Goal: Entertainment & Leisure: Consume media (video, audio)

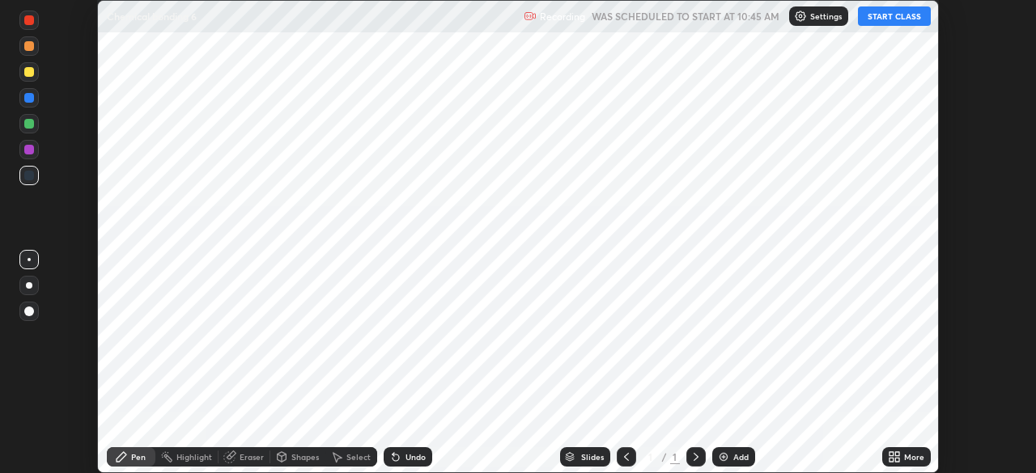
scroll to position [473, 1035]
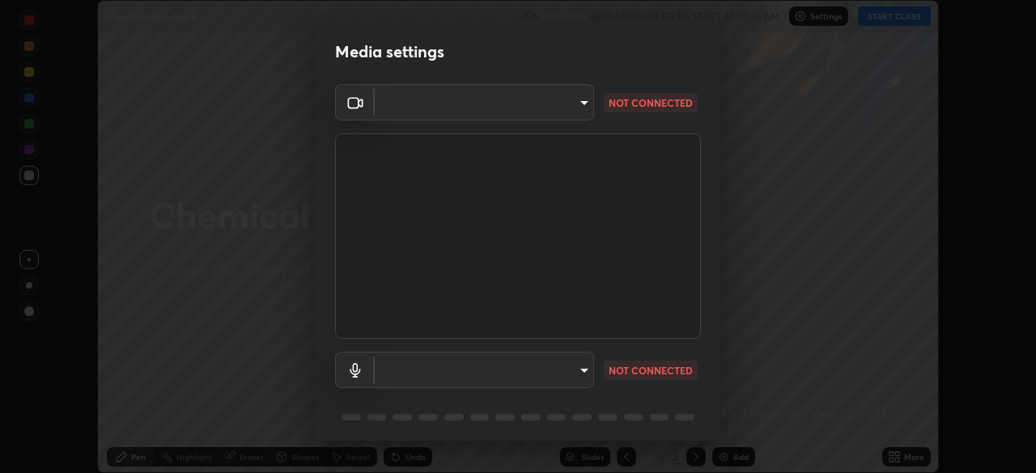
type input "4cdb2335677a50284d4d52bfea2454a8eb2b8fde0954bdd1b922a39853c109bf"
type input "3d2aba318b8ba48f67a18f9897f0e07a3fbac0974182bc6d628830f0621feee9"
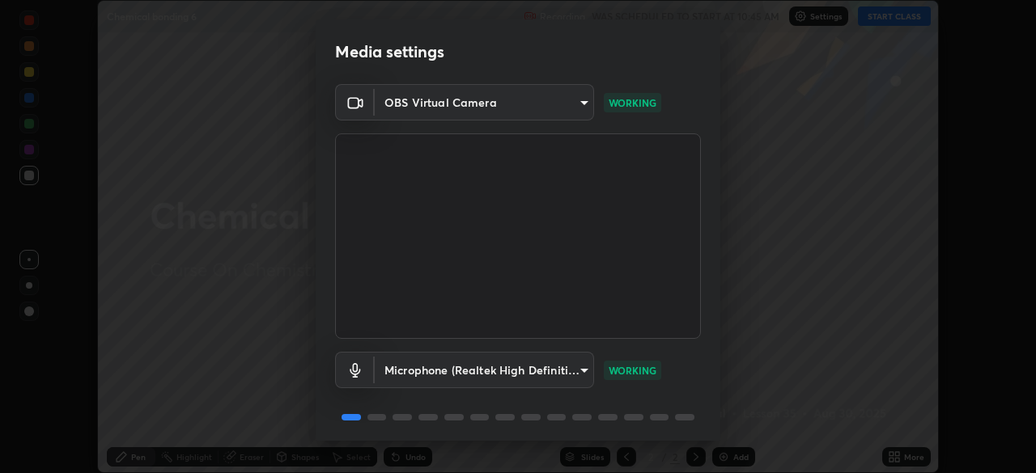
scroll to position [57, 0]
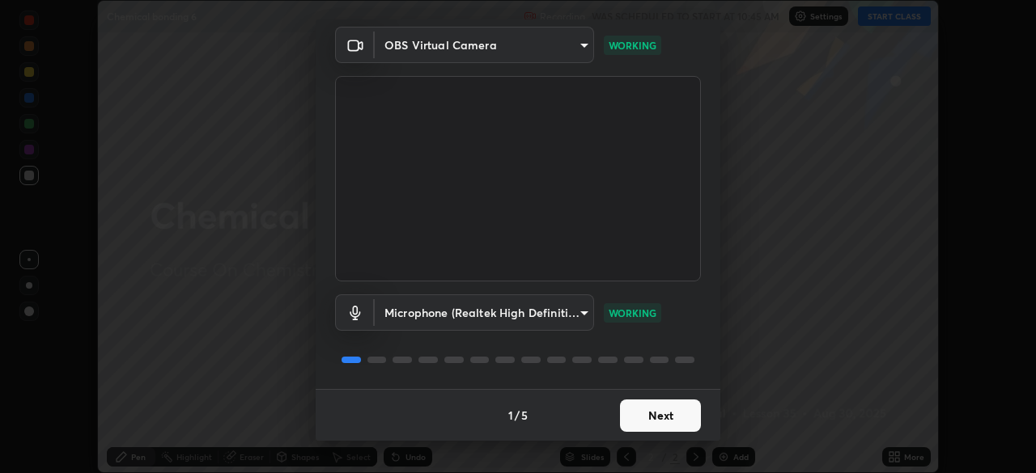
click at [656, 431] on button "Next" at bounding box center [660, 416] width 81 height 32
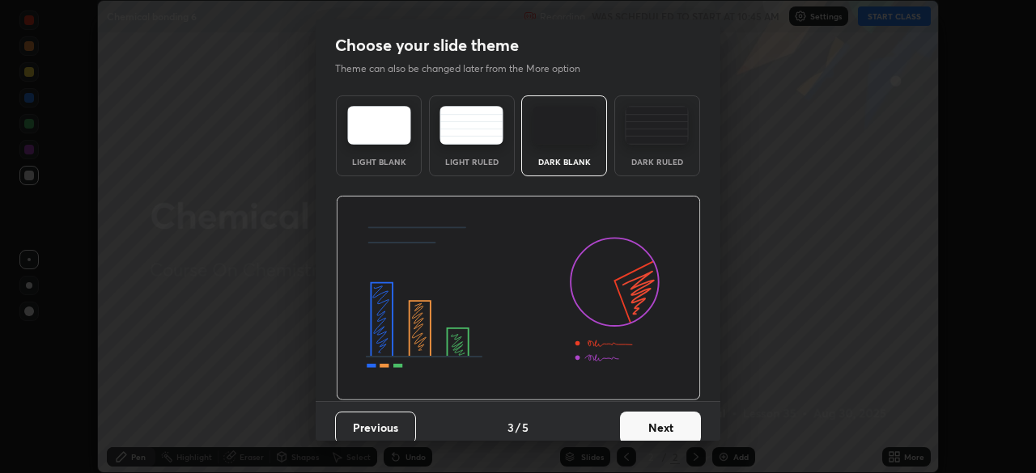
click at [668, 418] on button "Next" at bounding box center [660, 428] width 81 height 32
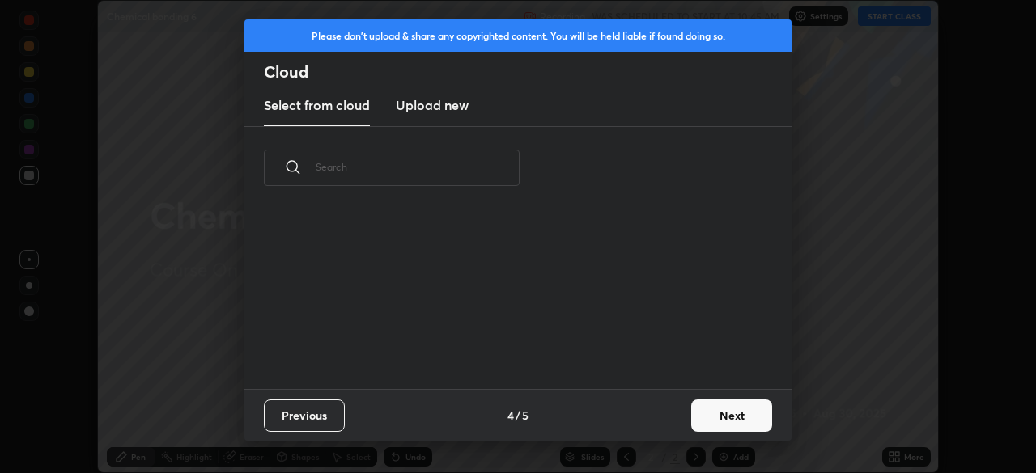
click at [672, 414] on div "Previous 4 / 5 Next" at bounding box center [517, 415] width 547 height 52
click at [674, 417] on div "Previous 4 / 5 Next" at bounding box center [517, 415] width 547 height 52
click at [719, 421] on button "Next" at bounding box center [731, 416] width 81 height 32
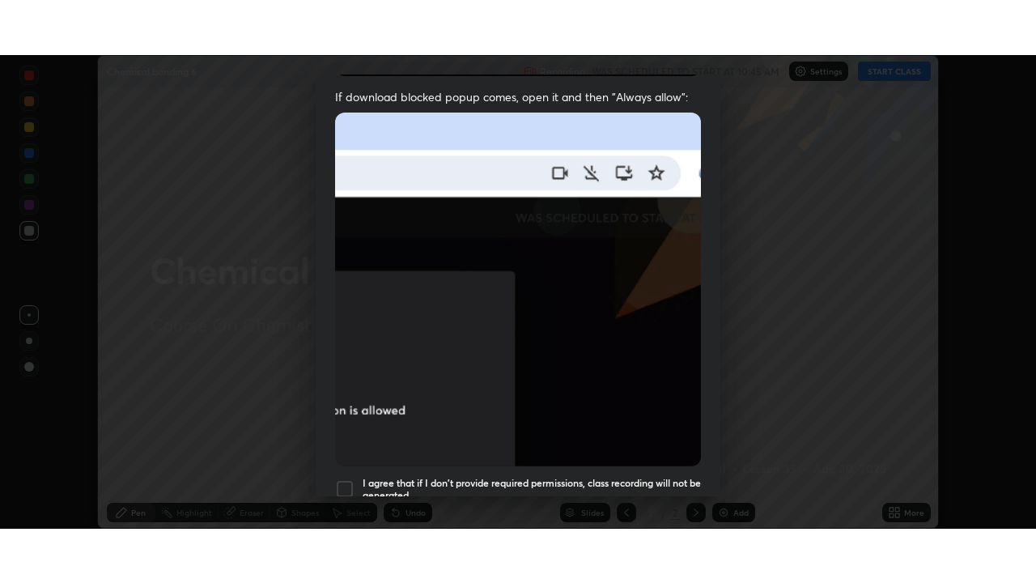
scroll to position [388, 0]
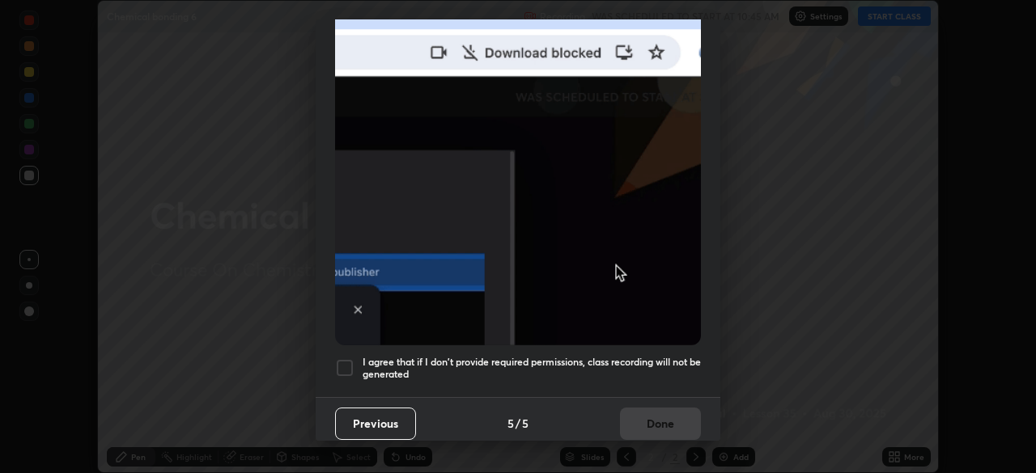
click at [355, 358] on div "I agree that if I don't provide required permissions, class recording will not …" at bounding box center [518, 367] width 366 height 19
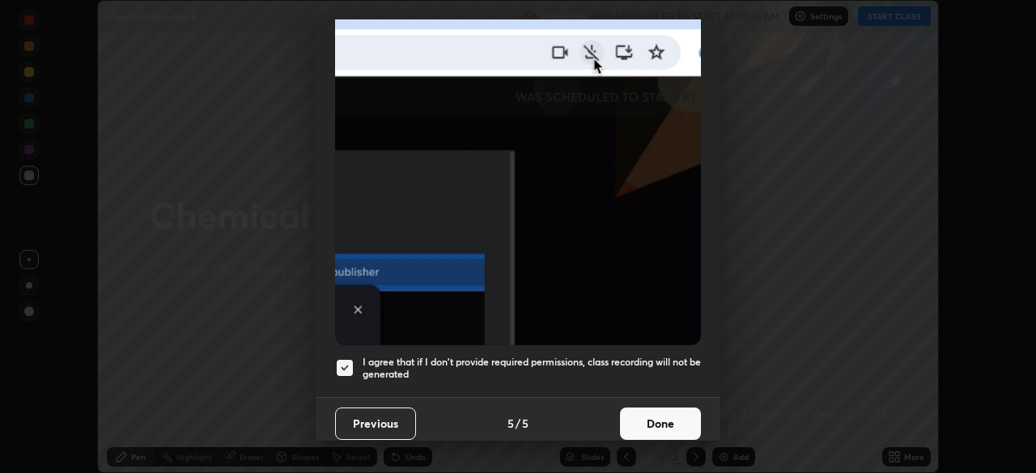
click at [681, 417] on button "Done" at bounding box center [660, 424] width 81 height 32
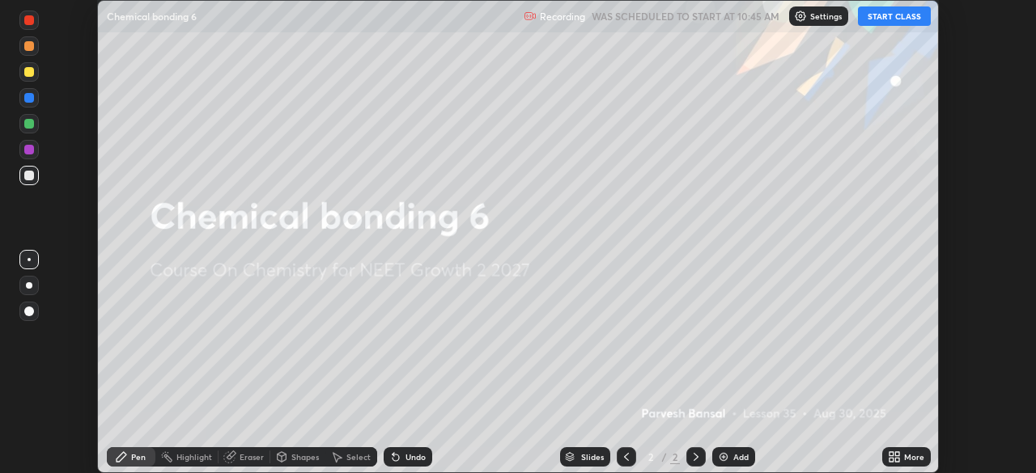
click at [899, 7] on button "START CLASS" at bounding box center [894, 15] width 73 height 19
click at [908, 464] on div "More" at bounding box center [906, 457] width 49 height 19
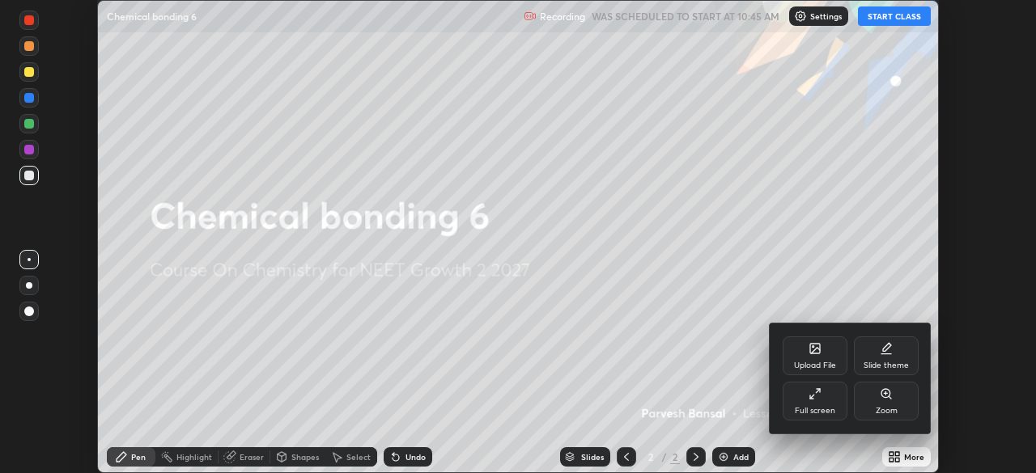
click at [821, 411] on div "Full screen" at bounding box center [815, 411] width 40 height 8
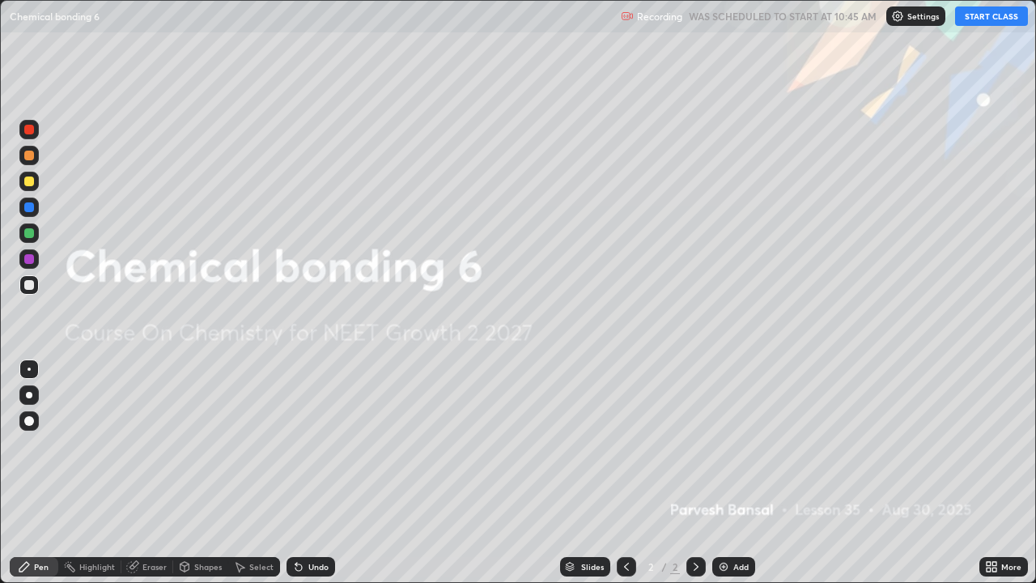
scroll to position [583, 1036]
click at [25, 163] on div at bounding box center [28, 155] width 19 height 19
click at [738, 473] on div "Add" at bounding box center [740, 566] width 15 height 8
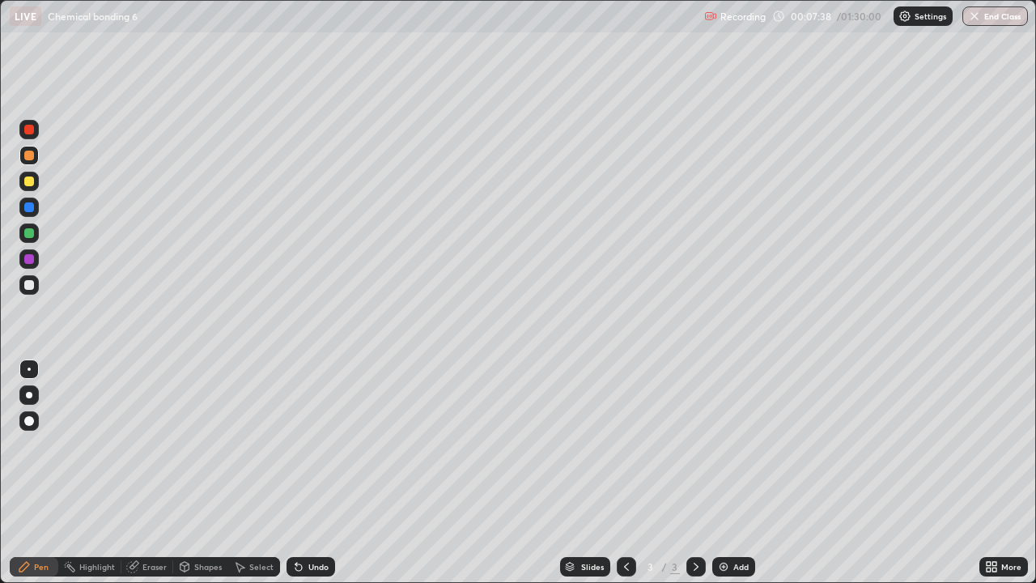
click at [33, 235] on div at bounding box center [29, 233] width 10 height 10
click at [21, 163] on div at bounding box center [28, 155] width 19 height 26
click at [260, 473] on div "Select" at bounding box center [261, 566] width 24 height 8
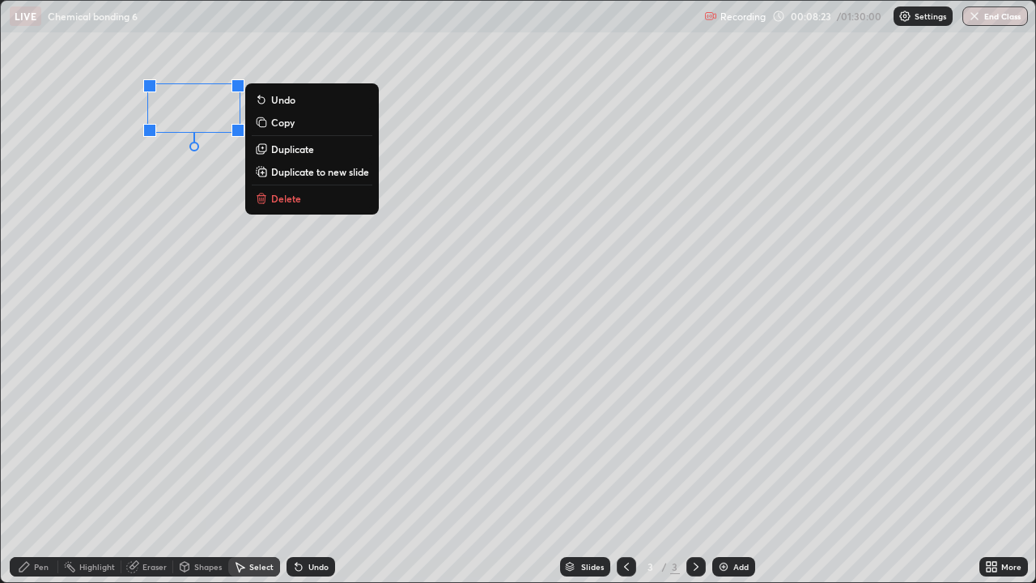
click at [28, 473] on icon at bounding box center [24, 566] width 13 height 13
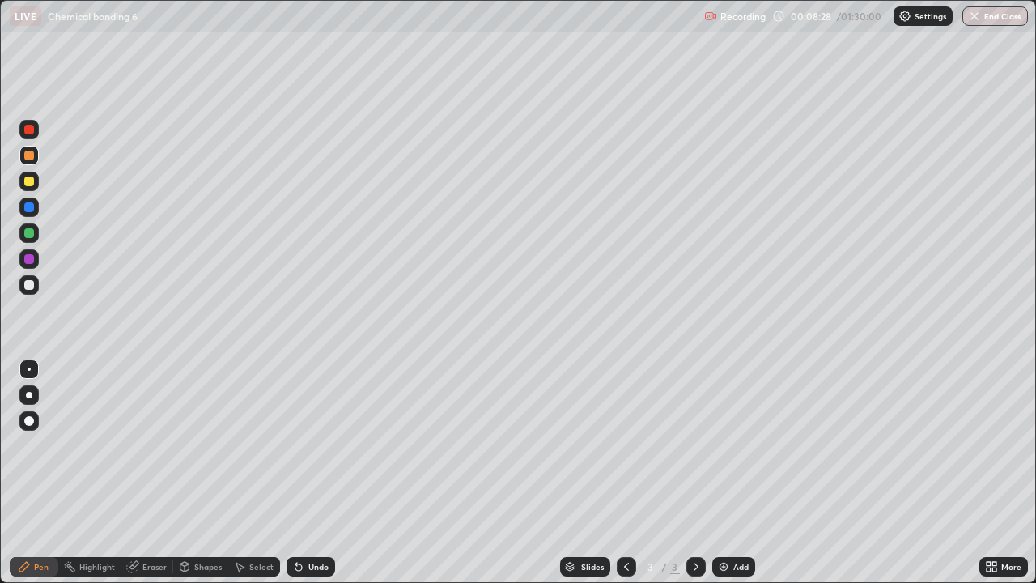
click at [31, 240] on div at bounding box center [28, 232] width 19 height 19
click at [35, 286] on div at bounding box center [28, 284] width 19 height 19
click at [138, 473] on div "Eraser" at bounding box center [147, 566] width 52 height 19
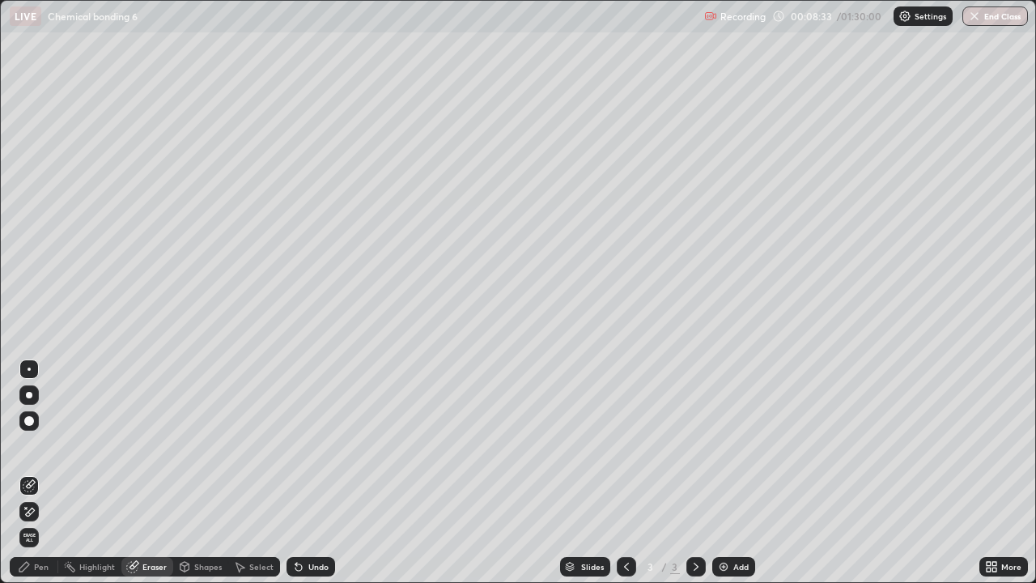
click at [153, 473] on div "Eraser" at bounding box center [147, 566] width 52 height 19
click at [38, 473] on div "Pen" at bounding box center [34, 566] width 49 height 19
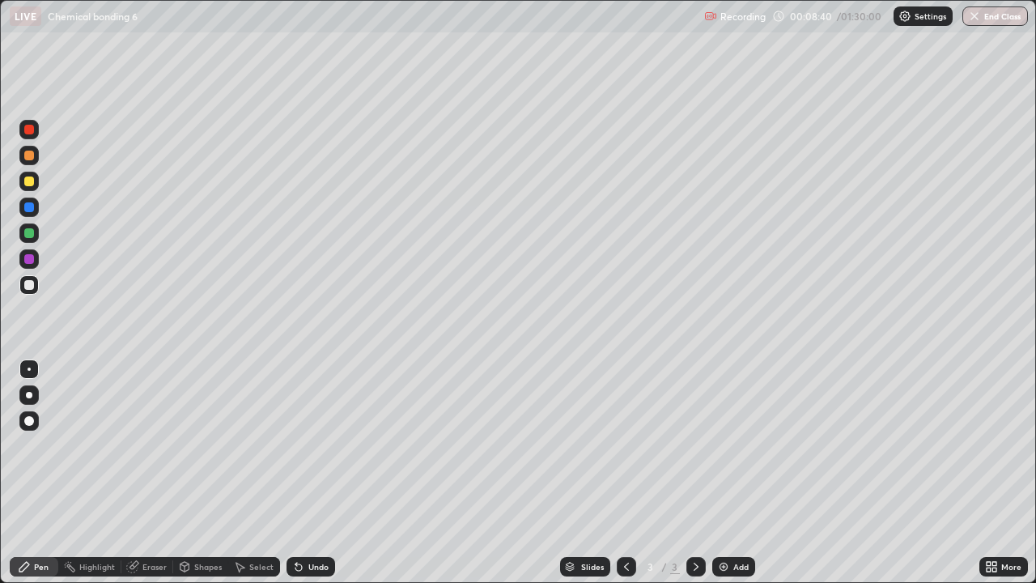
click at [35, 239] on div at bounding box center [28, 232] width 19 height 19
click at [38, 207] on div at bounding box center [28, 206] width 19 height 19
click at [30, 285] on div at bounding box center [29, 285] width 10 height 10
click at [624, 473] on icon at bounding box center [626, 566] width 13 height 13
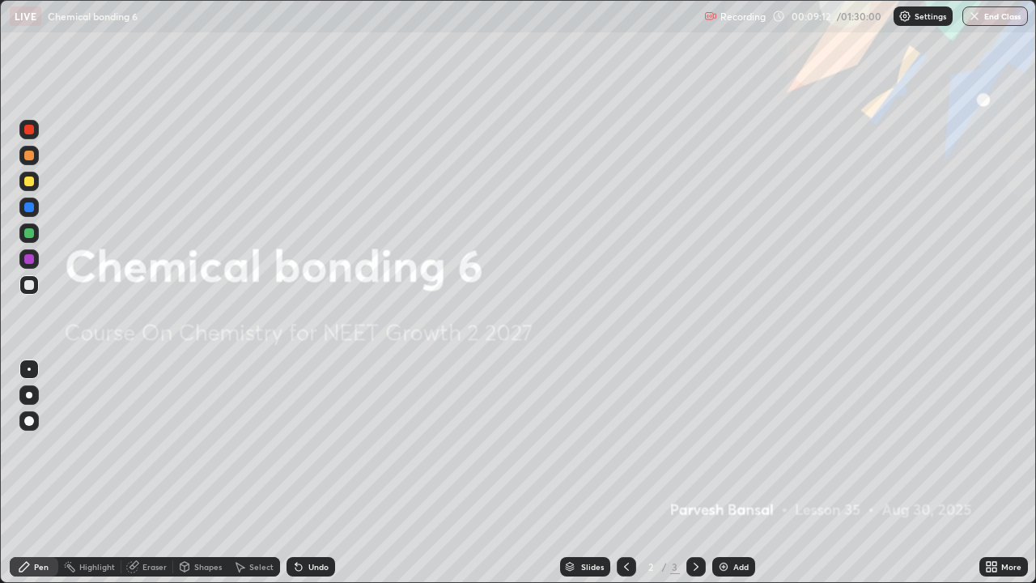
click at [727, 473] on div "Add" at bounding box center [733, 566] width 43 height 19
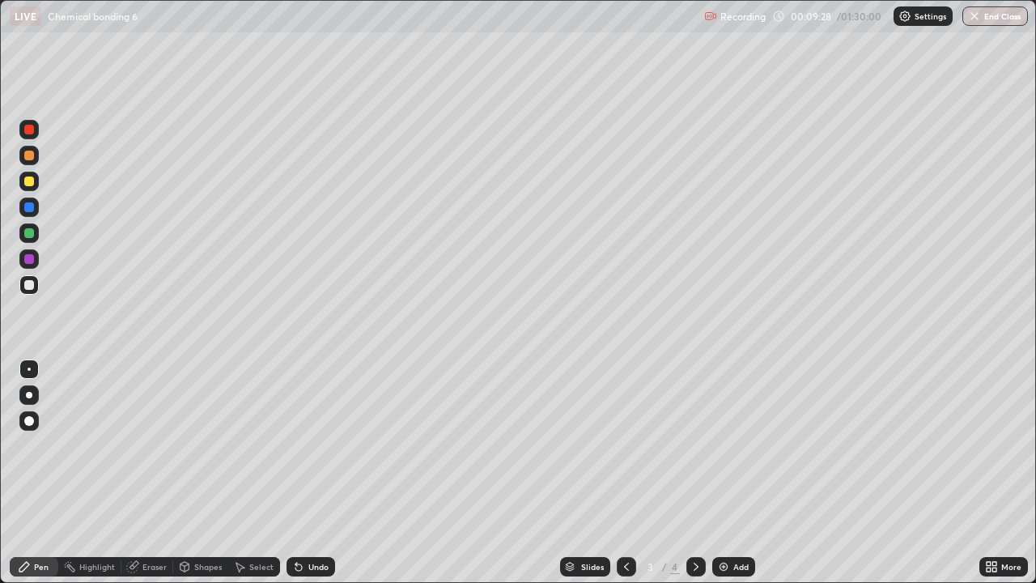
click at [32, 227] on div at bounding box center [28, 232] width 19 height 19
click at [33, 185] on div at bounding box center [28, 181] width 19 height 19
click at [27, 252] on div at bounding box center [28, 258] width 19 height 19
click at [36, 182] on div at bounding box center [28, 181] width 19 height 19
click at [37, 233] on div at bounding box center [28, 232] width 19 height 19
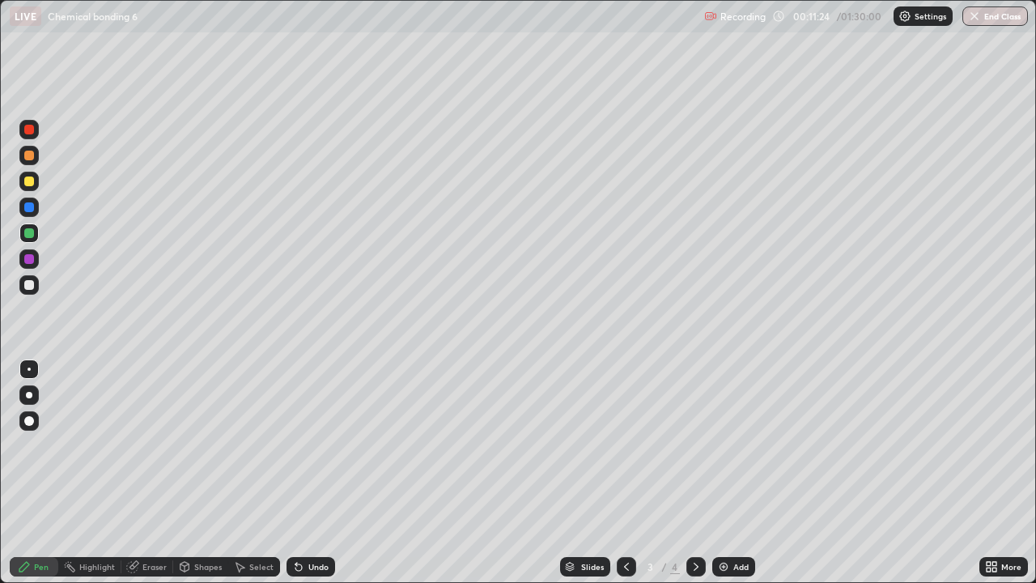
click at [321, 473] on div "Undo" at bounding box center [318, 566] width 20 height 8
click at [320, 473] on div "Undo" at bounding box center [318, 566] width 20 height 8
click at [309, 473] on div "Undo" at bounding box center [307, 566] width 55 height 32
click at [36, 286] on div at bounding box center [28, 284] width 19 height 19
click at [28, 231] on div at bounding box center [29, 233] width 10 height 10
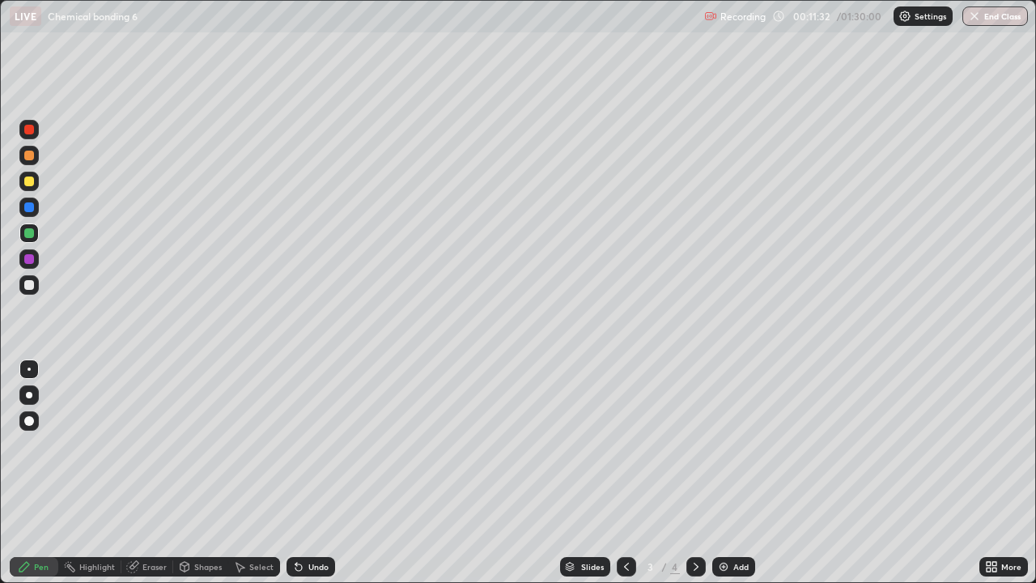
click at [28, 176] on div at bounding box center [29, 181] width 10 height 10
click at [36, 157] on div at bounding box center [28, 155] width 19 height 19
click at [35, 182] on div at bounding box center [28, 181] width 19 height 19
click at [30, 161] on div at bounding box center [28, 155] width 19 height 19
click at [30, 209] on div at bounding box center [29, 207] width 10 height 10
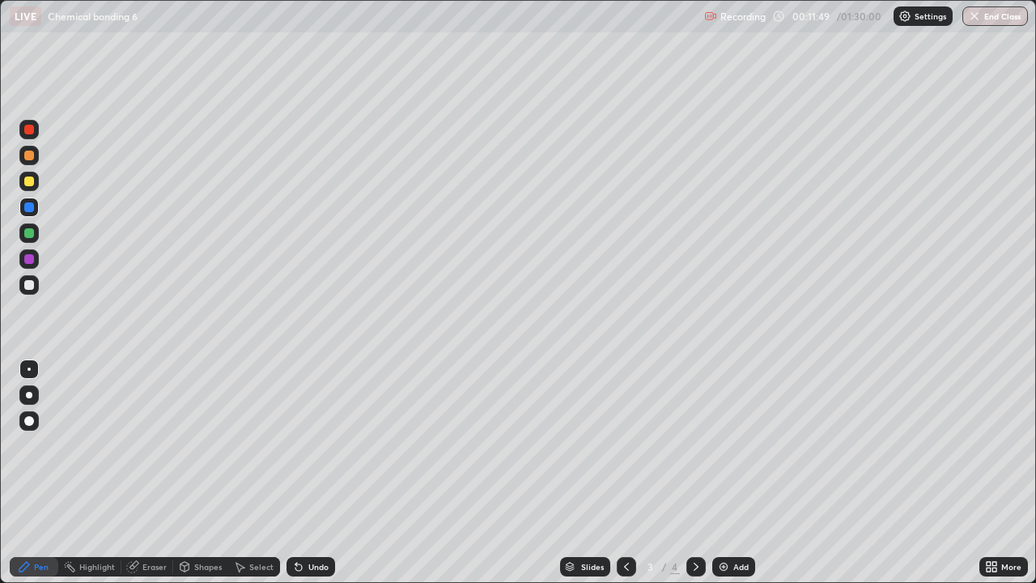
click at [35, 231] on div at bounding box center [28, 232] width 19 height 19
click at [27, 180] on div at bounding box center [29, 181] width 10 height 10
click at [32, 159] on div at bounding box center [29, 156] width 10 height 10
click at [32, 289] on div at bounding box center [29, 285] width 10 height 10
click at [28, 206] on div at bounding box center [29, 207] width 10 height 10
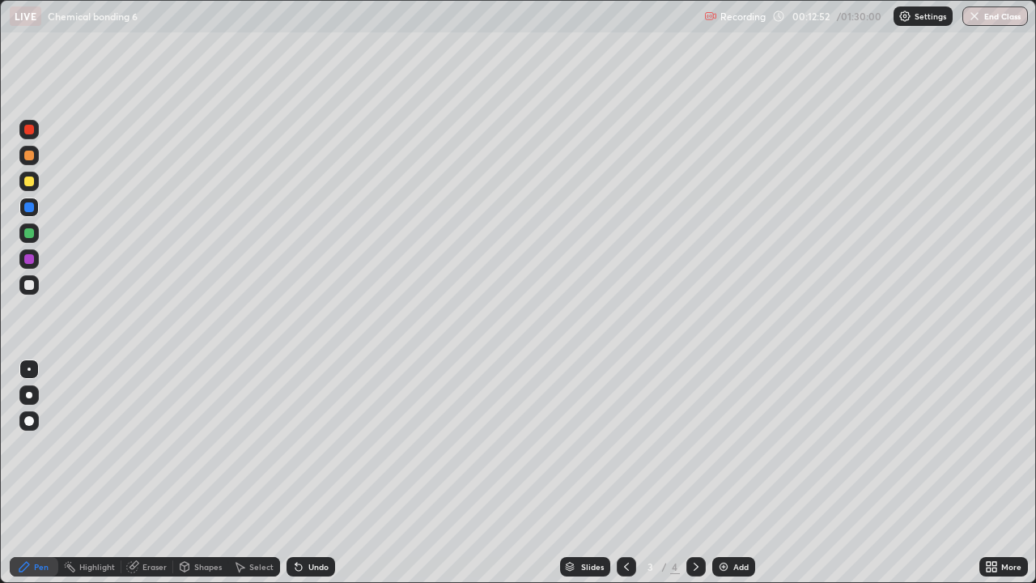
click at [28, 187] on div at bounding box center [28, 181] width 19 height 19
click at [32, 133] on div at bounding box center [29, 130] width 10 height 10
click at [151, 473] on div "Eraser" at bounding box center [154, 566] width 24 height 8
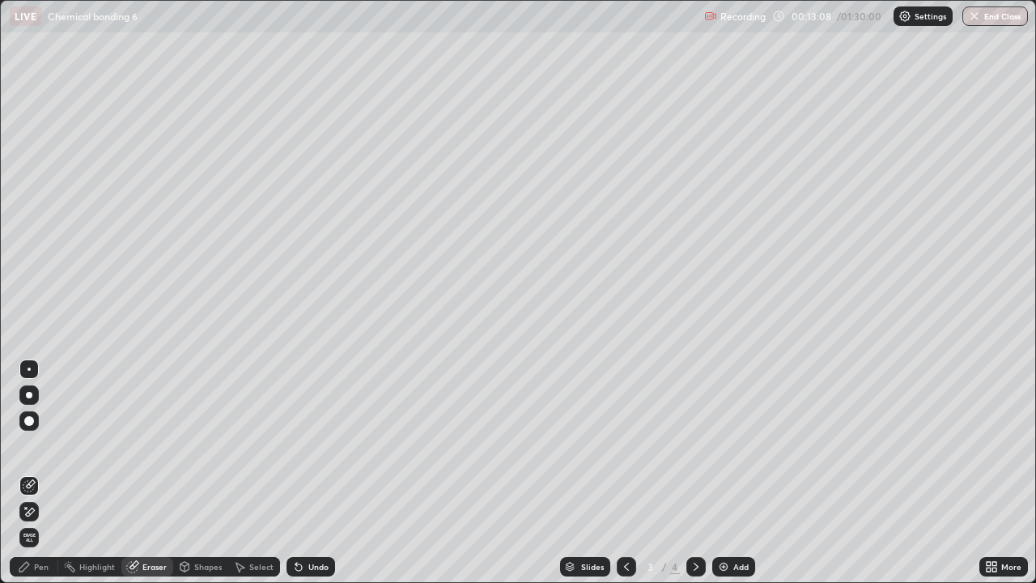
click at [28, 473] on icon at bounding box center [24, 566] width 13 height 13
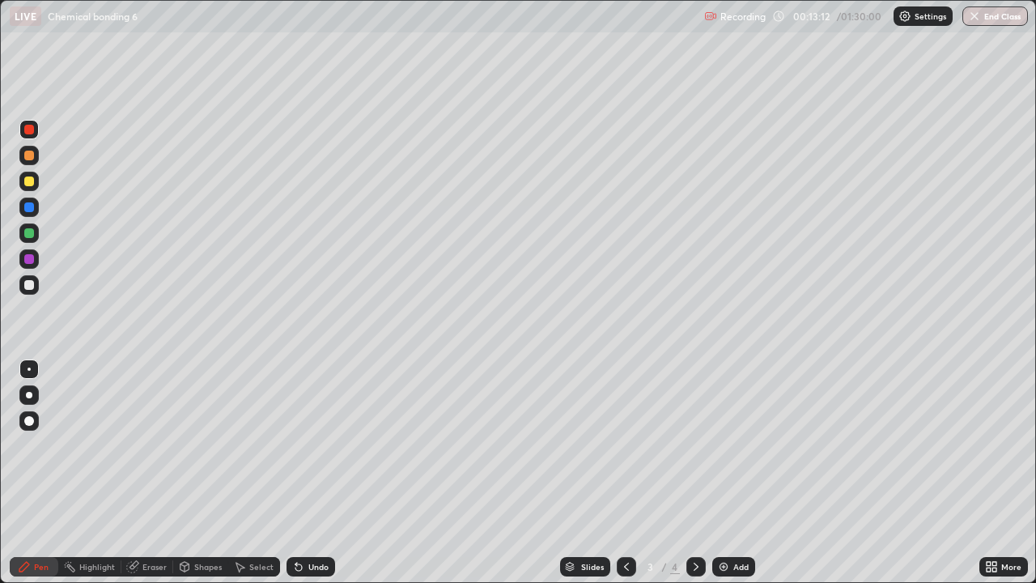
click at [29, 291] on div at bounding box center [28, 284] width 19 height 19
click at [724, 473] on img at bounding box center [723, 566] width 13 height 13
click at [184, 473] on icon at bounding box center [184, 565] width 9 height 2
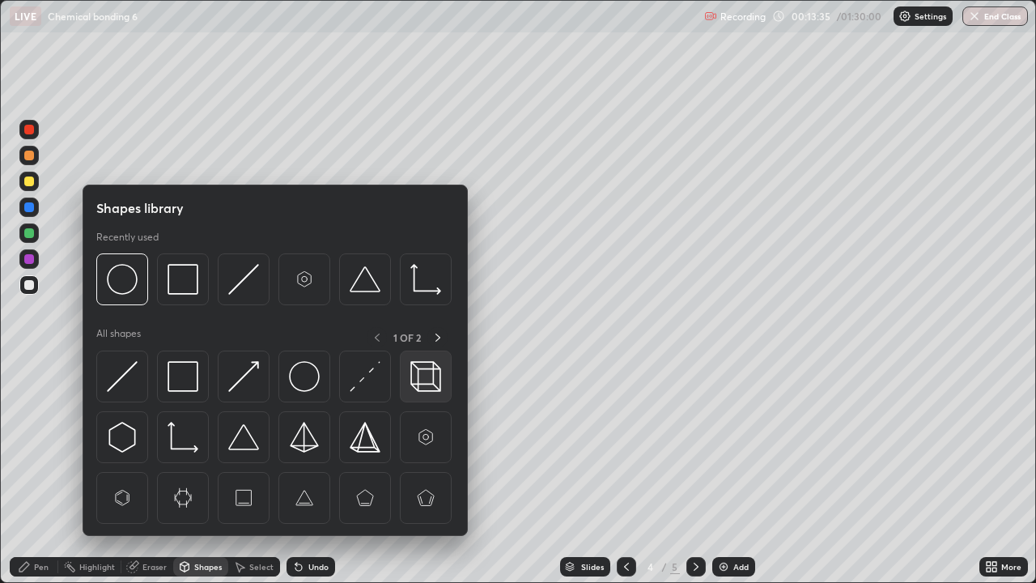
click at [419, 376] on img at bounding box center [425, 376] width 31 height 31
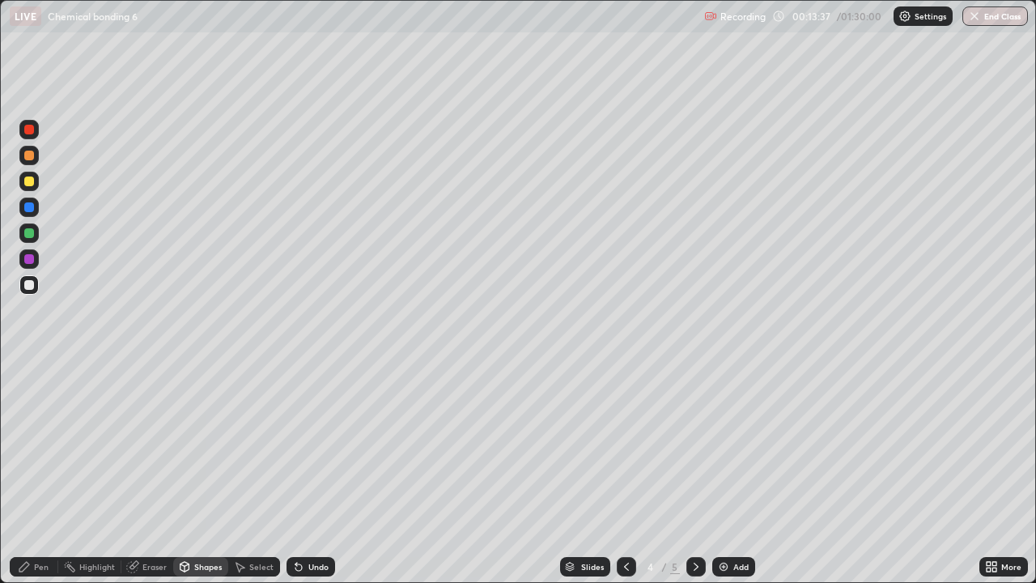
click at [53, 473] on div "Pen" at bounding box center [34, 566] width 49 height 19
click at [33, 235] on div at bounding box center [29, 233] width 10 height 10
click at [155, 473] on div "Eraser" at bounding box center [154, 566] width 24 height 8
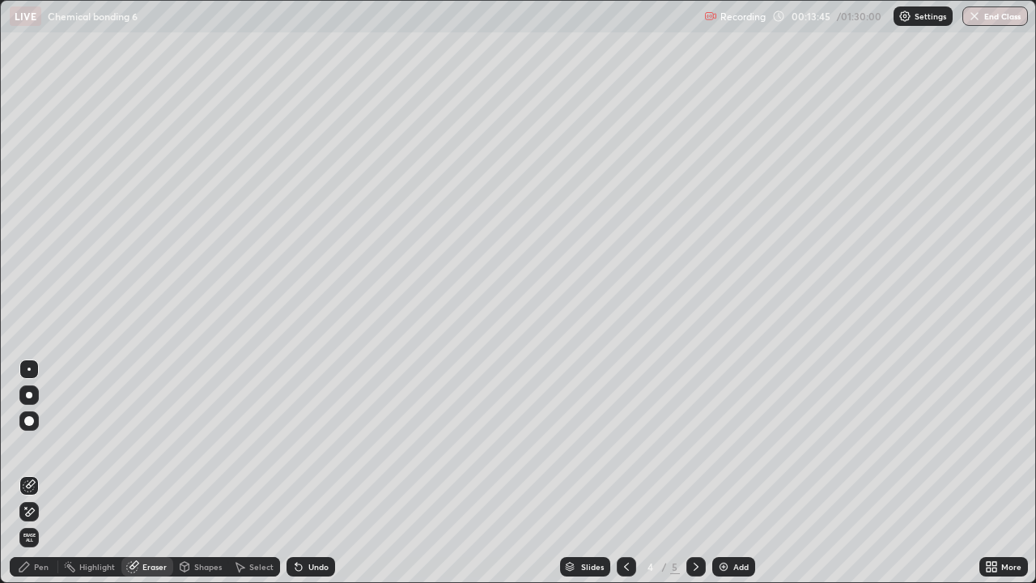
click at [40, 473] on div "Pen" at bounding box center [34, 566] width 49 height 19
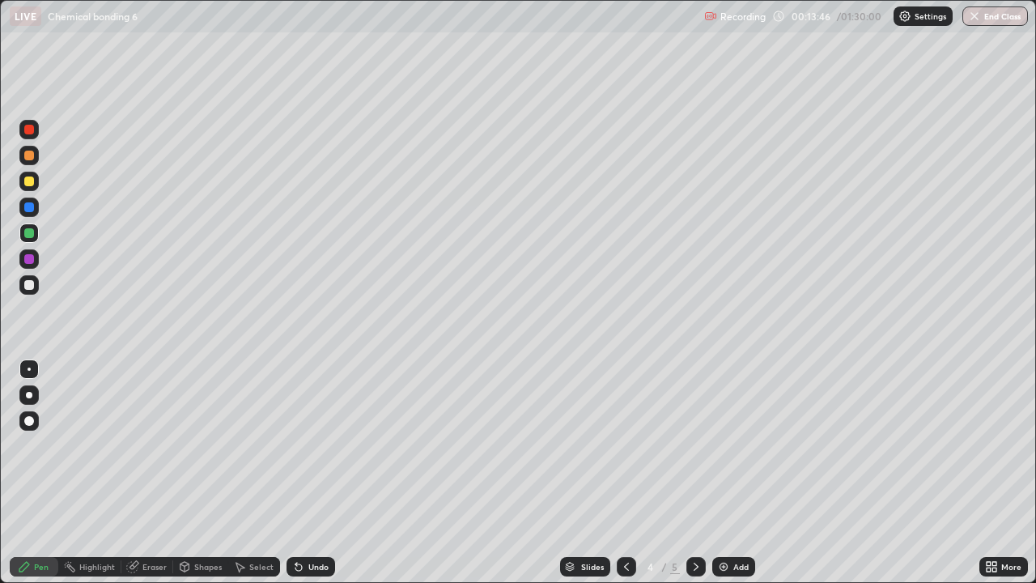
click at [26, 188] on div at bounding box center [28, 181] width 19 height 19
click at [315, 473] on div "Undo" at bounding box center [318, 566] width 20 height 8
click at [308, 473] on div "Undo" at bounding box center [318, 566] width 20 height 8
click at [35, 235] on div at bounding box center [28, 232] width 19 height 19
click at [622, 473] on div at bounding box center [626, 566] width 19 height 19
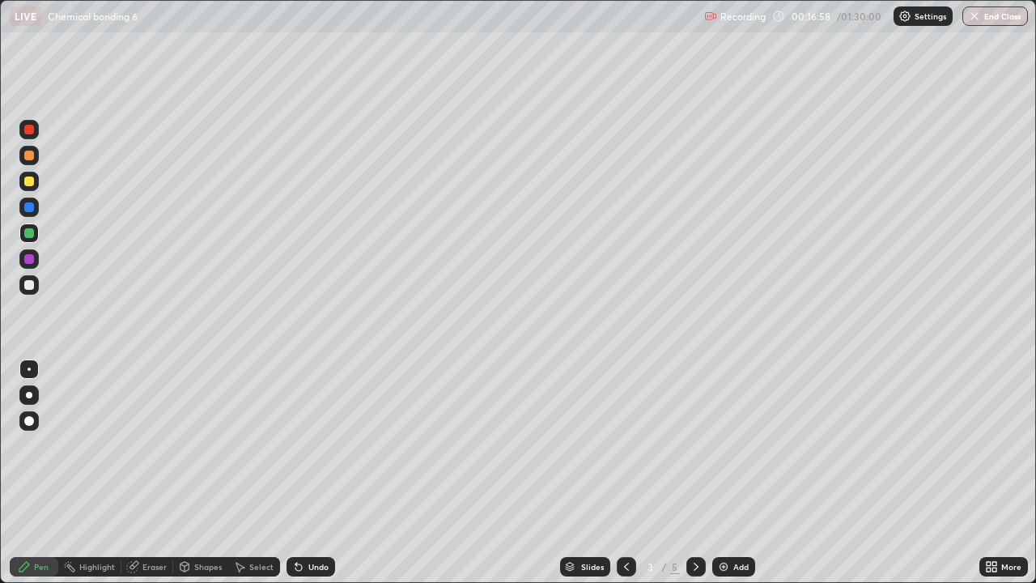
click at [25, 286] on div at bounding box center [29, 285] width 10 height 10
click at [32, 182] on div at bounding box center [29, 181] width 10 height 10
click at [35, 289] on div at bounding box center [28, 284] width 19 height 19
click at [695, 473] on icon at bounding box center [695, 566] width 13 height 13
click at [701, 473] on icon at bounding box center [695, 566] width 13 height 13
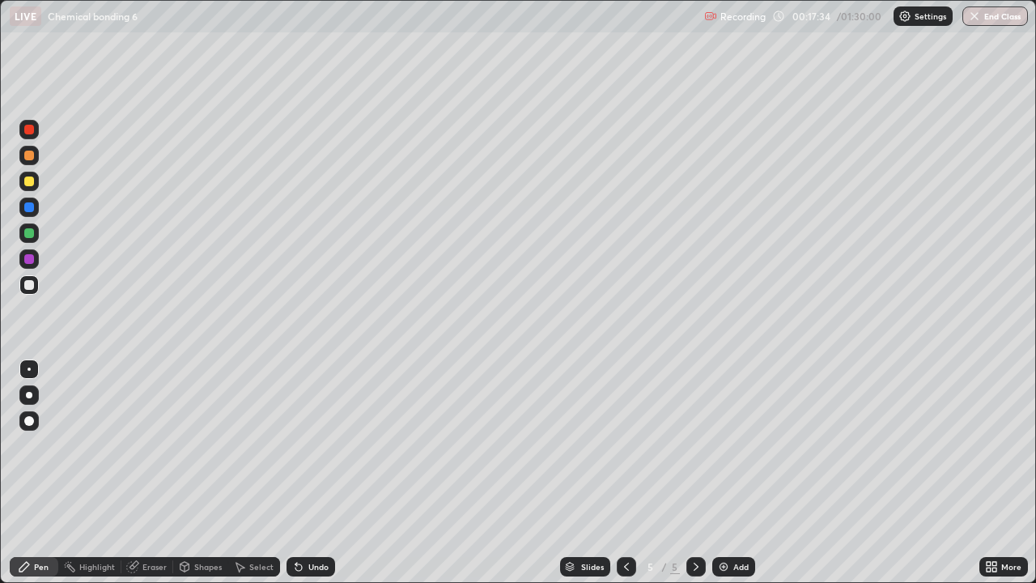
click at [31, 235] on div at bounding box center [29, 233] width 10 height 10
click at [625, 473] on icon at bounding box center [626, 566] width 13 height 13
click at [623, 473] on icon at bounding box center [626, 566] width 13 height 13
click at [624, 473] on icon at bounding box center [626, 566] width 13 height 13
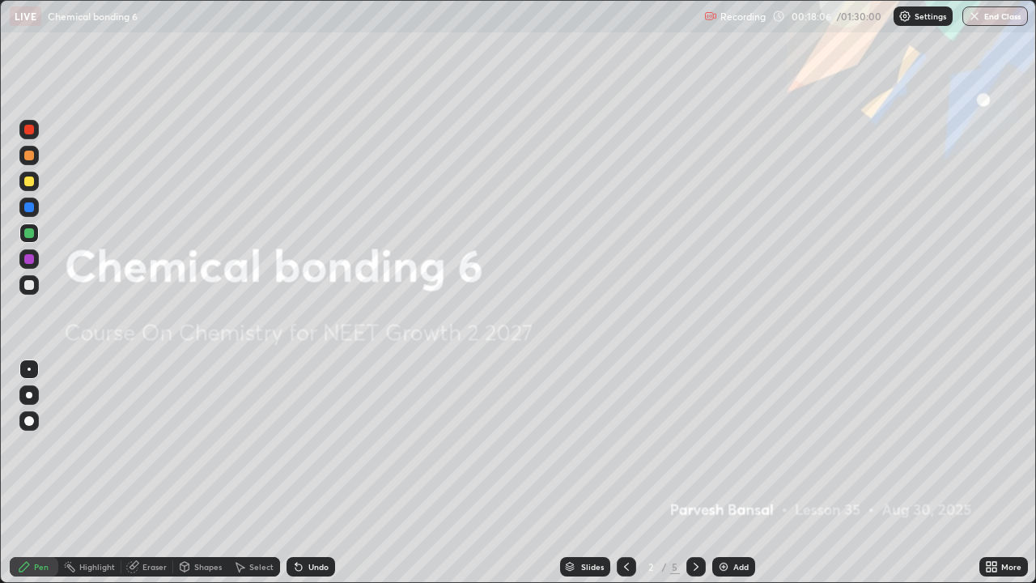
click at [626, 473] on div at bounding box center [626, 566] width 19 height 19
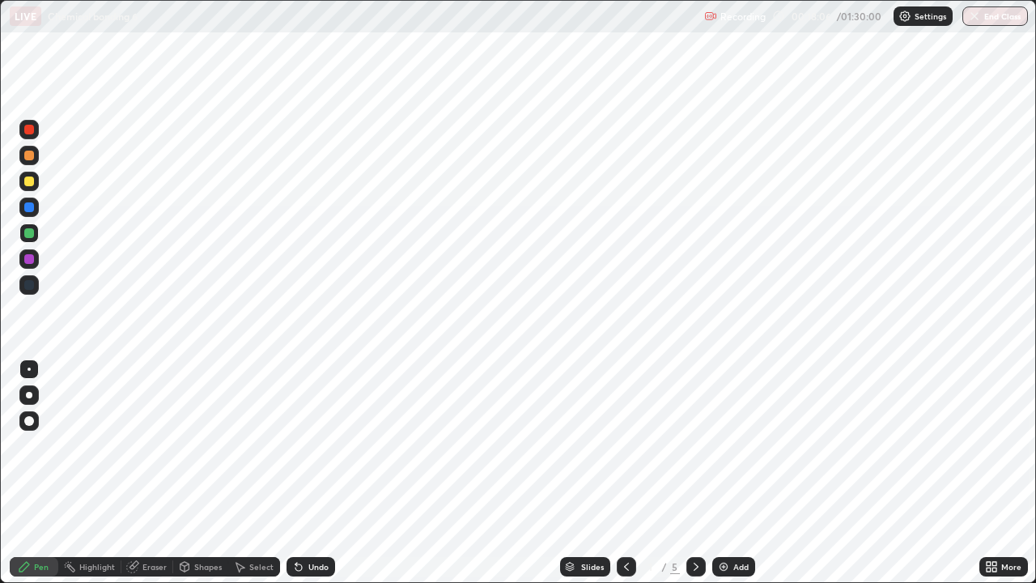
click at [625, 473] on div at bounding box center [626, 566] width 19 height 19
click at [696, 473] on icon at bounding box center [696, 566] width 5 height 8
click at [693, 473] on icon at bounding box center [695, 566] width 13 height 13
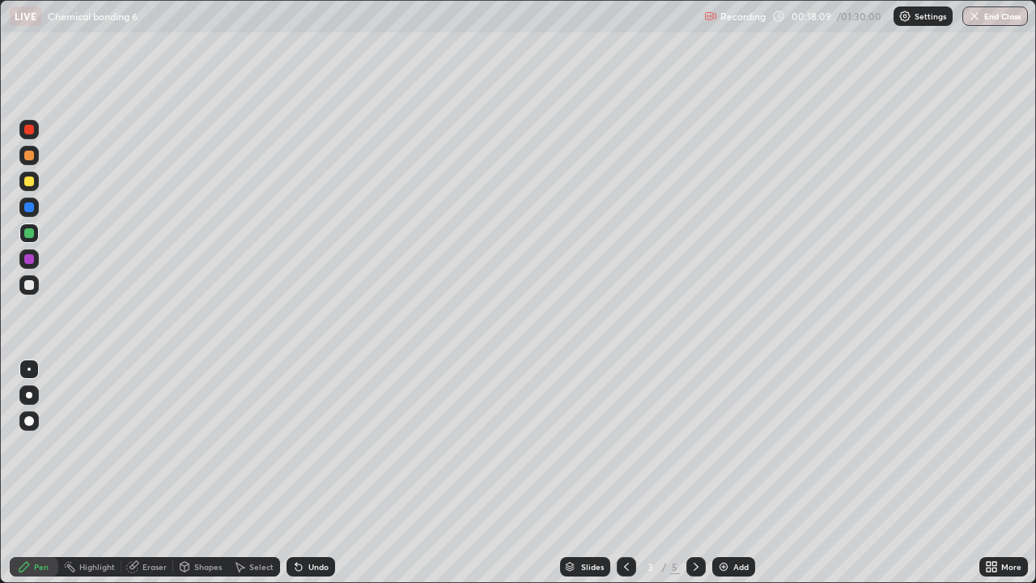
click at [625, 473] on icon at bounding box center [626, 566] width 13 height 13
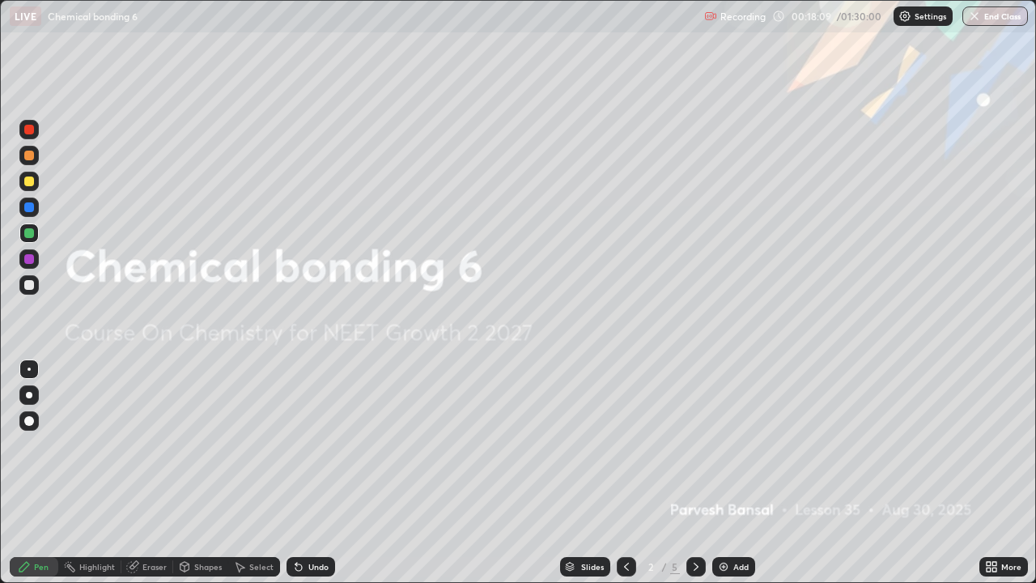
click at [728, 473] on img at bounding box center [723, 566] width 13 height 13
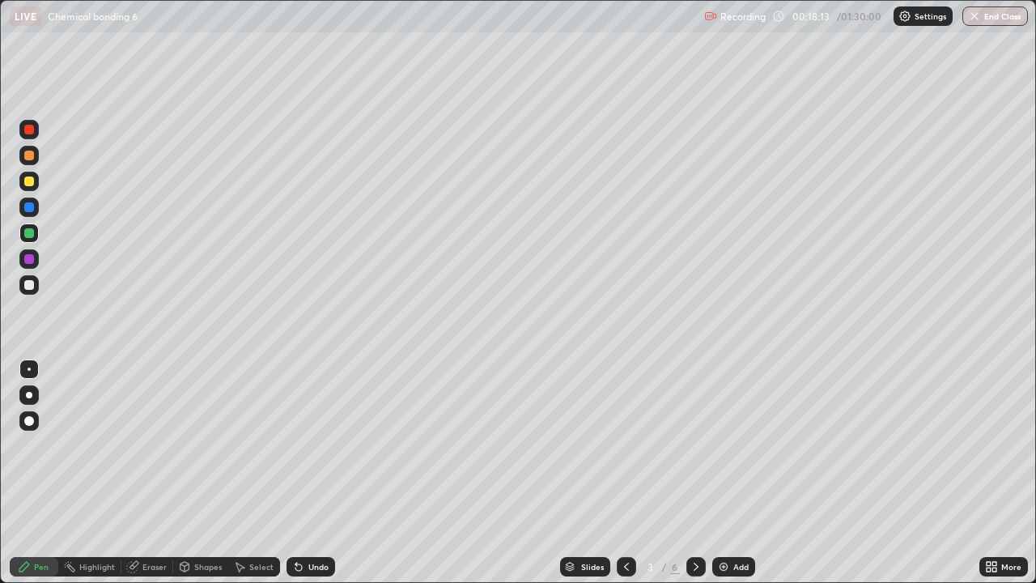
click at [37, 184] on div at bounding box center [28, 181] width 19 height 19
click at [30, 184] on div at bounding box center [29, 181] width 10 height 10
click at [35, 286] on div at bounding box center [28, 284] width 19 height 19
click at [32, 234] on div at bounding box center [29, 233] width 10 height 10
click at [30, 181] on div at bounding box center [29, 181] width 10 height 10
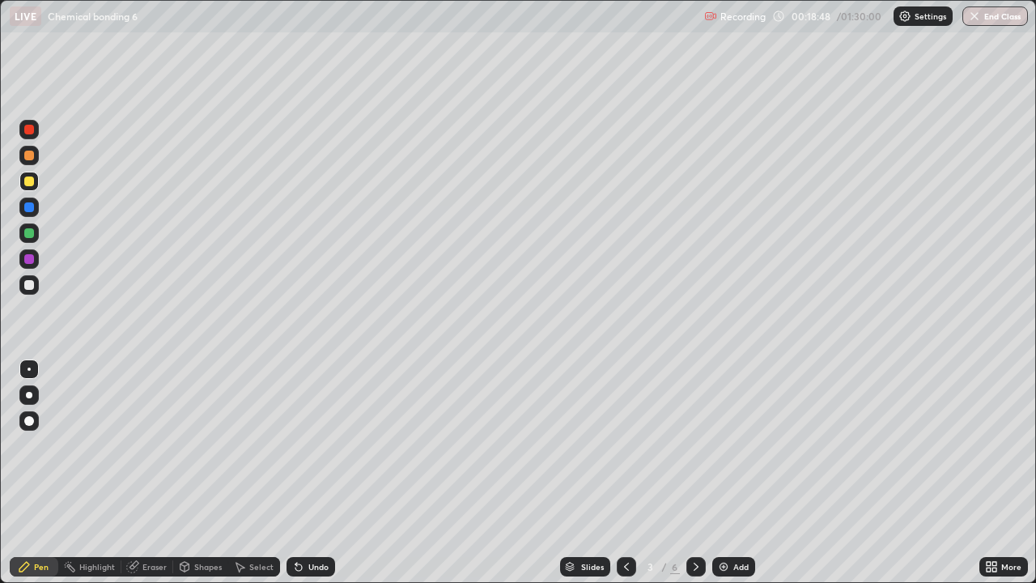
click at [36, 146] on div at bounding box center [28, 155] width 19 height 26
click at [715, 473] on div "Add" at bounding box center [733, 566] width 43 height 19
click at [28, 234] on div at bounding box center [29, 233] width 10 height 10
click at [36, 151] on div at bounding box center [28, 155] width 19 height 19
click at [31, 282] on div at bounding box center [29, 285] width 10 height 10
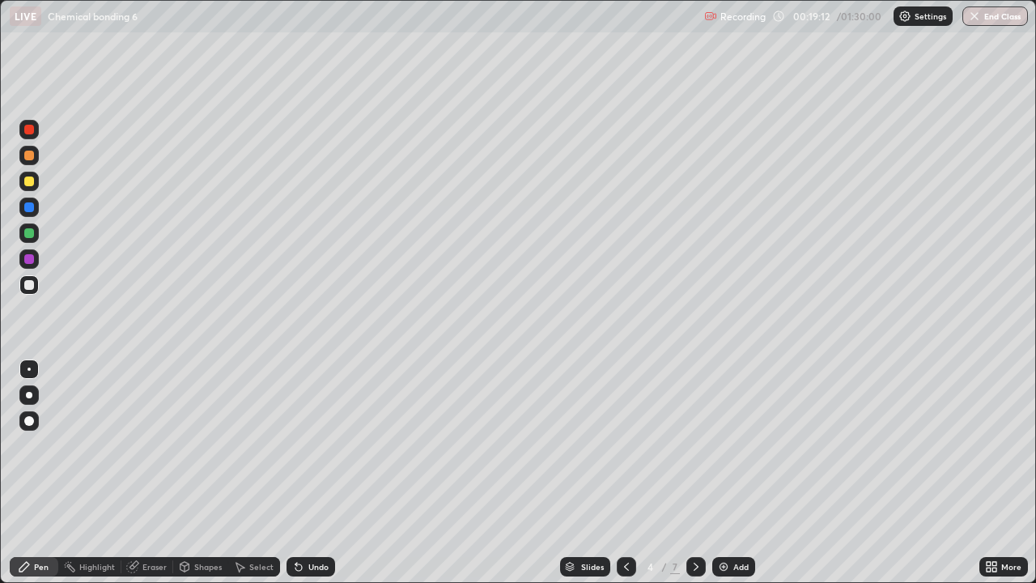
click at [33, 183] on div at bounding box center [29, 181] width 10 height 10
click at [295, 473] on icon at bounding box center [298, 567] width 6 height 6
click at [309, 473] on div "Undo" at bounding box center [318, 566] width 20 height 8
click at [32, 283] on div at bounding box center [29, 285] width 10 height 10
click at [35, 265] on div at bounding box center [28, 258] width 19 height 19
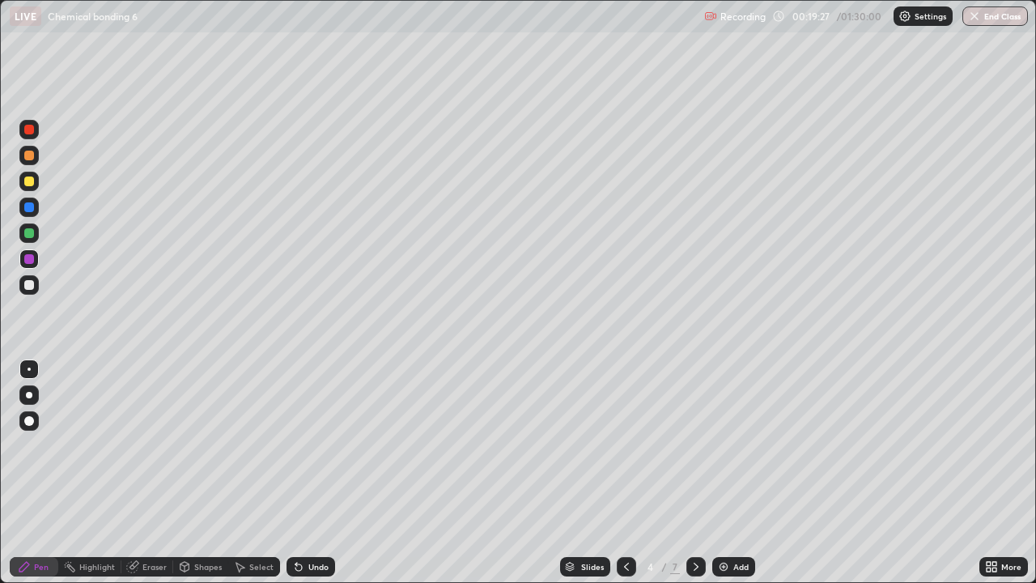
click at [32, 133] on div at bounding box center [29, 130] width 10 height 10
click at [312, 473] on div "Undo" at bounding box center [318, 566] width 20 height 8
click at [309, 473] on div "Undo" at bounding box center [318, 566] width 20 height 8
click at [32, 291] on div at bounding box center [28, 284] width 19 height 19
click at [23, 278] on div at bounding box center [28, 284] width 19 height 19
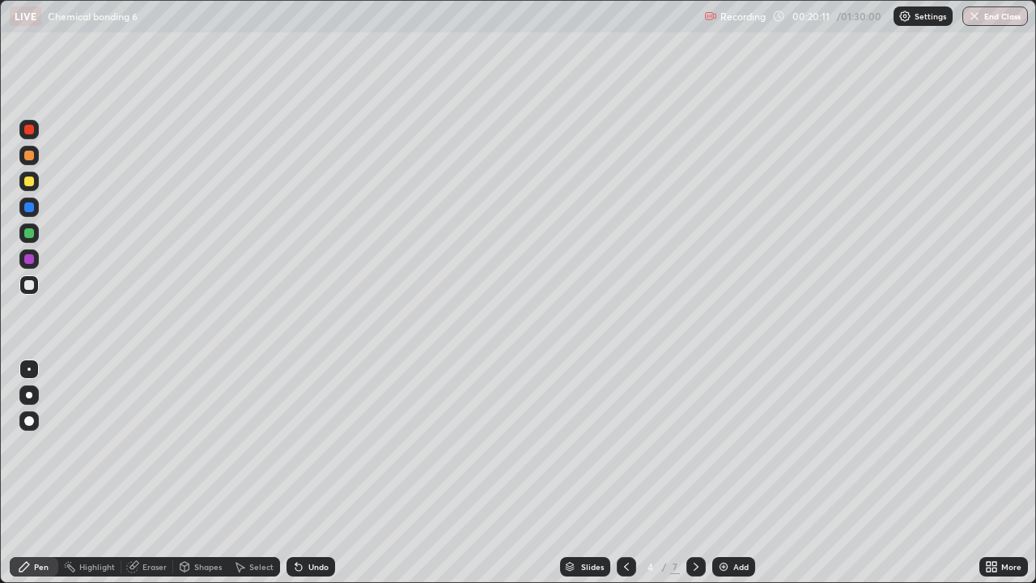
click at [28, 233] on div at bounding box center [29, 233] width 10 height 10
click at [28, 182] on div at bounding box center [29, 181] width 10 height 10
click at [35, 284] on div at bounding box center [28, 284] width 19 height 19
click at [162, 473] on div "Eraser" at bounding box center [147, 566] width 52 height 19
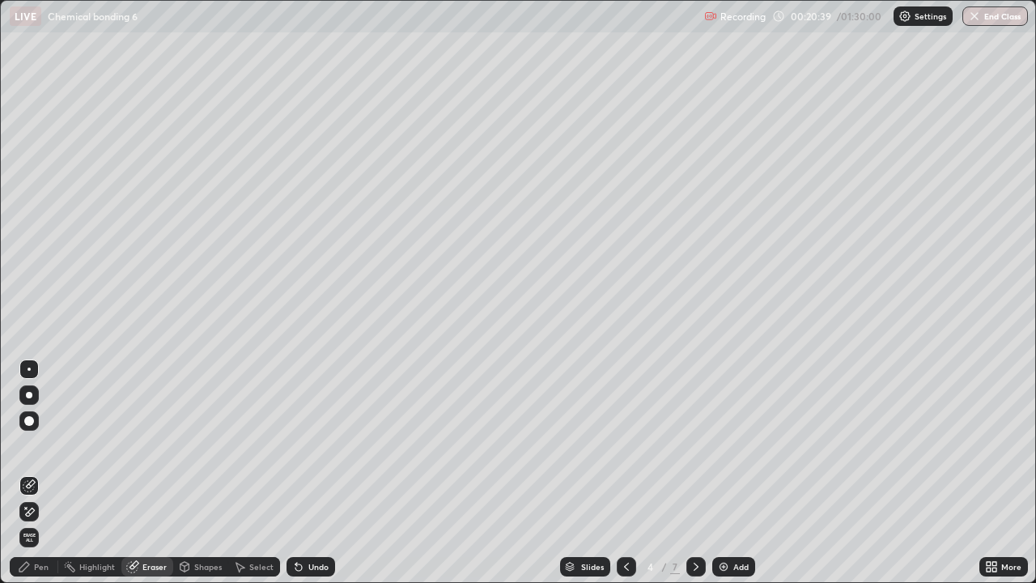
click at [44, 473] on div "Pen" at bounding box center [34, 566] width 49 height 19
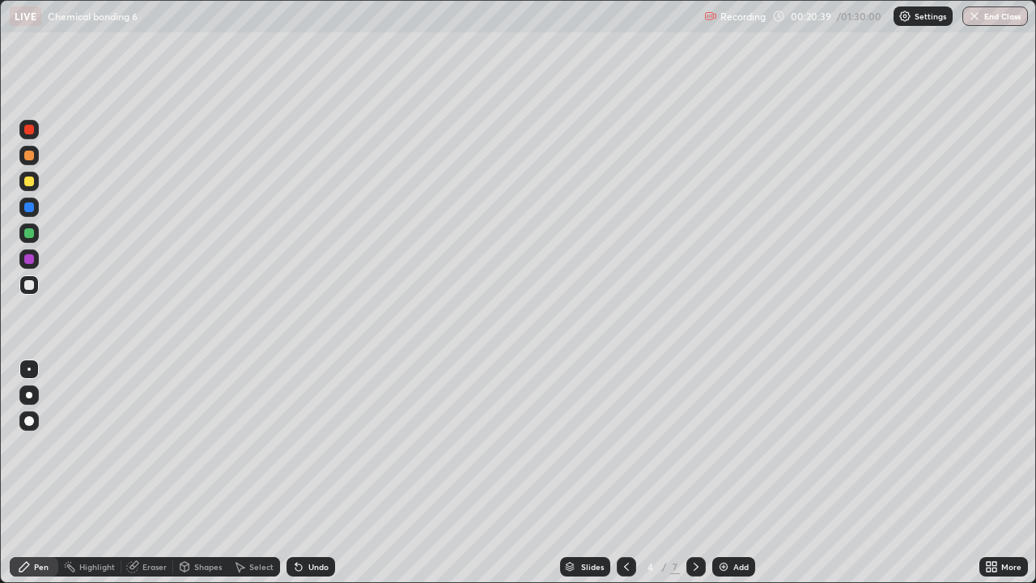
click at [25, 286] on div at bounding box center [29, 285] width 10 height 10
click at [155, 473] on div "Eraser" at bounding box center [154, 566] width 24 height 8
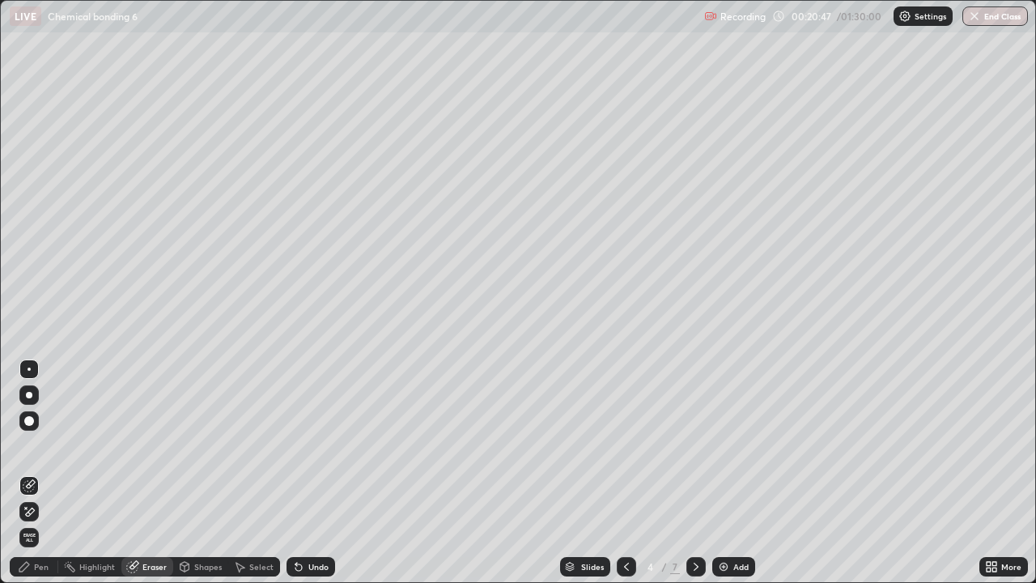
click at [41, 473] on div "Pen" at bounding box center [41, 566] width 15 height 8
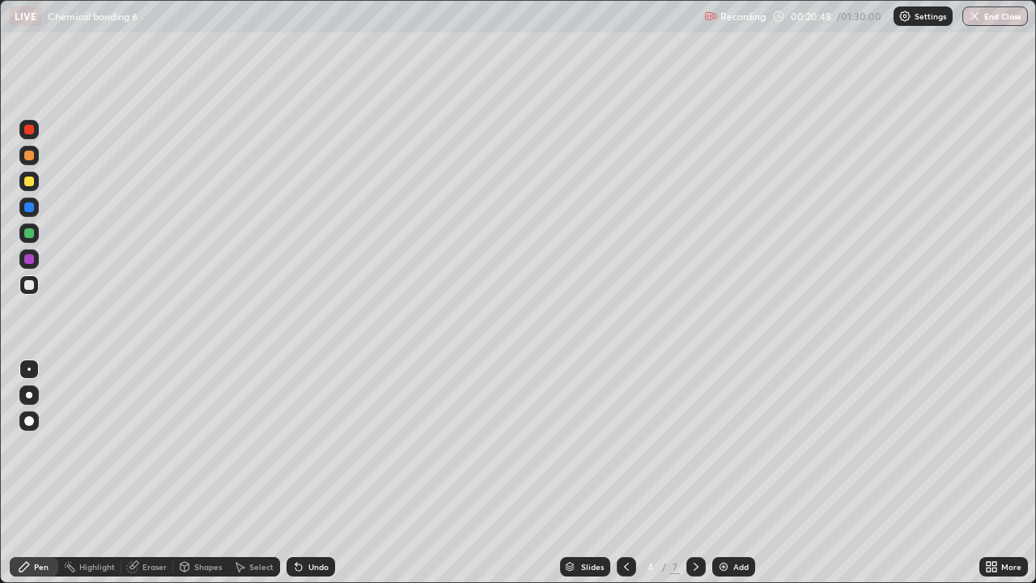
click at [22, 252] on div at bounding box center [28, 258] width 19 height 19
click at [31, 239] on div at bounding box center [28, 232] width 19 height 19
click at [37, 183] on div at bounding box center [28, 181] width 19 height 19
click at [32, 230] on div at bounding box center [29, 233] width 10 height 10
click at [35, 281] on div at bounding box center [28, 284] width 19 height 19
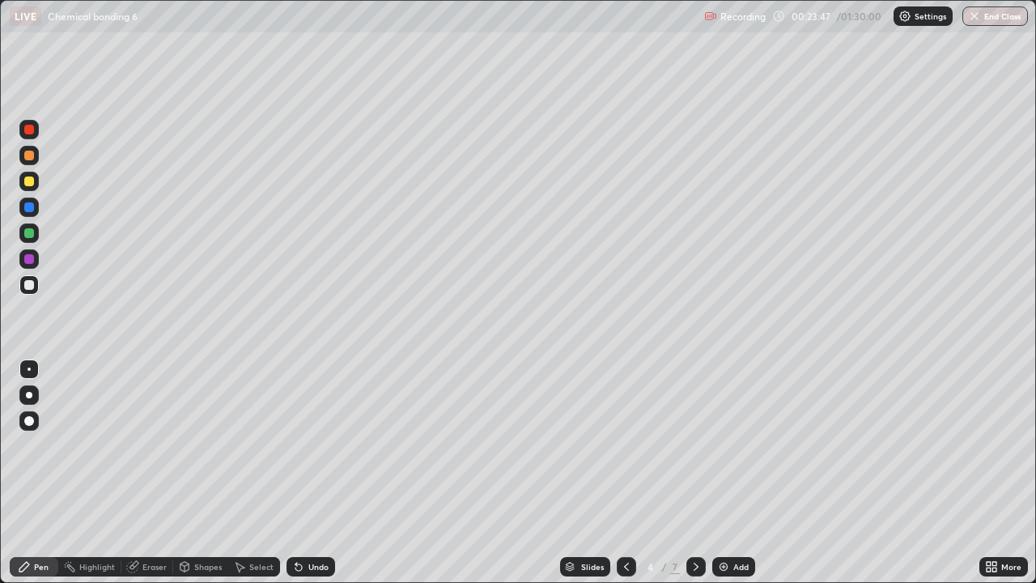
click at [319, 473] on div "Undo" at bounding box center [318, 566] width 20 height 8
click at [688, 473] on div at bounding box center [695, 566] width 19 height 19
click at [686, 473] on div at bounding box center [695, 566] width 19 height 19
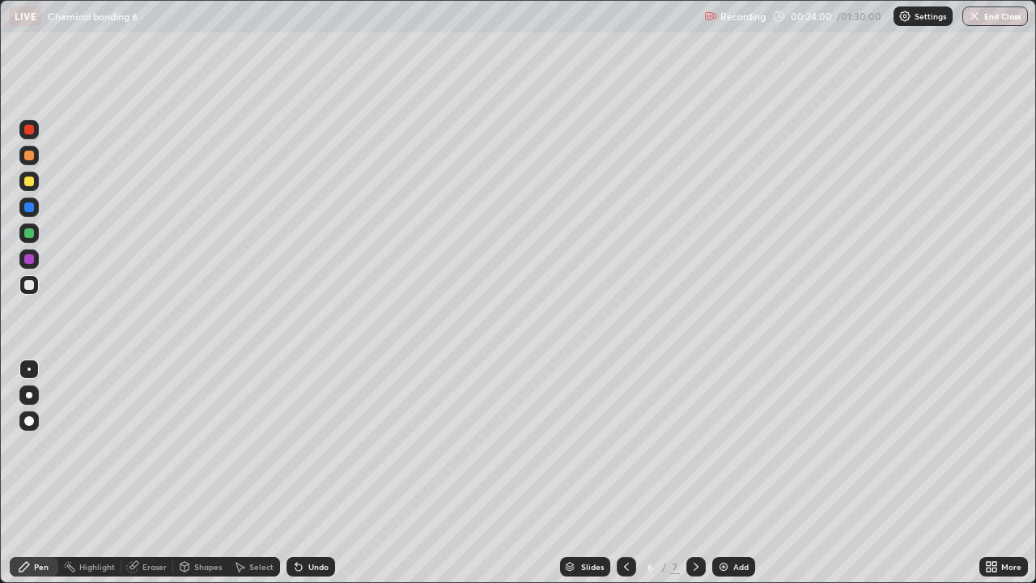
click at [692, 473] on icon at bounding box center [695, 566] width 13 height 13
click at [23, 184] on div at bounding box center [28, 181] width 19 height 19
click at [729, 473] on div "Add" at bounding box center [733, 566] width 43 height 19
click at [26, 227] on div at bounding box center [28, 232] width 19 height 19
click at [240, 473] on icon at bounding box center [239, 566] width 13 height 13
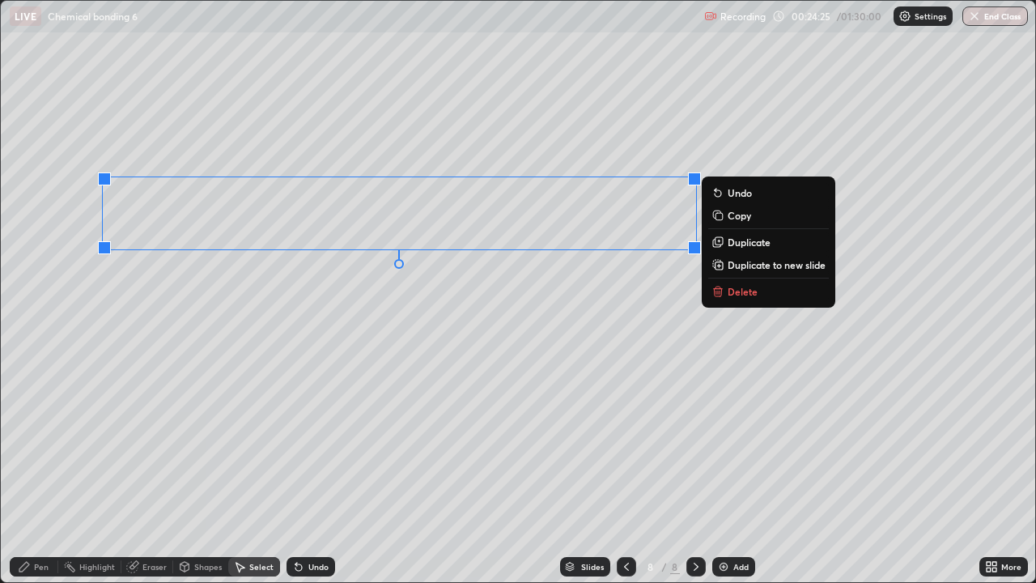
click at [45, 473] on div "Pen" at bounding box center [41, 566] width 15 height 8
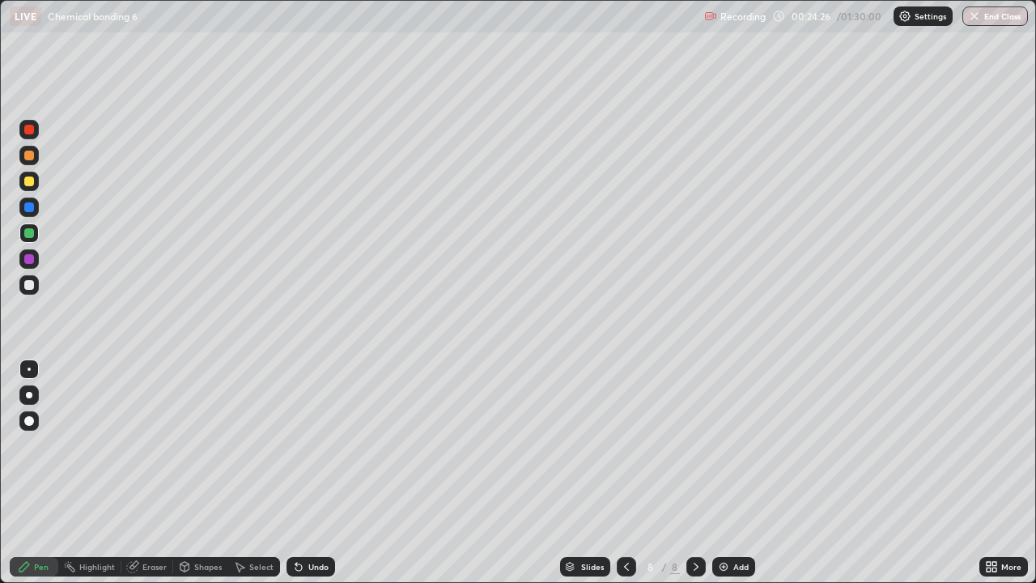
click at [29, 175] on div at bounding box center [28, 181] width 19 height 19
click at [33, 155] on div at bounding box center [29, 156] width 10 height 10
click at [311, 473] on div "Undo" at bounding box center [310, 566] width 49 height 19
click at [149, 473] on div "Eraser" at bounding box center [154, 566] width 24 height 8
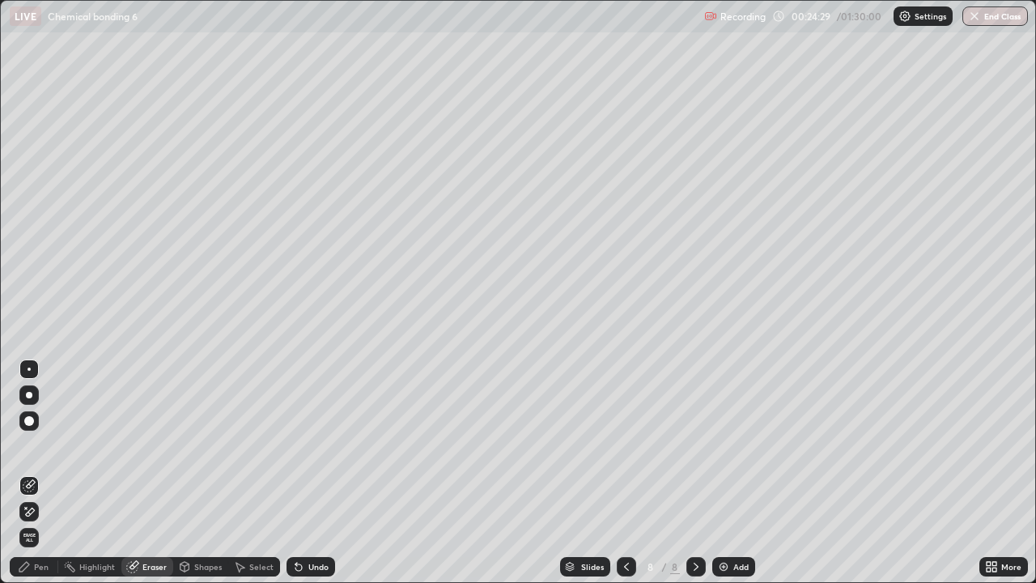
click at [90, 473] on div "Highlight" at bounding box center [97, 566] width 36 height 8
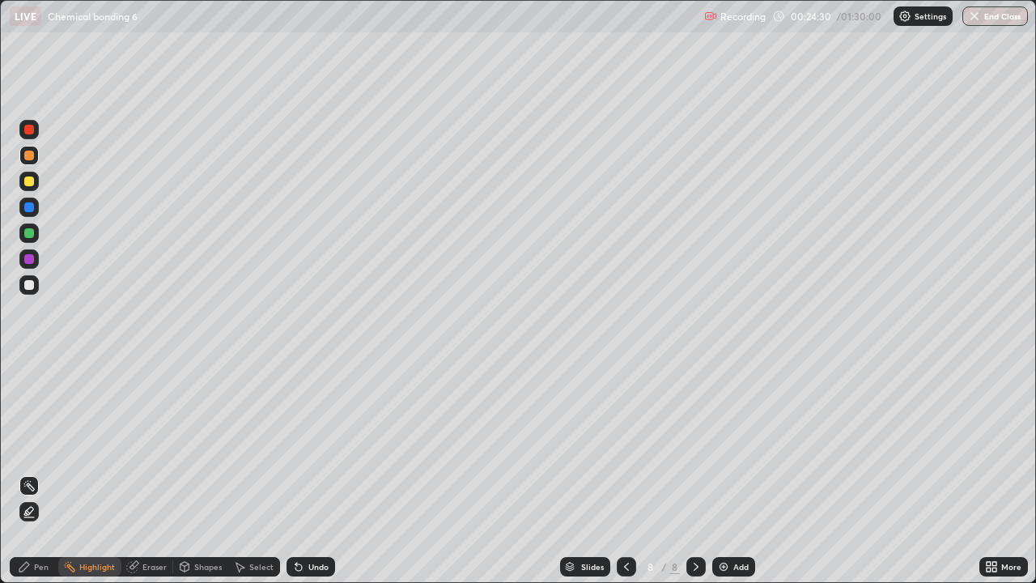
click at [28, 473] on icon at bounding box center [28, 512] width 3 height 3
click at [32, 473] on div "Pen" at bounding box center [34, 566] width 49 height 19
click at [33, 289] on div at bounding box center [28, 284] width 19 height 19
click at [29, 159] on div at bounding box center [29, 156] width 10 height 10
click at [31, 179] on div at bounding box center [29, 181] width 10 height 10
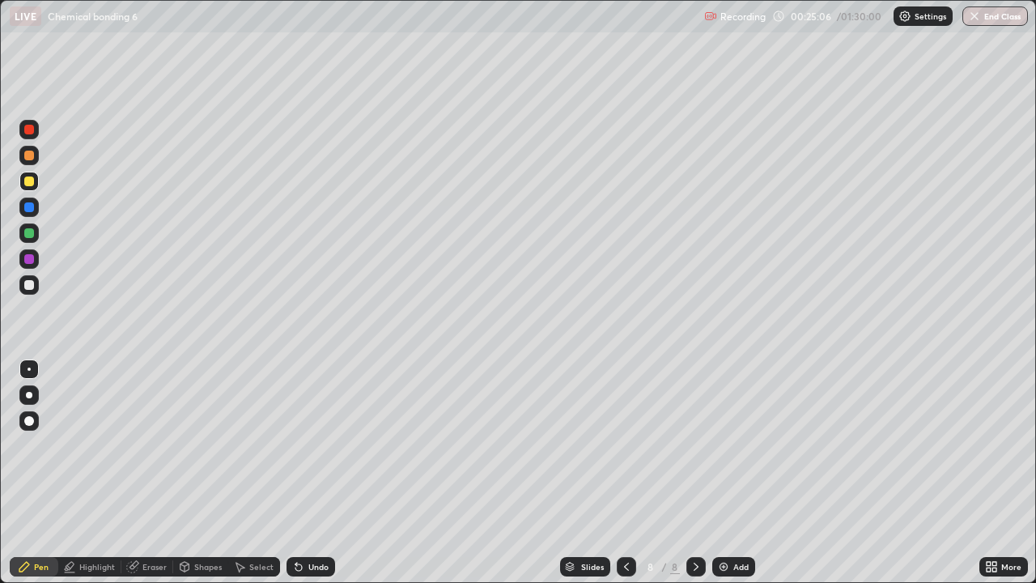
click at [245, 473] on div "Select" at bounding box center [254, 566] width 52 height 19
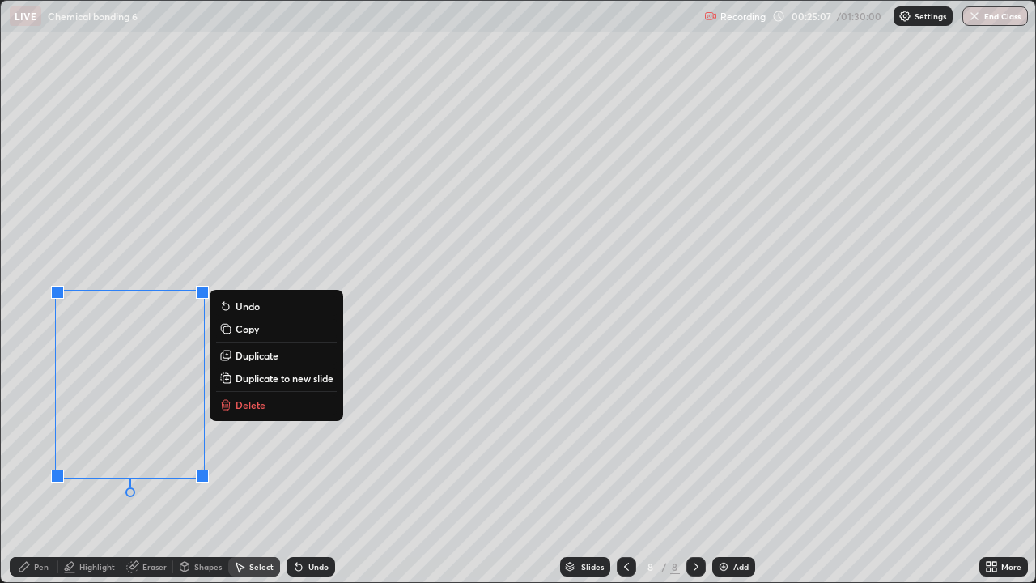
click at [267, 405] on button "Delete" at bounding box center [276, 404] width 121 height 19
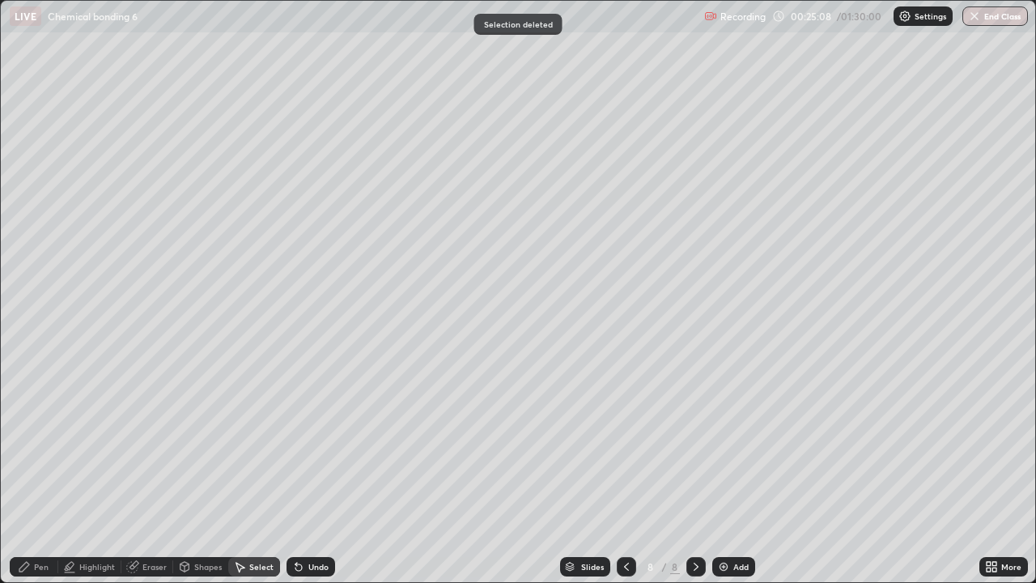
click at [36, 473] on div "Pen" at bounding box center [34, 566] width 49 height 19
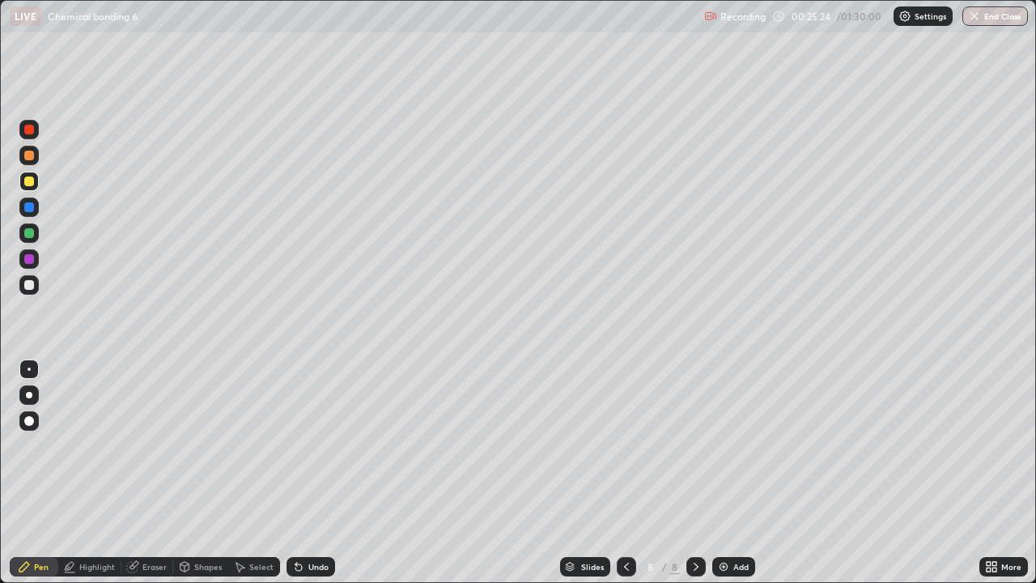
click at [33, 153] on div at bounding box center [29, 156] width 10 height 10
click at [26, 234] on div at bounding box center [29, 233] width 10 height 10
click at [23, 292] on div at bounding box center [28, 284] width 19 height 19
click at [256, 473] on div "Select" at bounding box center [261, 566] width 24 height 8
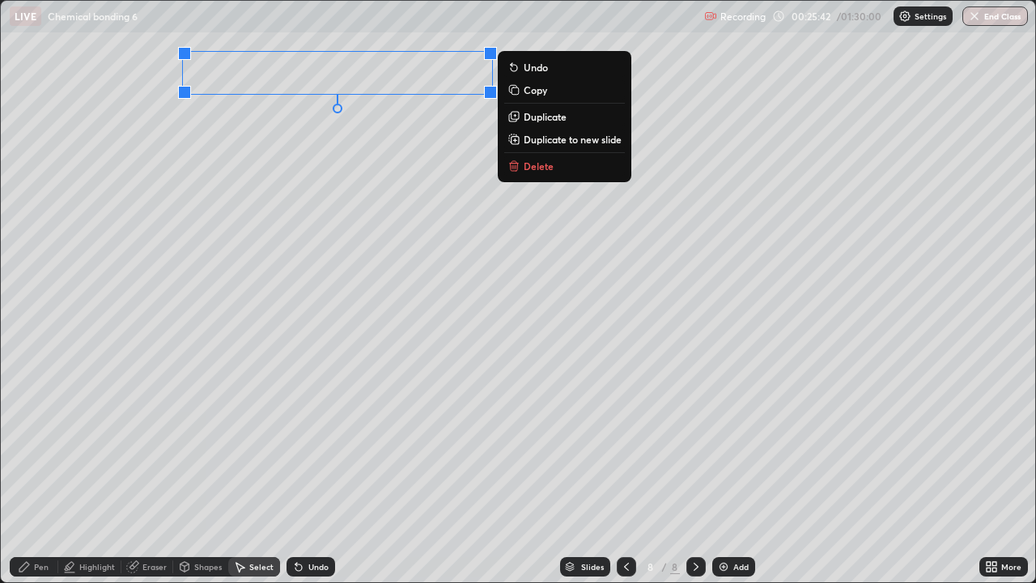
click at [550, 121] on p "Duplicate" at bounding box center [545, 116] width 43 height 13
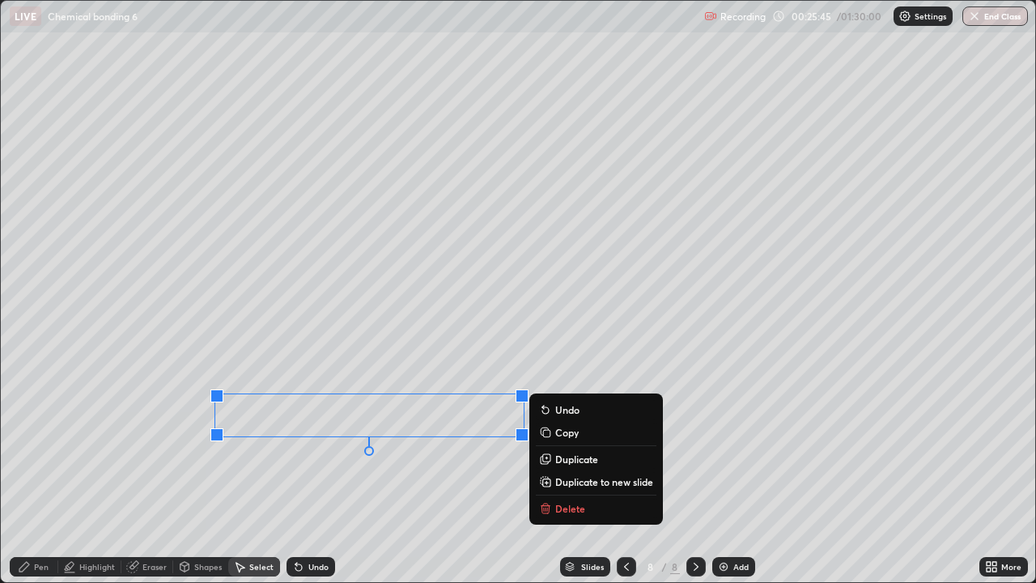
click at [50, 473] on div "Pen" at bounding box center [34, 566] width 49 height 19
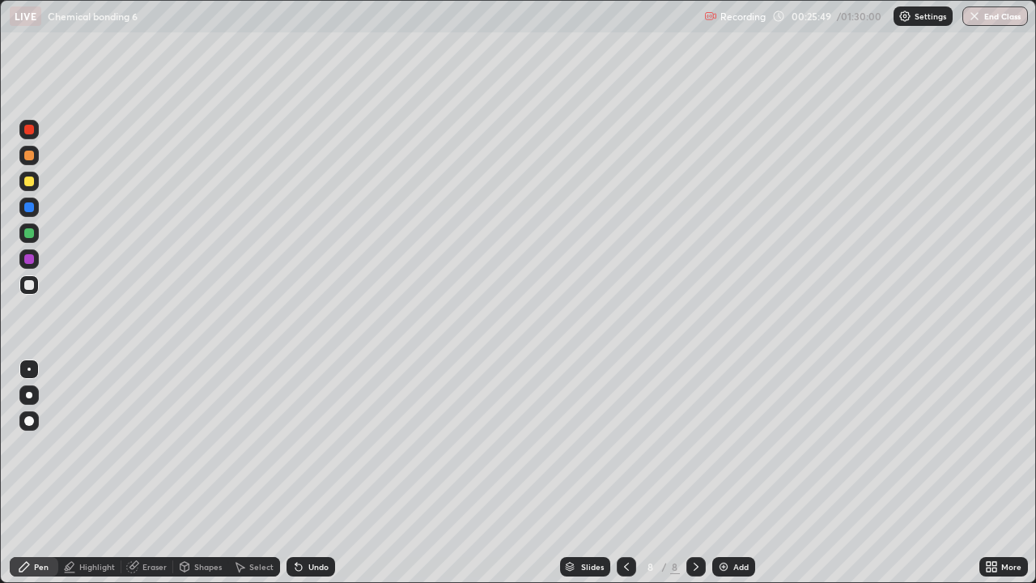
click at [26, 251] on div at bounding box center [28, 258] width 19 height 19
click at [23, 286] on div at bounding box center [28, 284] width 19 height 19
click at [307, 473] on div "Undo" at bounding box center [310, 566] width 49 height 19
click at [303, 473] on div "Undo" at bounding box center [310, 566] width 49 height 19
click at [28, 234] on div at bounding box center [29, 233] width 10 height 10
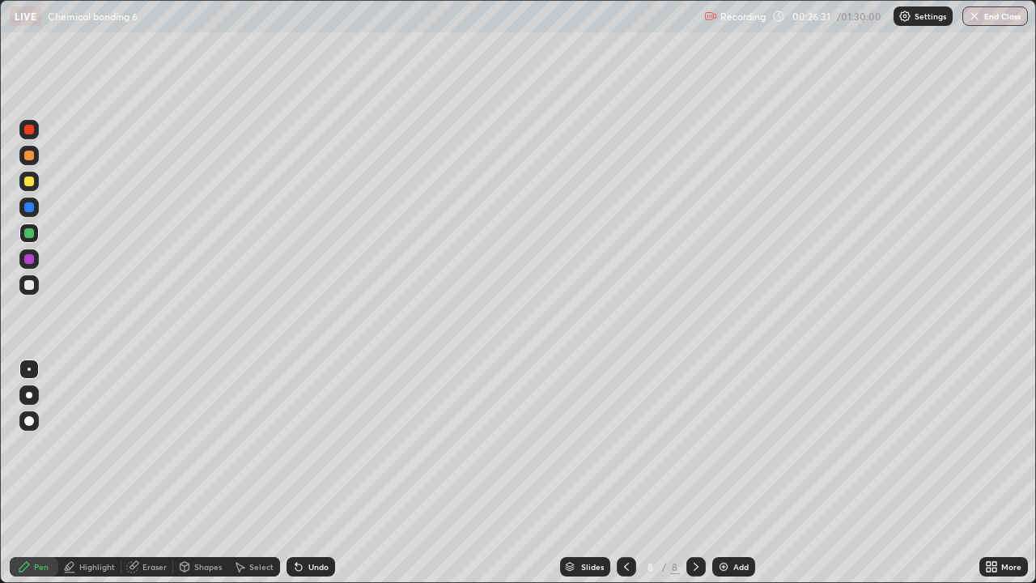
click at [309, 473] on div "Undo" at bounding box center [318, 566] width 20 height 8
click at [308, 473] on div "Undo" at bounding box center [318, 566] width 20 height 8
click at [744, 473] on div "Add" at bounding box center [740, 566] width 15 height 8
click at [30, 181] on div at bounding box center [29, 181] width 10 height 10
click at [143, 473] on div "Eraser" at bounding box center [154, 566] width 24 height 8
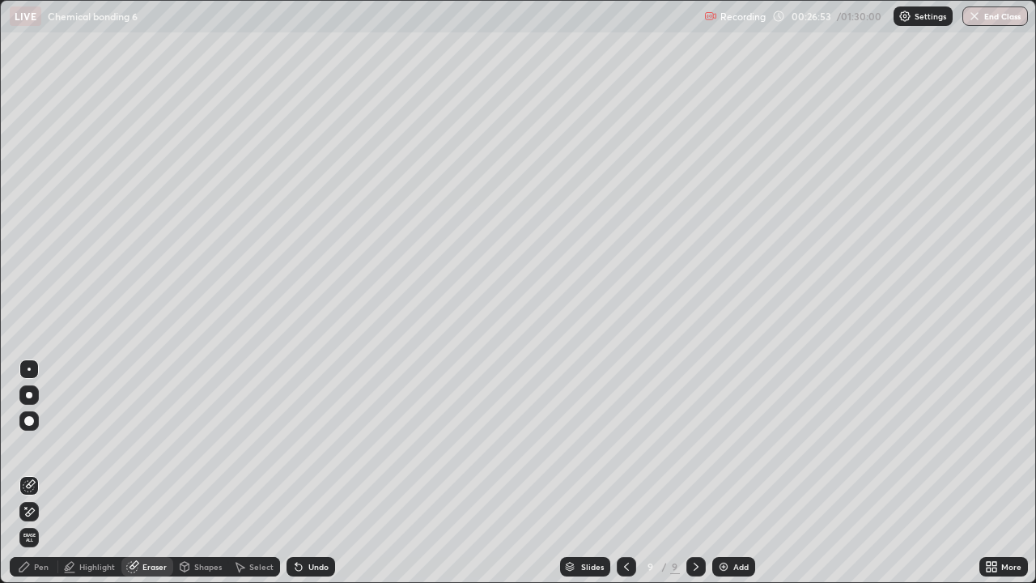
click at [36, 473] on div "Pen" at bounding box center [34, 566] width 49 height 19
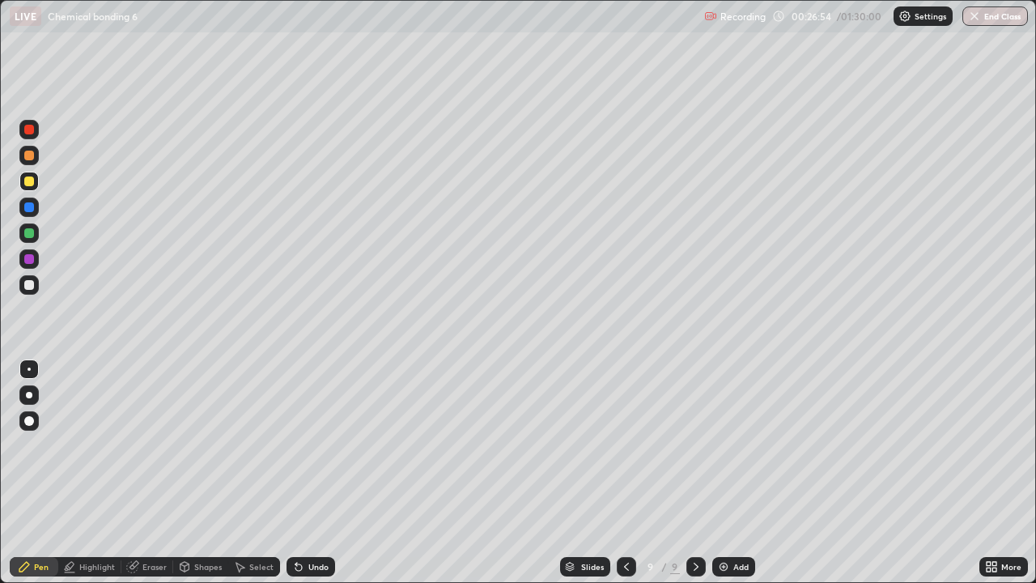
click at [33, 156] on div at bounding box center [29, 156] width 10 height 10
click at [28, 242] on div at bounding box center [28, 232] width 19 height 19
click at [260, 473] on div "Select" at bounding box center [261, 566] width 24 height 8
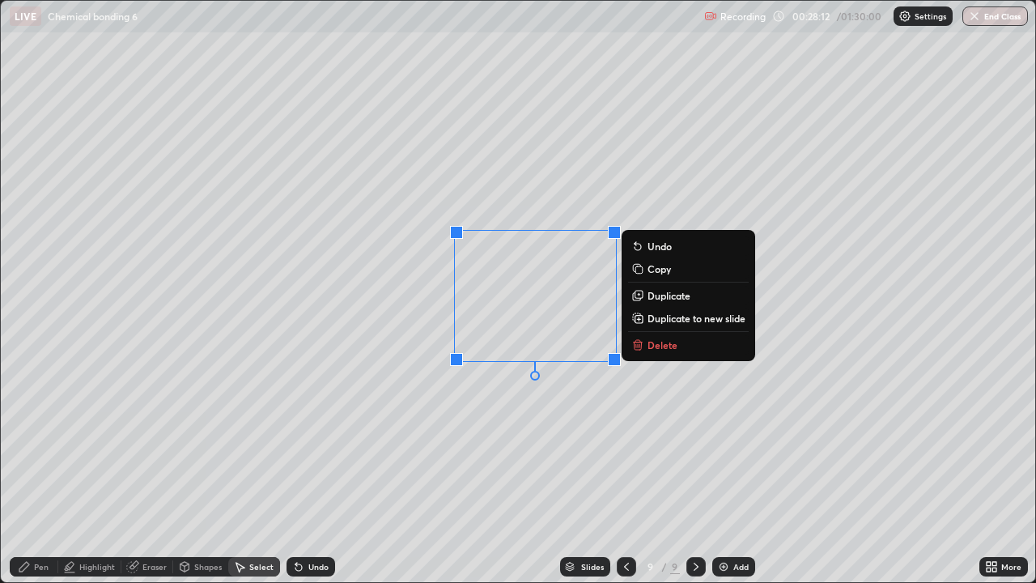
click at [657, 300] on p "Duplicate" at bounding box center [668, 295] width 43 height 13
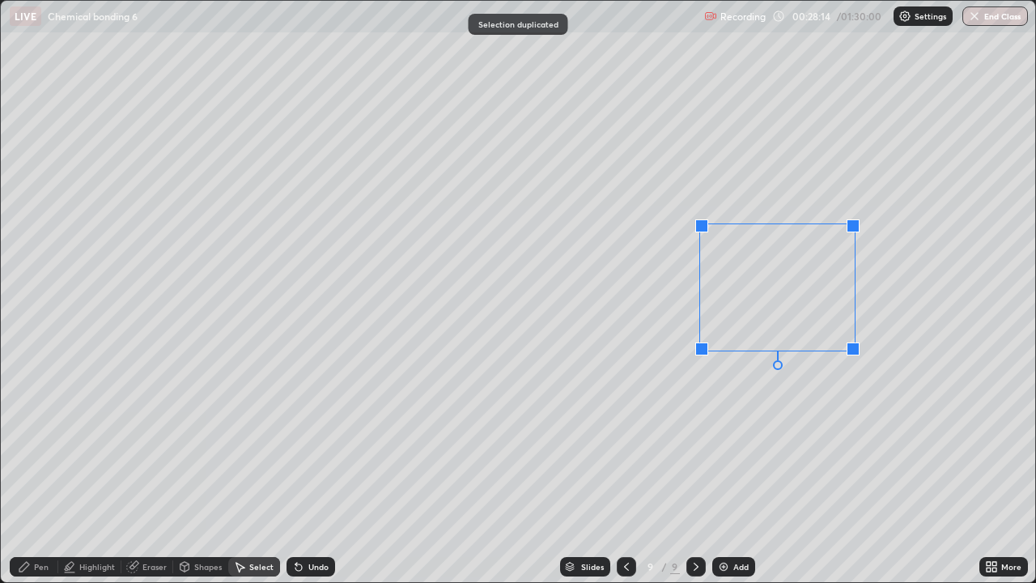
click at [736, 320] on div "0 ° Undo Copy Duplicate Duplicate to new slide Delete" at bounding box center [518, 291] width 1034 height 581
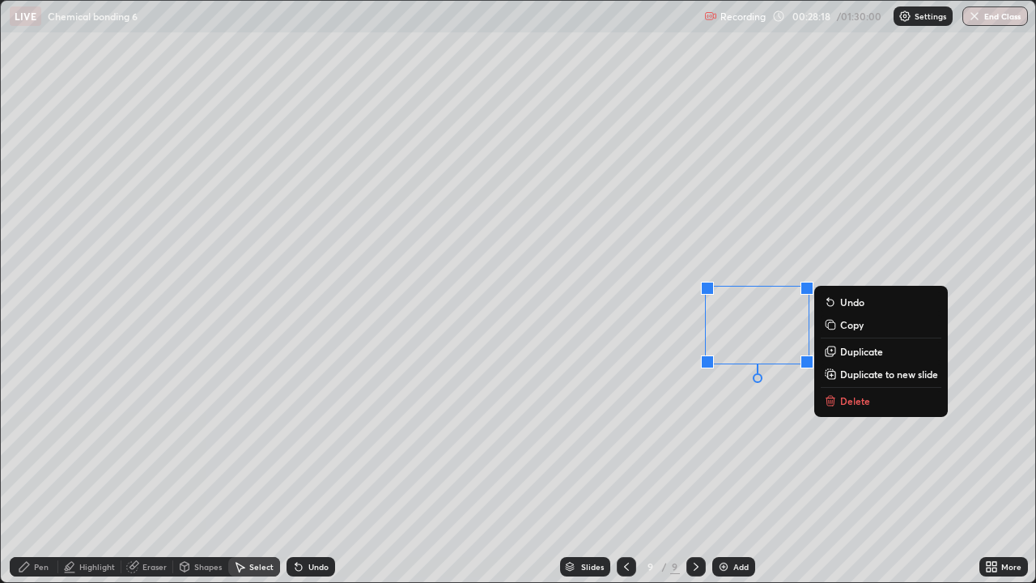
click at [857, 357] on p "Duplicate" at bounding box center [861, 351] width 43 height 13
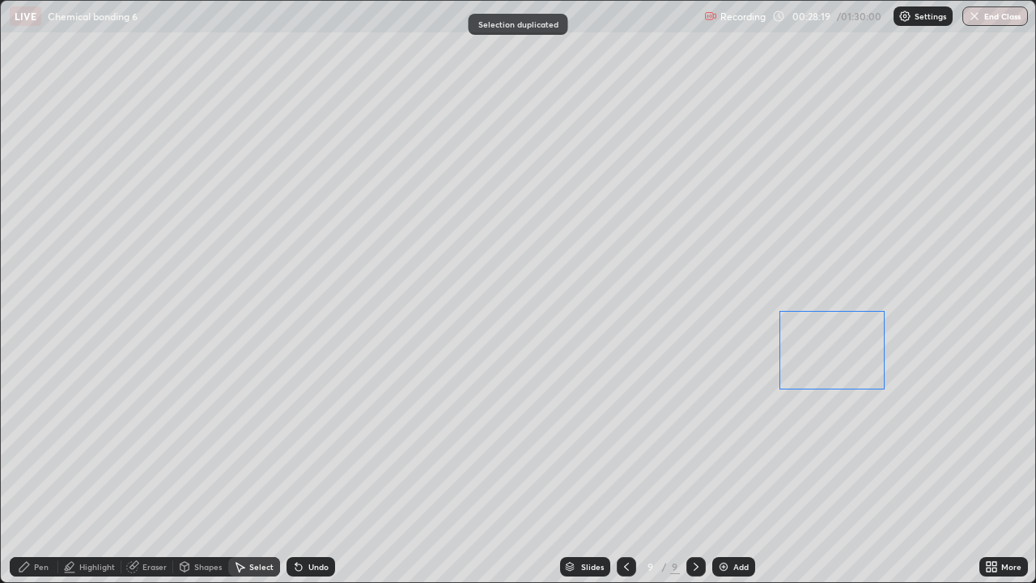
click at [891, 367] on div "0 ° Undo Copy Duplicate Duplicate to new slide Delete" at bounding box center [518, 291] width 1034 height 581
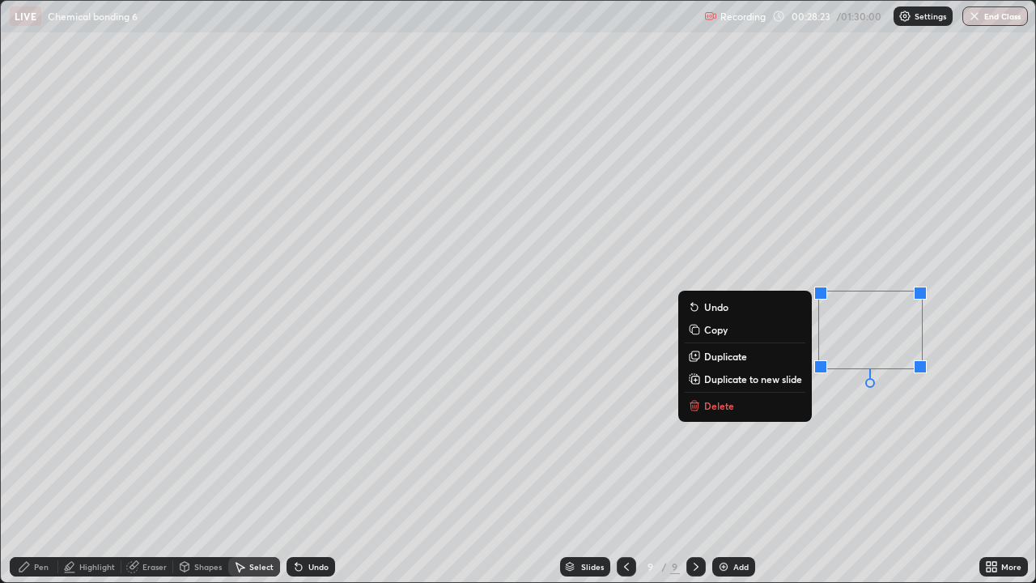
click at [677, 460] on div "0 ° Undo Copy Duplicate Duplicate to new slide Delete" at bounding box center [518, 291] width 1034 height 581
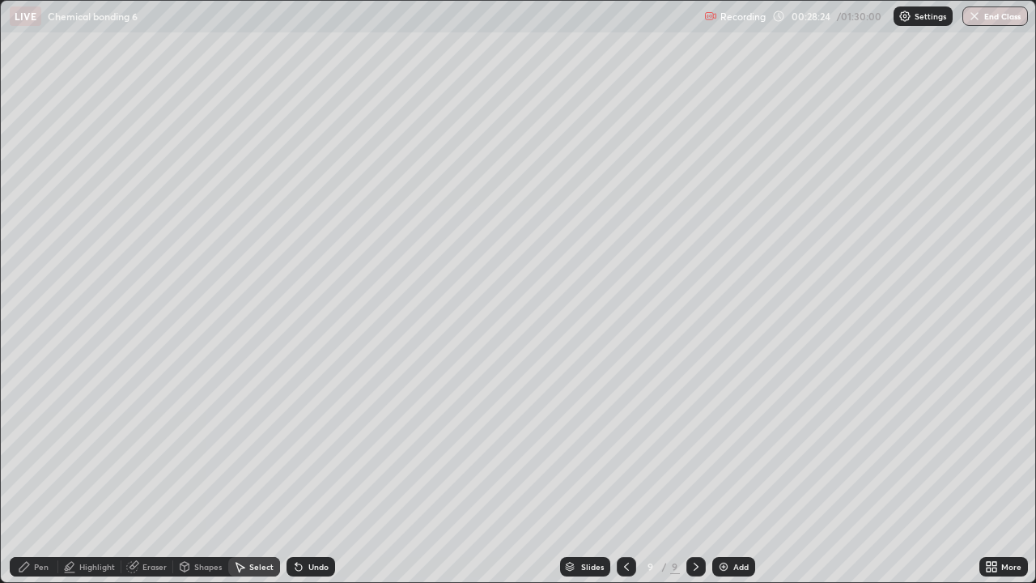
click at [40, 473] on div "Pen" at bounding box center [41, 566] width 15 height 8
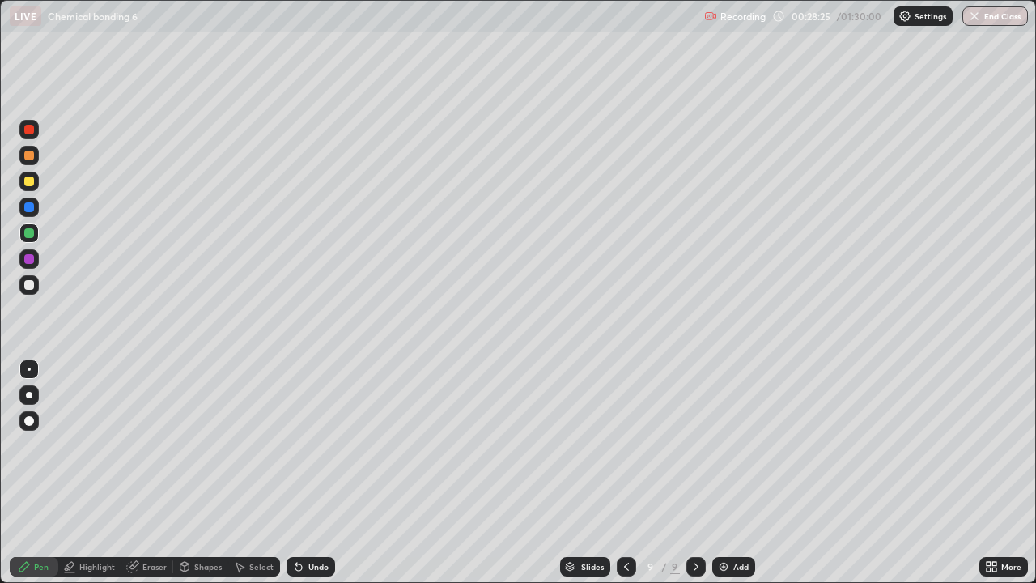
click at [30, 291] on div at bounding box center [28, 284] width 19 height 19
click at [261, 473] on div "Select" at bounding box center [254, 566] width 52 height 19
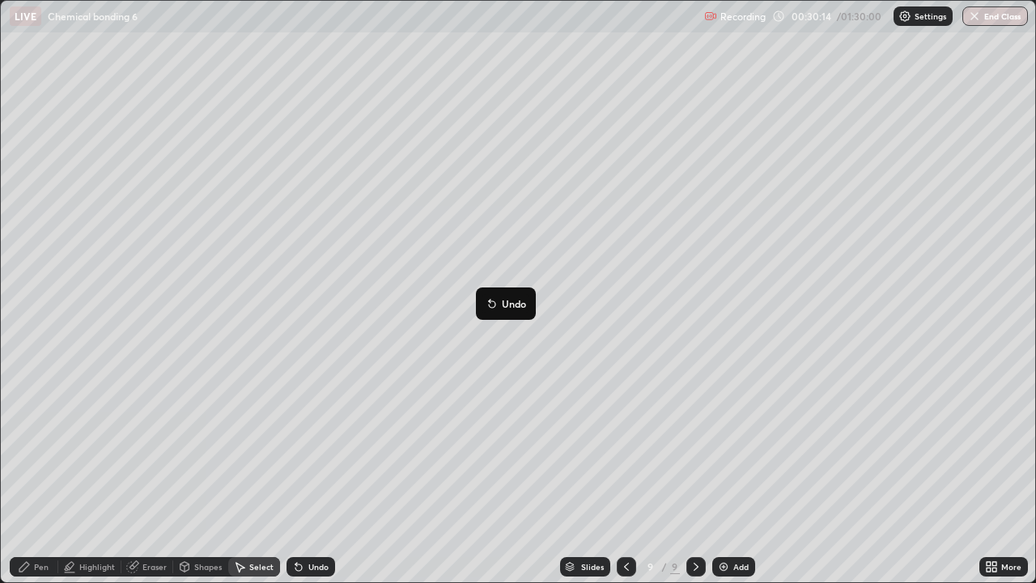
click at [49, 473] on div "Pen" at bounding box center [34, 566] width 49 height 19
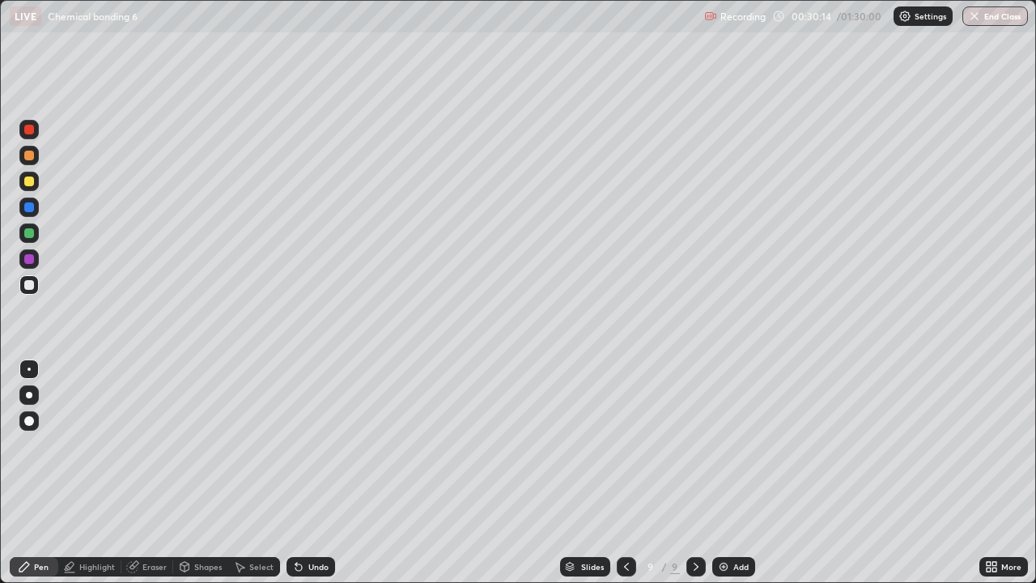
click at [101, 473] on div "Highlight" at bounding box center [97, 566] width 36 height 8
click at [29, 234] on div at bounding box center [29, 233] width 10 height 10
click at [45, 473] on div "Pen" at bounding box center [41, 566] width 15 height 8
click at [23, 286] on div at bounding box center [28, 284] width 19 height 19
click at [37, 183] on div at bounding box center [28, 181] width 19 height 19
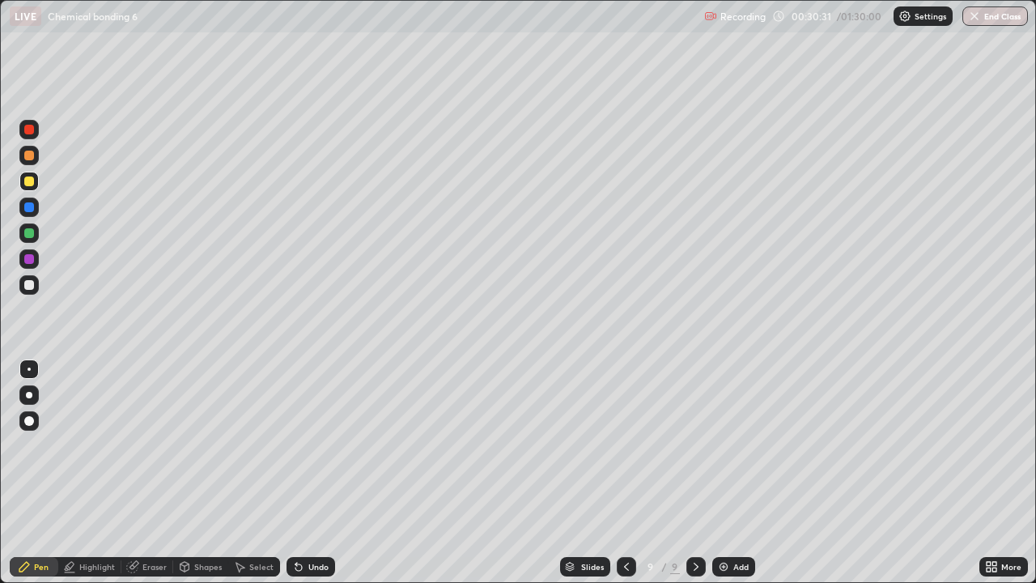
click at [30, 233] on div at bounding box center [29, 233] width 10 height 10
click at [23, 293] on div at bounding box center [28, 284] width 19 height 19
click at [740, 473] on div "Add" at bounding box center [740, 566] width 15 height 8
click at [625, 473] on icon at bounding box center [625, 566] width 13 height 13
click at [623, 473] on icon at bounding box center [625, 566] width 5 height 8
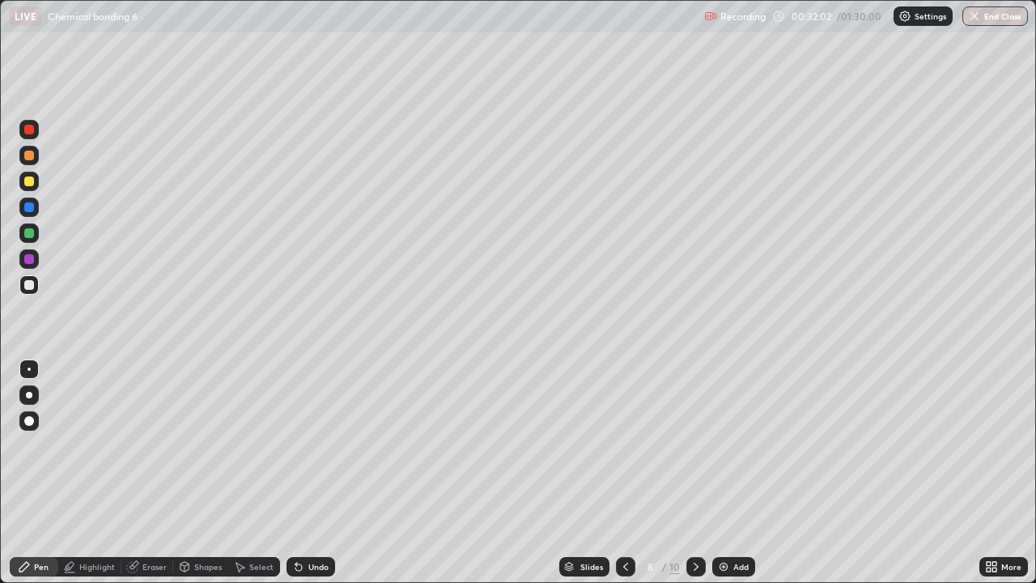
click at [630, 473] on div at bounding box center [625, 566] width 19 height 32
click at [629, 473] on div at bounding box center [625, 566] width 19 height 19
click at [629, 473] on icon at bounding box center [625, 566] width 13 height 13
click at [631, 473] on div at bounding box center [625, 566] width 19 height 19
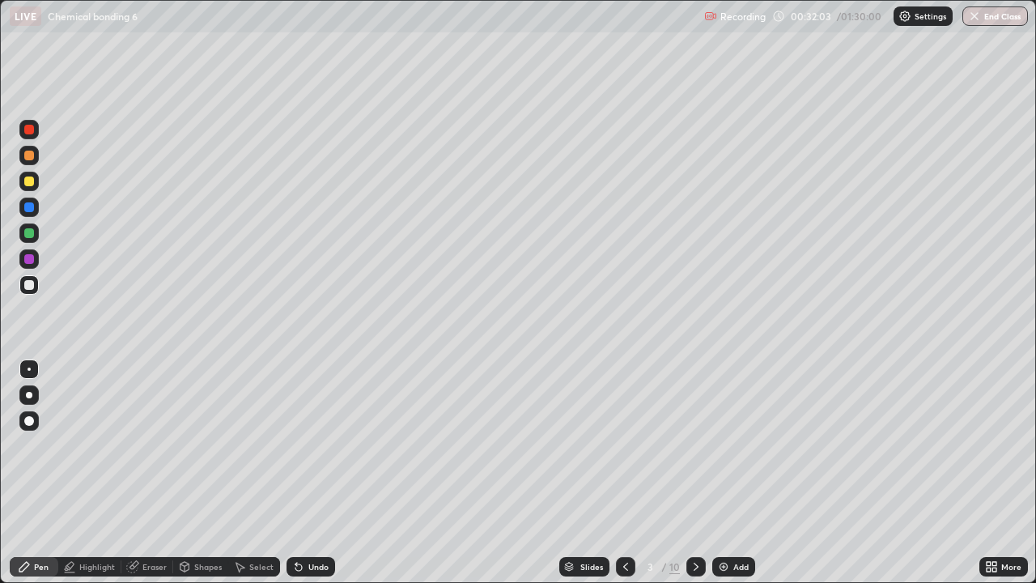
click at [631, 473] on div at bounding box center [625, 566] width 19 height 19
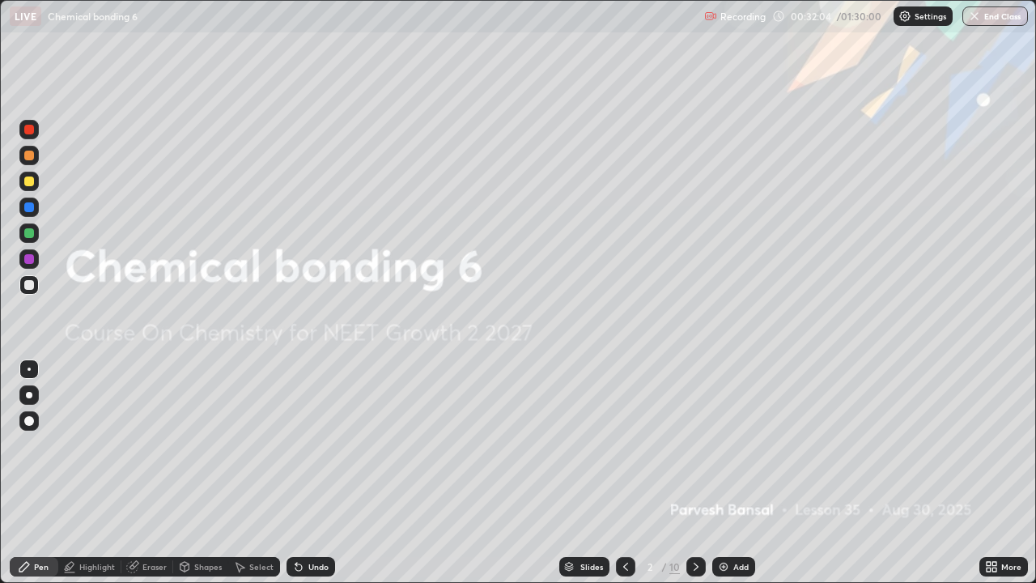
click at [701, 473] on div at bounding box center [695, 566] width 19 height 19
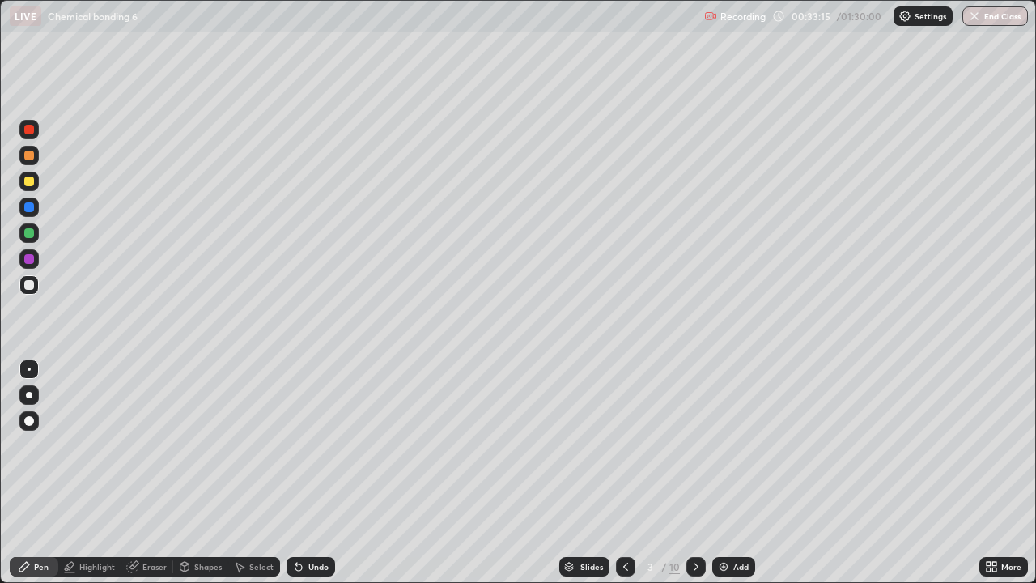
click at [694, 473] on icon at bounding box center [695, 566] width 13 height 13
click at [700, 473] on icon at bounding box center [695, 566] width 13 height 13
click at [698, 473] on div at bounding box center [695, 566] width 19 height 19
click at [694, 473] on icon at bounding box center [695, 566] width 13 height 13
click at [702, 473] on div at bounding box center [695, 566] width 19 height 19
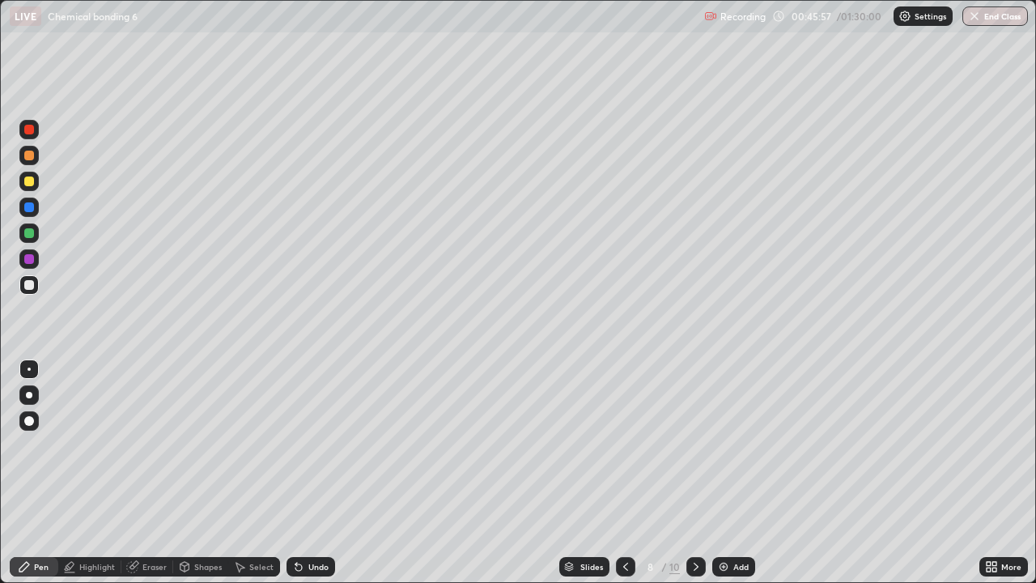
click at [701, 473] on div at bounding box center [695, 566] width 19 height 19
click at [694, 473] on icon at bounding box center [695, 566] width 13 height 13
click at [264, 473] on div "Select" at bounding box center [261, 566] width 24 height 8
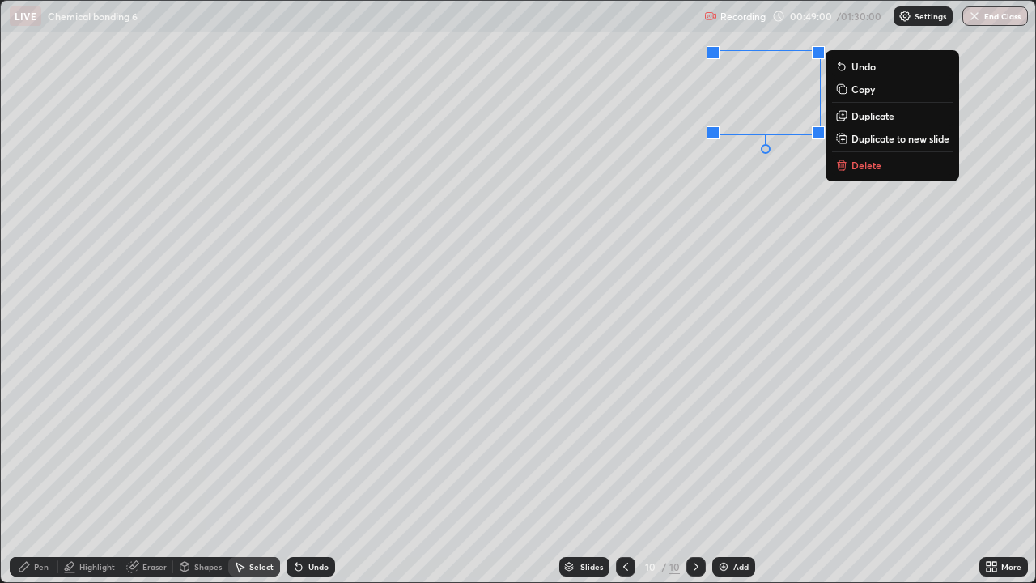
click at [899, 251] on div "0 ° Undo Copy Duplicate Duplicate to new slide Delete" at bounding box center [518, 291] width 1034 height 581
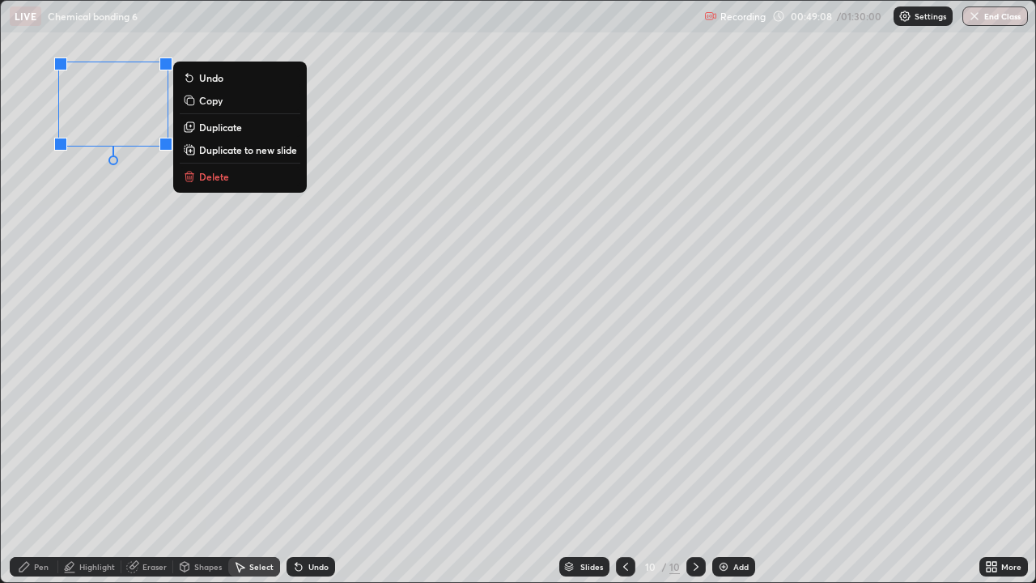
click at [155, 473] on div "Eraser" at bounding box center [147, 566] width 52 height 19
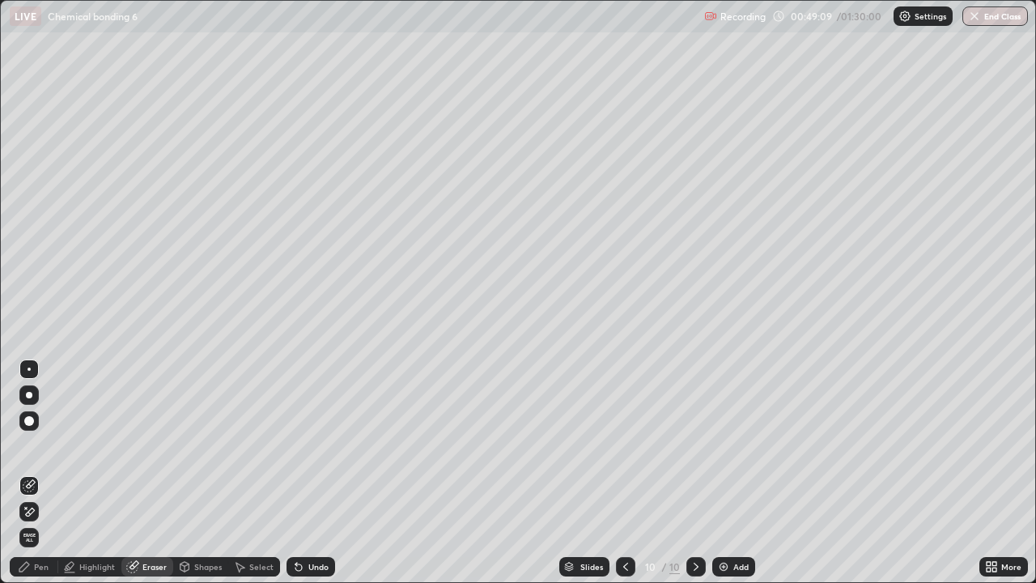
click at [32, 473] on div "Erase all" at bounding box center [28, 537] width 19 height 19
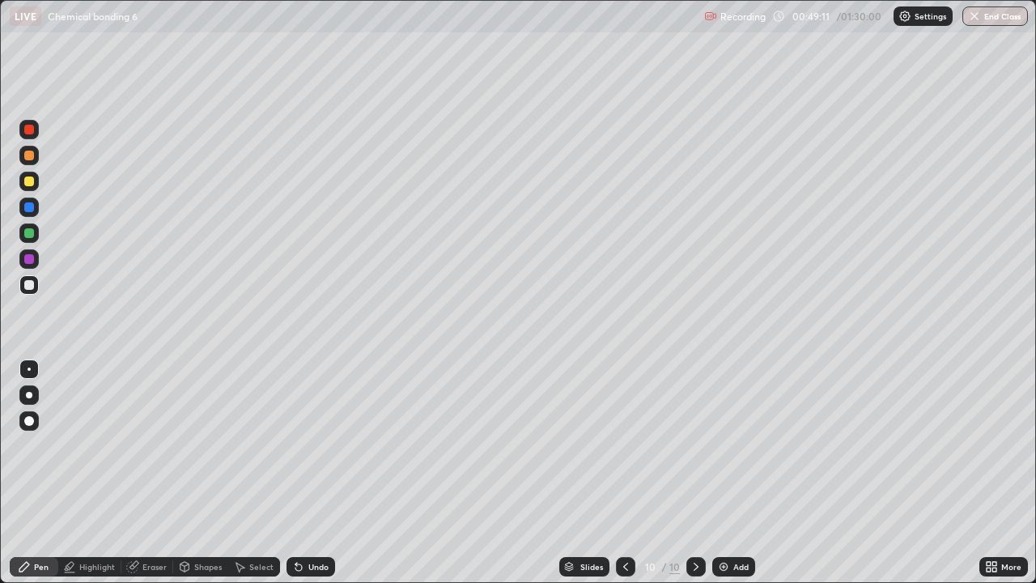
click at [27, 235] on div at bounding box center [29, 233] width 10 height 10
click at [28, 181] on div at bounding box center [29, 181] width 10 height 10
click at [35, 238] on div at bounding box center [28, 232] width 19 height 19
click at [23, 291] on div at bounding box center [28, 284] width 19 height 19
click at [33, 163] on div at bounding box center [28, 155] width 19 height 19
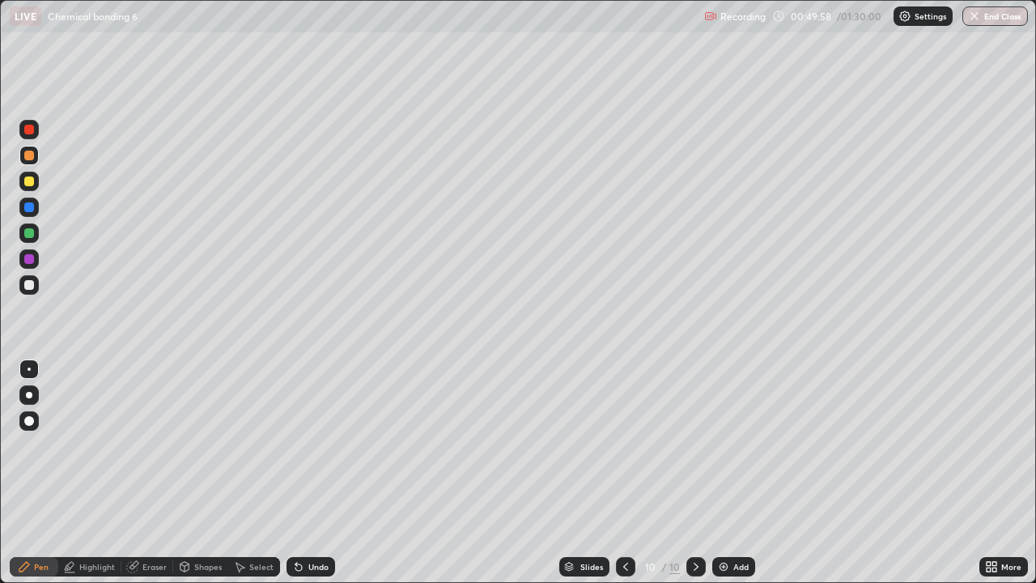
click at [26, 175] on div at bounding box center [28, 181] width 19 height 19
click at [25, 287] on div at bounding box center [29, 285] width 10 height 10
click at [29, 161] on div at bounding box center [28, 155] width 19 height 19
click at [24, 294] on div at bounding box center [28, 284] width 19 height 19
click at [32, 185] on div at bounding box center [29, 181] width 10 height 10
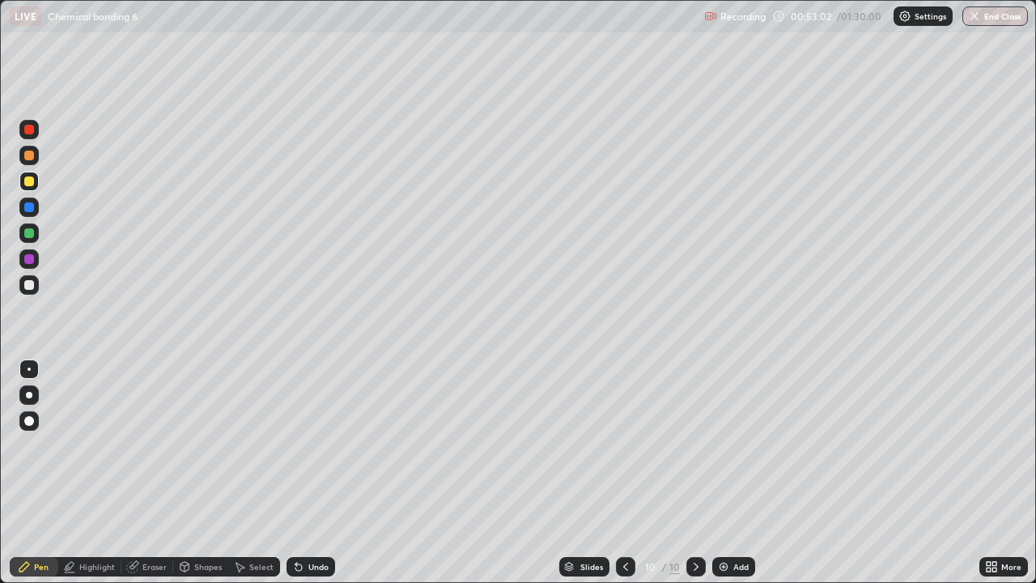
click at [259, 473] on div "Select" at bounding box center [261, 566] width 24 height 8
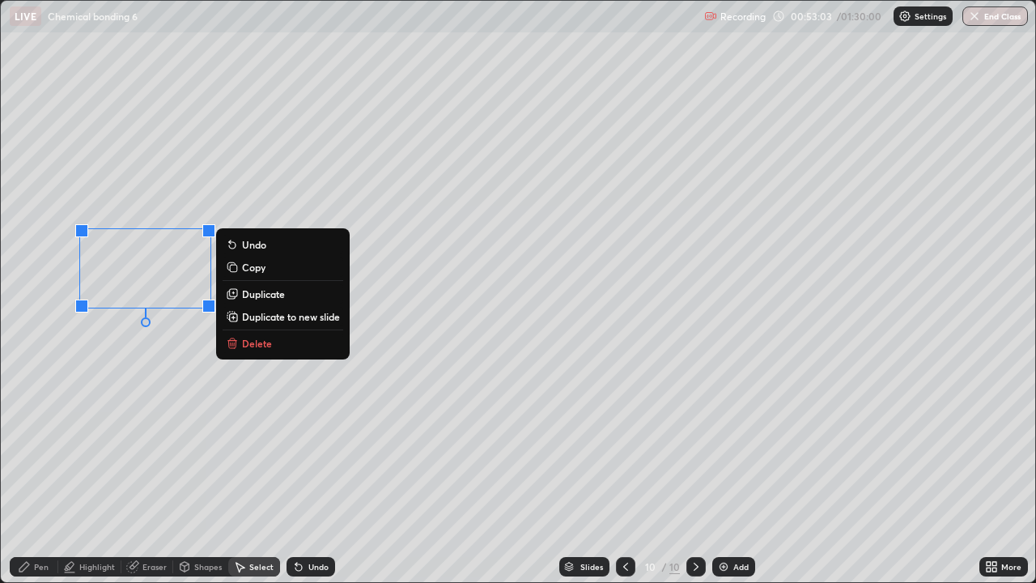
click at [267, 294] on p "Duplicate" at bounding box center [263, 293] width 43 height 13
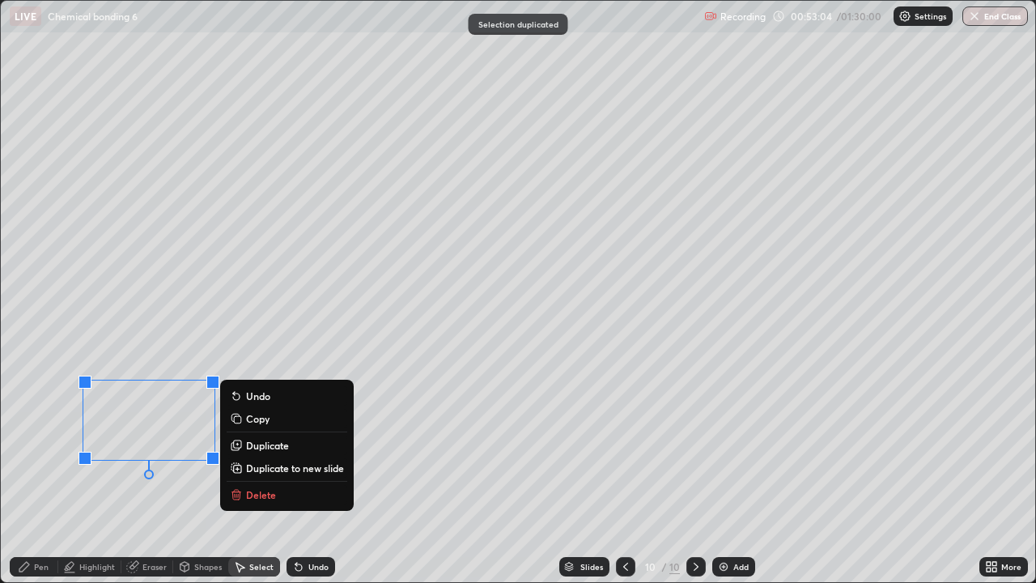
click at [34, 473] on div "Pen" at bounding box center [34, 566] width 49 height 19
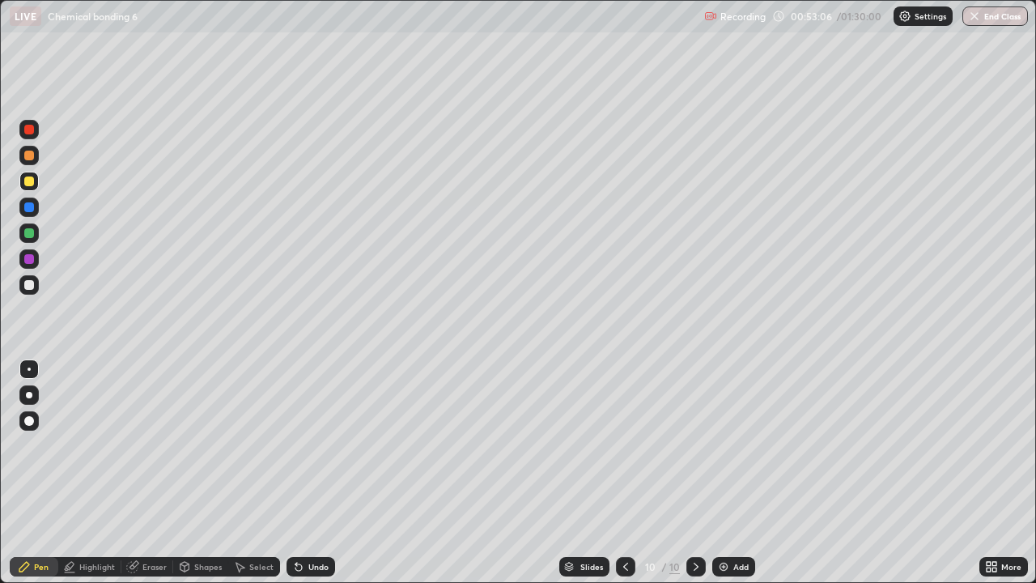
click at [25, 278] on div at bounding box center [28, 284] width 19 height 19
click at [26, 233] on div at bounding box center [29, 233] width 10 height 10
click at [256, 473] on div "Select" at bounding box center [261, 566] width 24 height 8
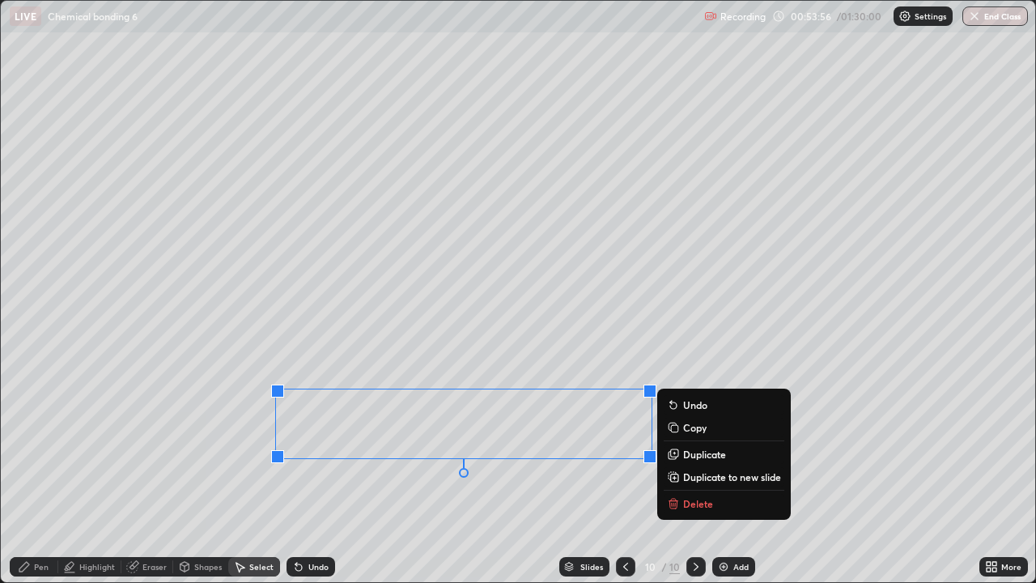
click at [692, 456] on p "Duplicate" at bounding box center [704, 454] width 43 height 13
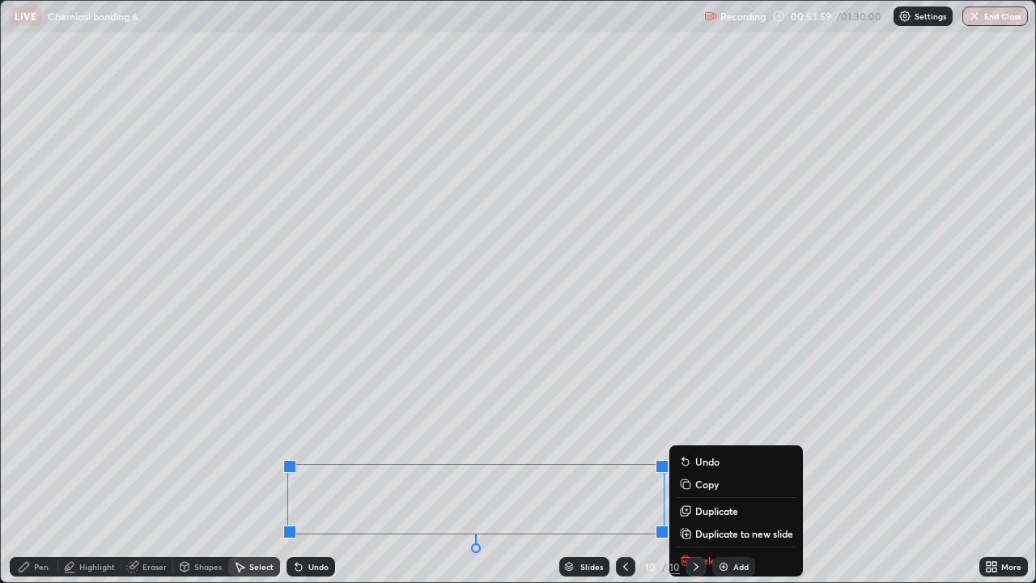
click at [149, 473] on div "Eraser" at bounding box center [154, 566] width 24 height 8
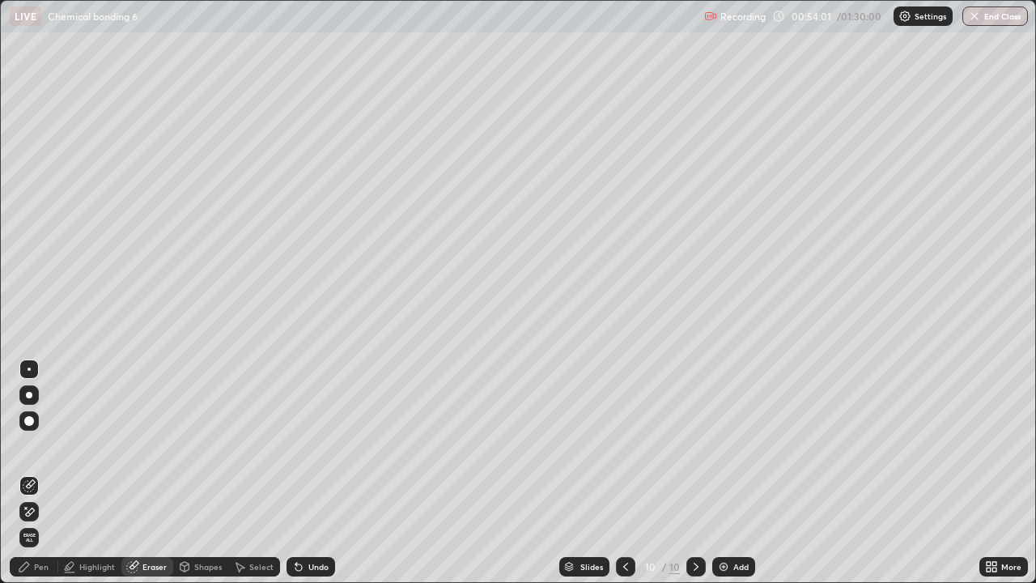
click at [306, 473] on div "Undo" at bounding box center [310, 566] width 49 height 19
click at [315, 473] on div "Undo" at bounding box center [318, 566] width 20 height 8
click at [303, 473] on div "Undo" at bounding box center [310, 566] width 49 height 19
click at [254, 473] on div "Select" at bounding box center [254, 566] width 52 height 19
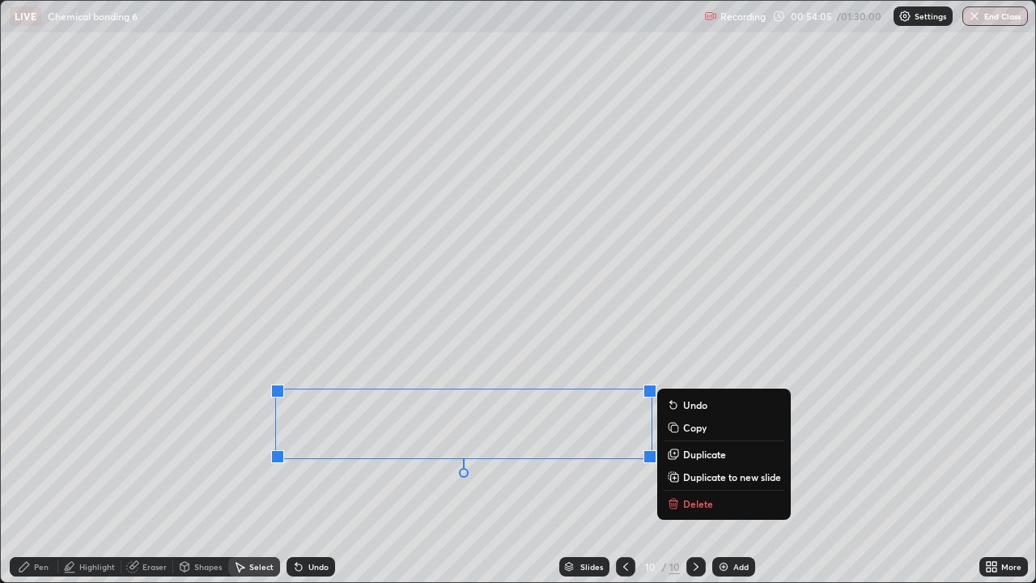
click at [698, 455] on p "Duplicate" at bounding box center [704, 454] width 43 height 13
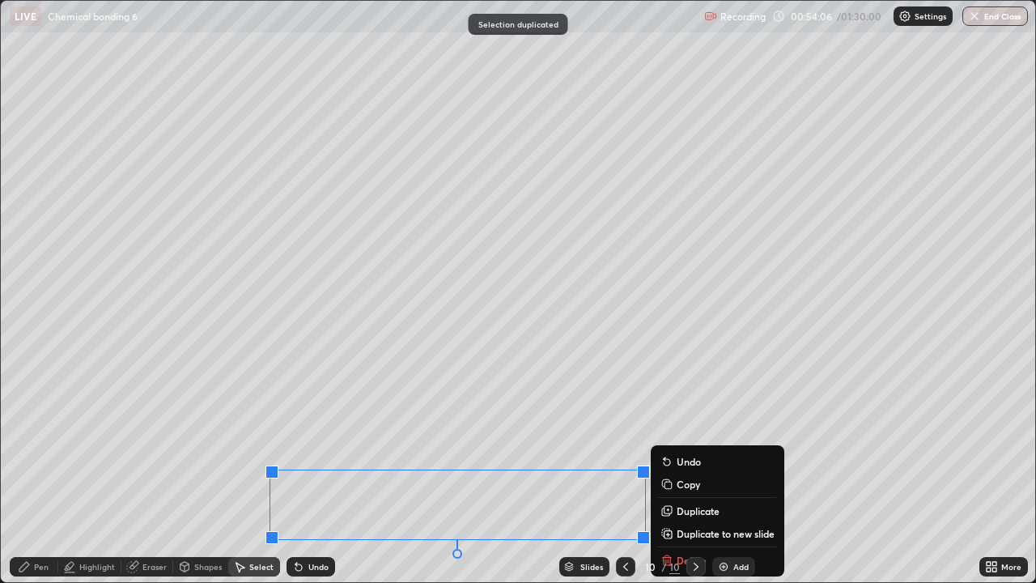
click at [143, 473] on div "Eraser" at bounding box center [147, 566] width 52 height 19
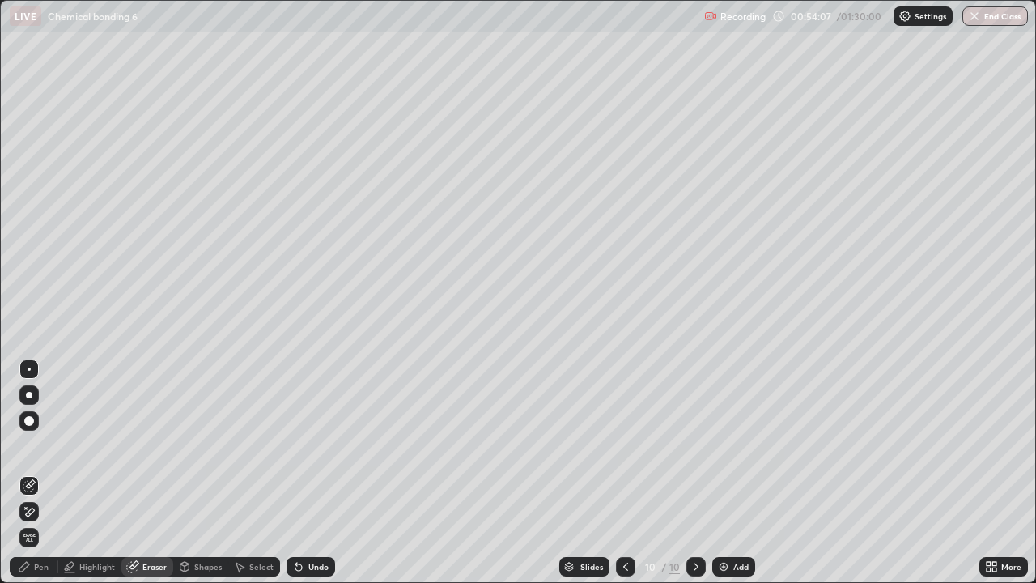
click at [31, 473] on icon at bounding box center [29, 512] width 13 height 14
click at [33, 473] on div "Pen" at bounding box center [34, 566] width 49 height 19
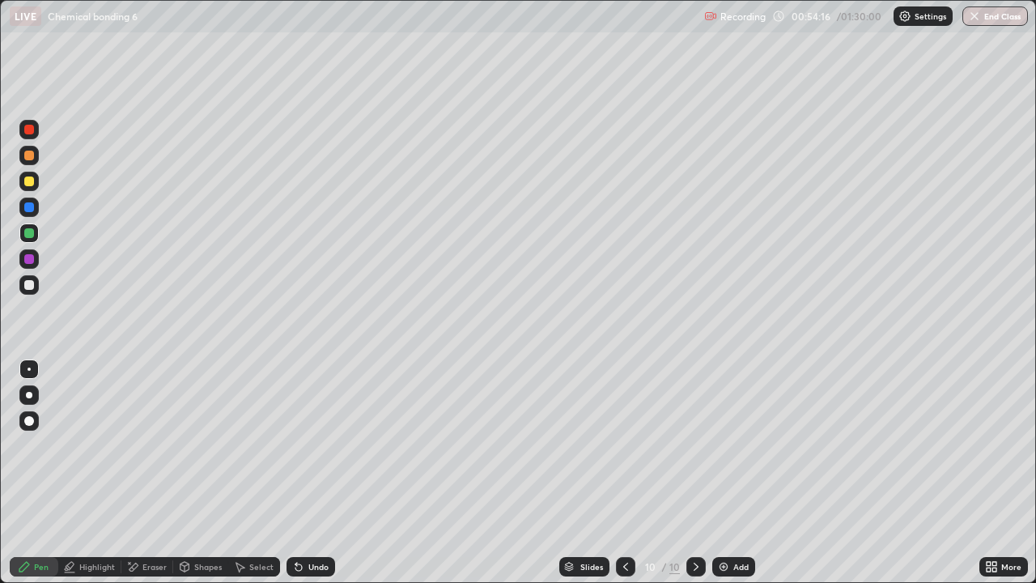
click at [37, 283] on div at bounding box center [28, 284] width 19 height 19
click at [28, 189] on div at bounding box center [28, 181] width 19 height 19
click at [34, 163] on div at bounding box center [28, 155] width 19 height 19
click at [749, 473] on div "Add" at bounding box center [733, 566] width 43 height 19
click at [32, 185] on div at bounding box center [28, 181] width 19 height 19
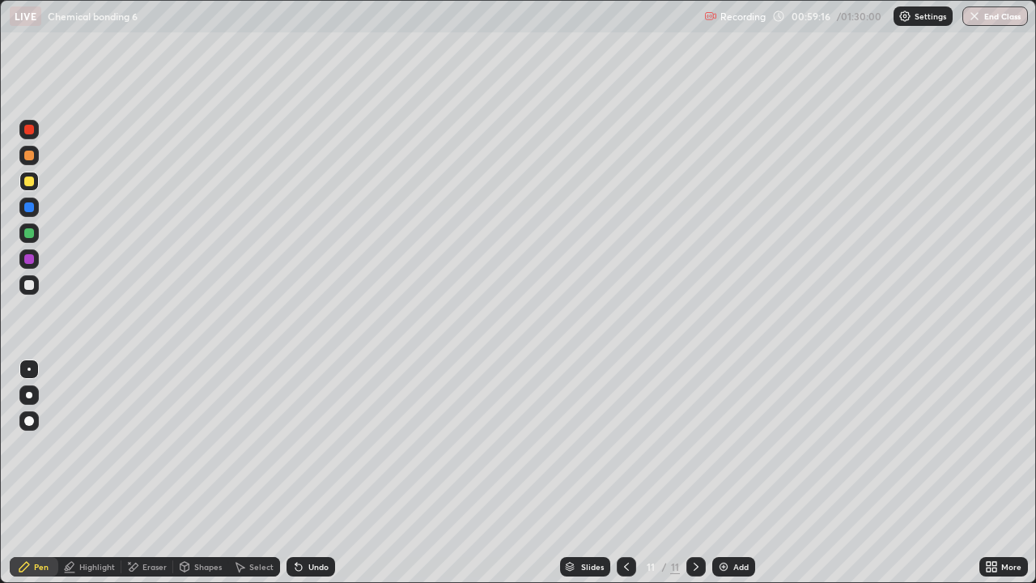
click at [622, 473] on icon at bounding box center [626, 566] width 13 height 13
click at [252, 473] on div "Select" at bounding box center [254, 566] width 52 height 19
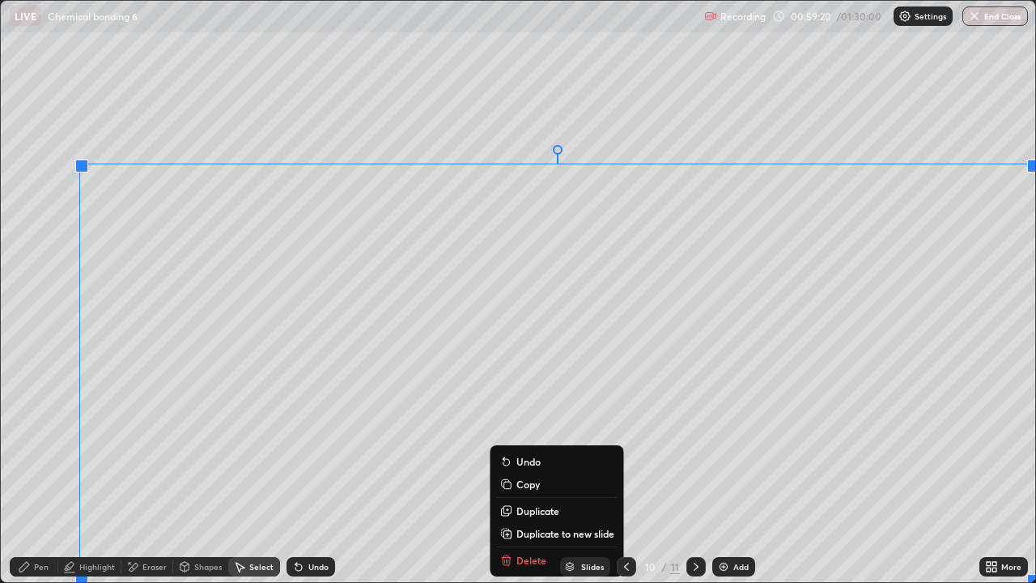
click at [523, 473] on p "Copy" at bounding box center [527, 483] width 23 height 13
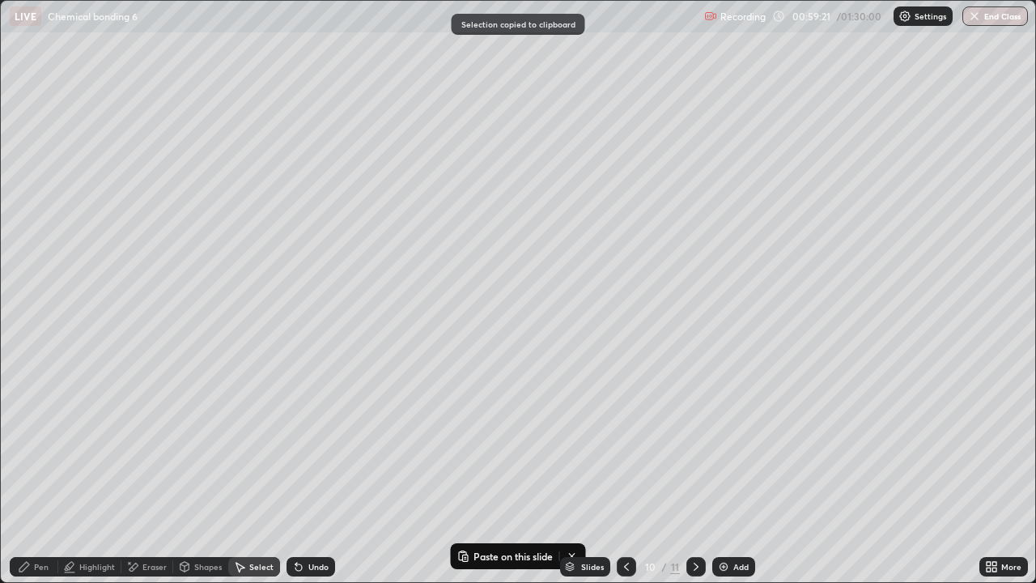
click at [695, 473] on icon at bounding box center [695, 566] width 13 height 13
click at [51, 473] on div "Pen" at bounding box center [34, 566] width 49 height 19
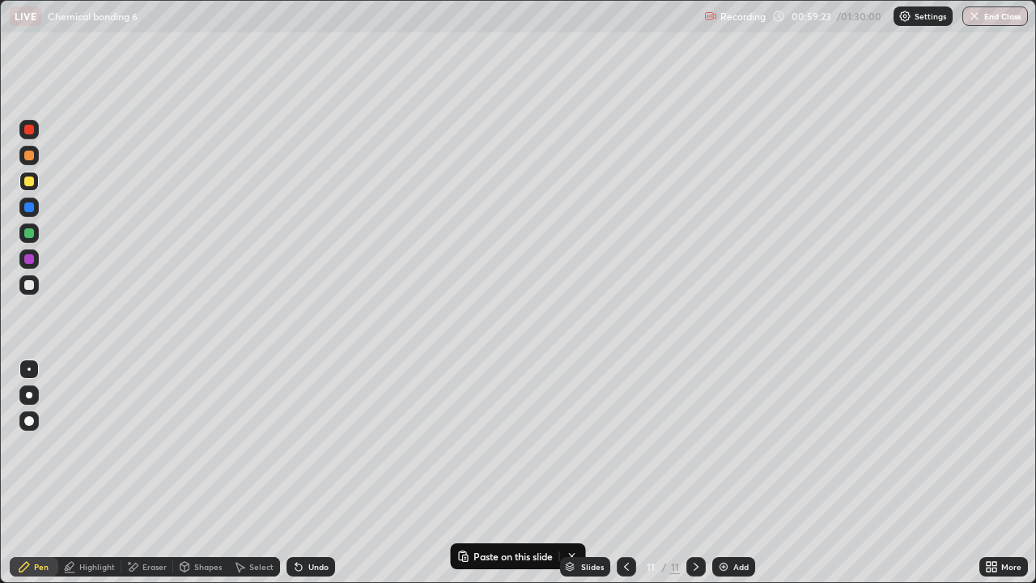
click at [312, 473] on div "Undo" at bounding box center [318, 566] width 20 height 8
click at [237, 473] on icon at bounding box center [240, 567] width 9 height 10
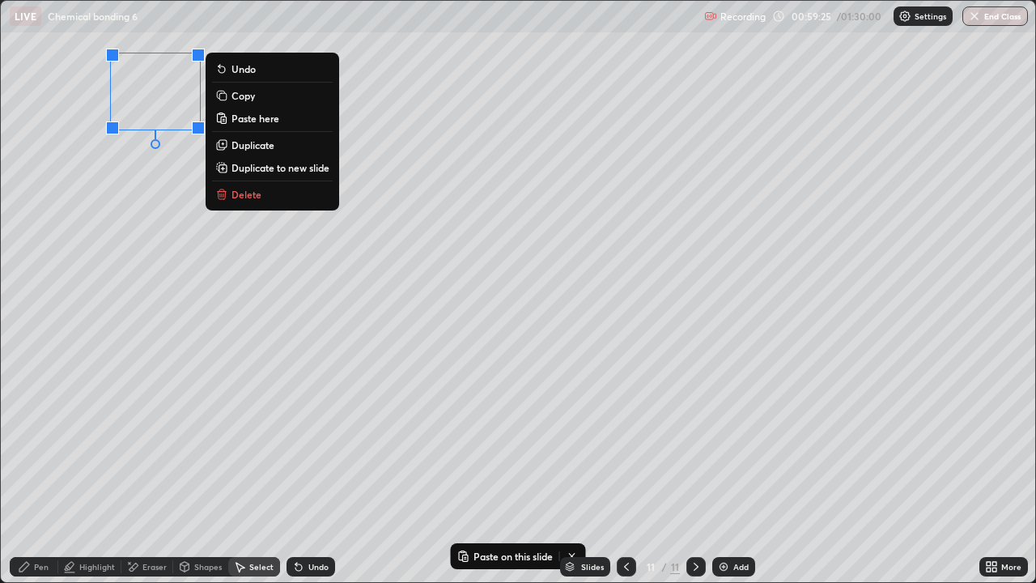
click at [257, 123] on p "Paste here" at bounding box center [255, 118] width 48 height 13
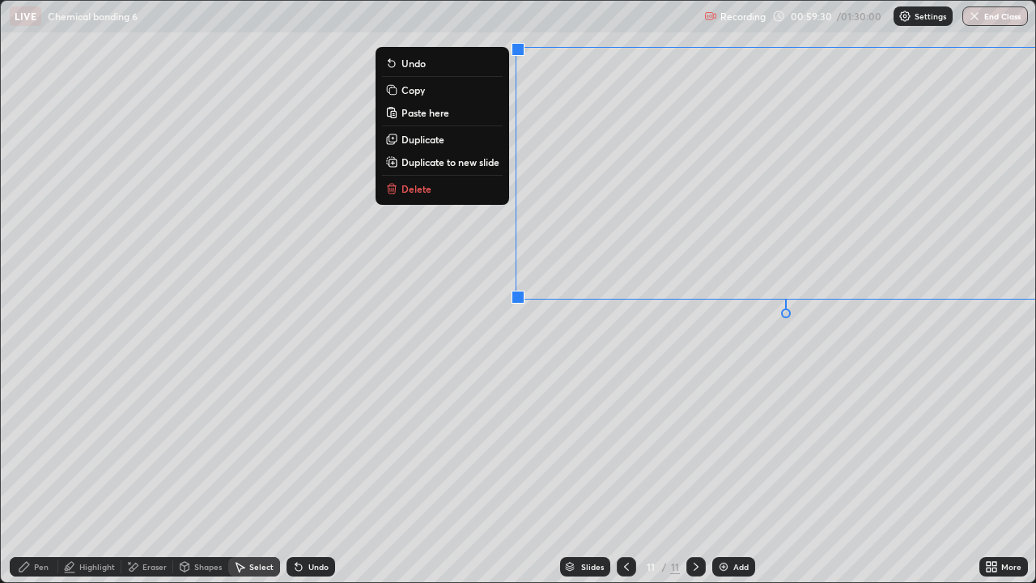
click at [113, 473] on div "Highlight" at bounding box center [89, 566] width 63 height 19
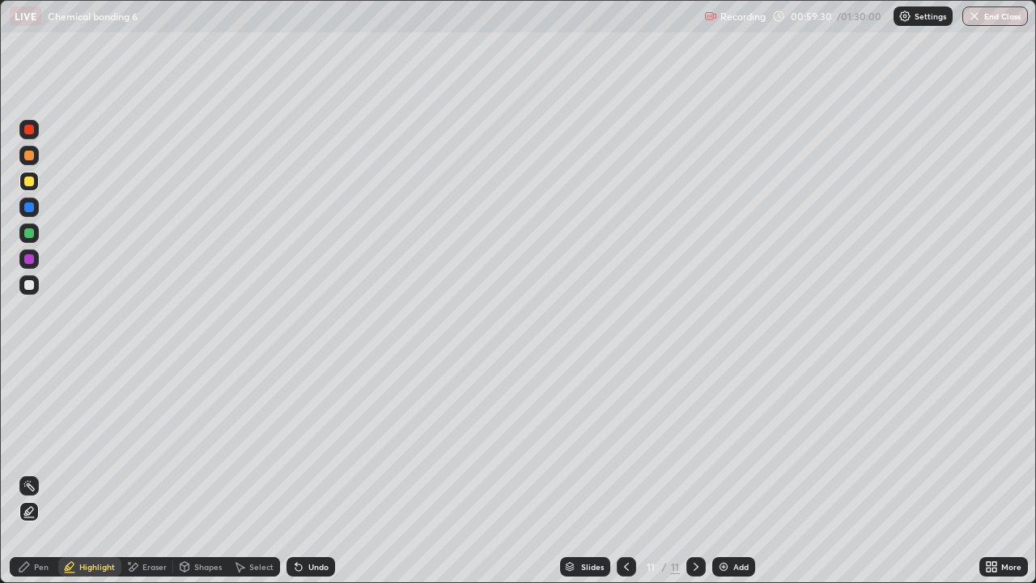
click at [164, 473] on div "Eraser" at bounding box center [154, 566] width 24 height 8
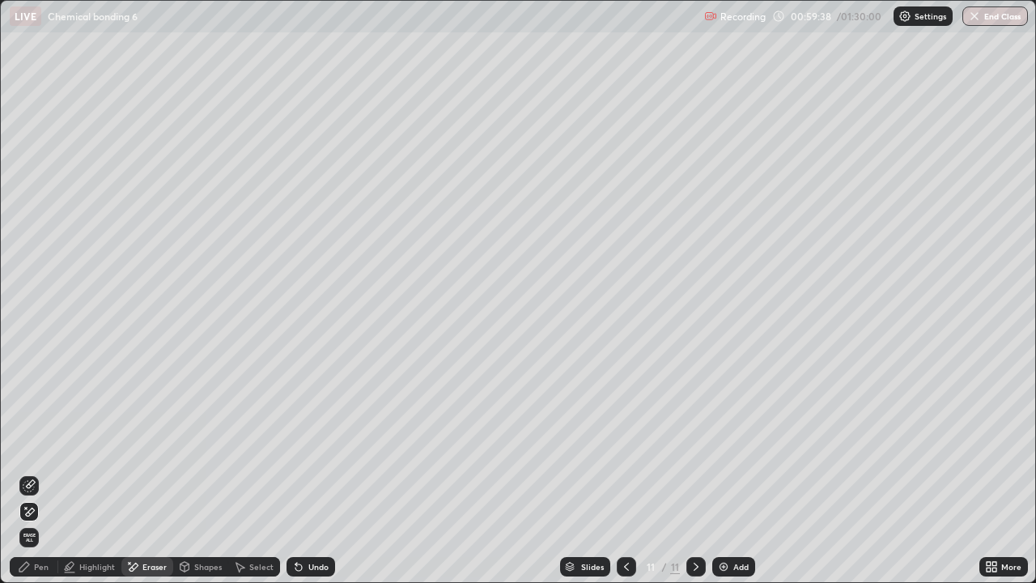
click at [45, 473] on div "Pen" at bounding box center [41, 566] width 15 height 8
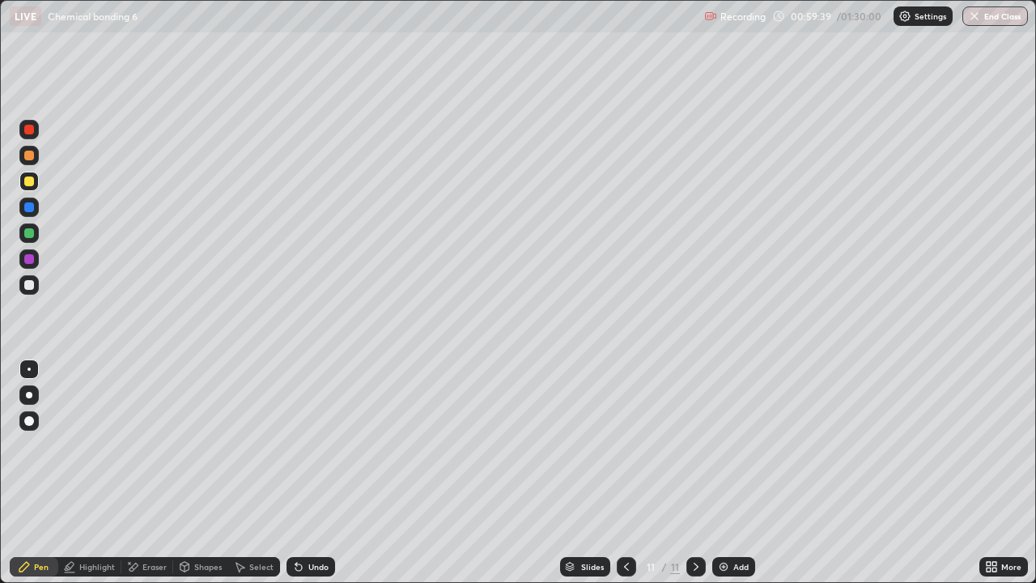
click at [27, 228] on div at bounding box center [29, 233] width 10 height 10
click at [28, 229] on div at bounding box center [29, 233] width 10 height 10
click at [29, 260] on div at bounding box center [29, 259] width 10 height 10
click at [34, 291] on div at bounding box center [28, 284] width 19 height 19
click at [31, 189] on div at bounding box center [28, 181] width 19 height 19
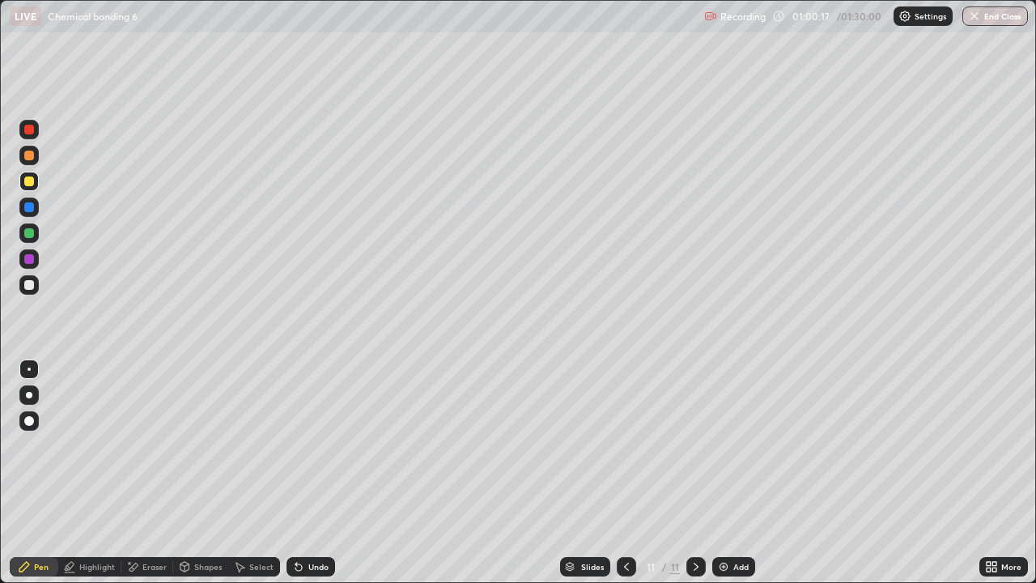
click at [30, 231] on div at bounding box center [29, 233] width 10 height 10
click at [28, 278] on div at bounding box center [28, 284] width 19 height 19
click at [30, 259] on div at bounding box center [29, 259] width 10 height 10
click at [32, 235] on div at bounding box center [29, 233] width 10 height 10
click at [30, 289] on div at bounding box center [29, 285] width 10 height 10
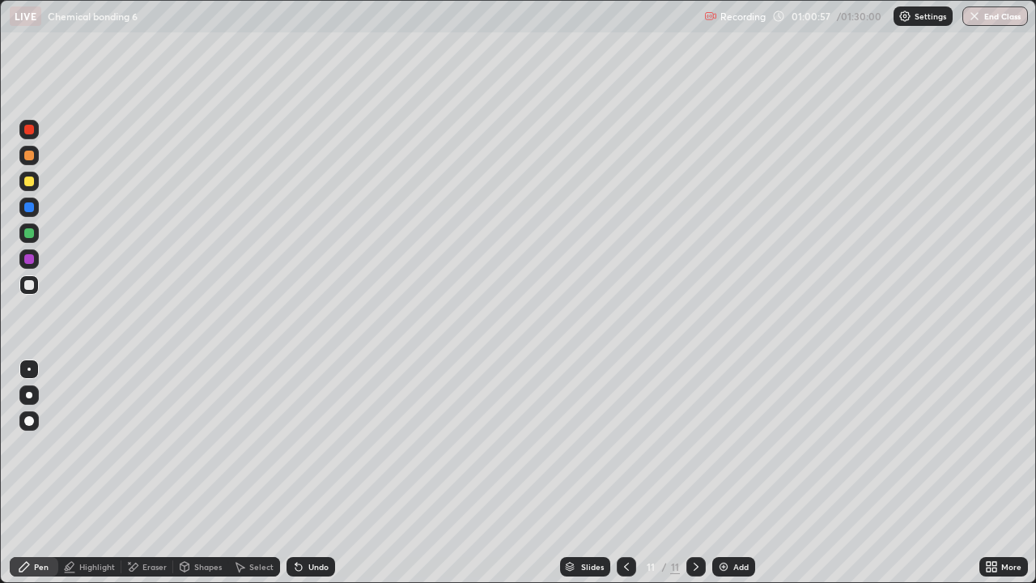
click at [27, 176] on div at bounding box center [29, 181] width 10 height 10
click at [29, 163] on div at bounding box center [28, 155] width 19 height 19
click at [265, 473] on div "Select" at bounding box center [254, 566] width 52 height 19
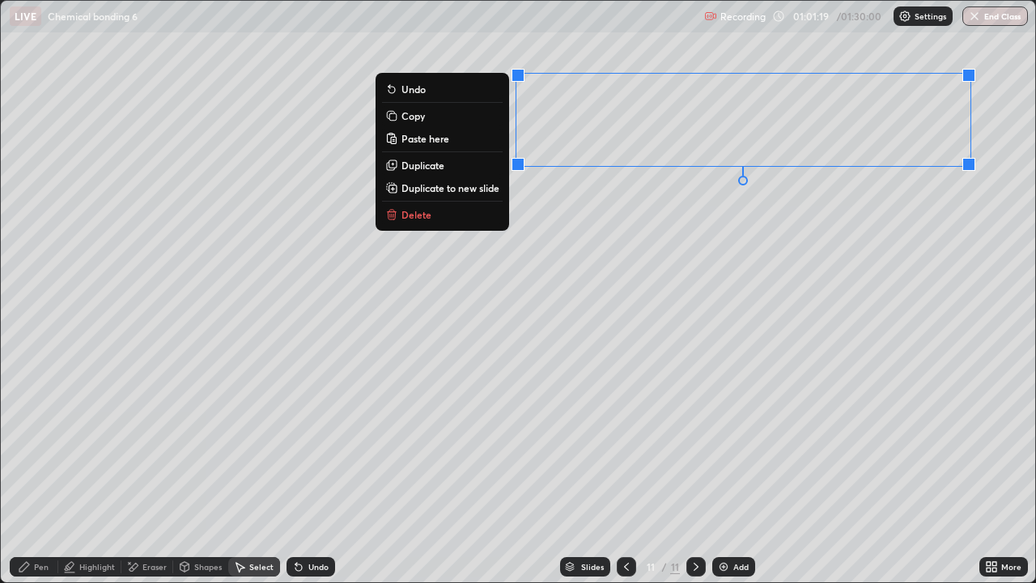
click at [453, 221] on button "Delete" at bounding box center [442, 214] width 121 height 19
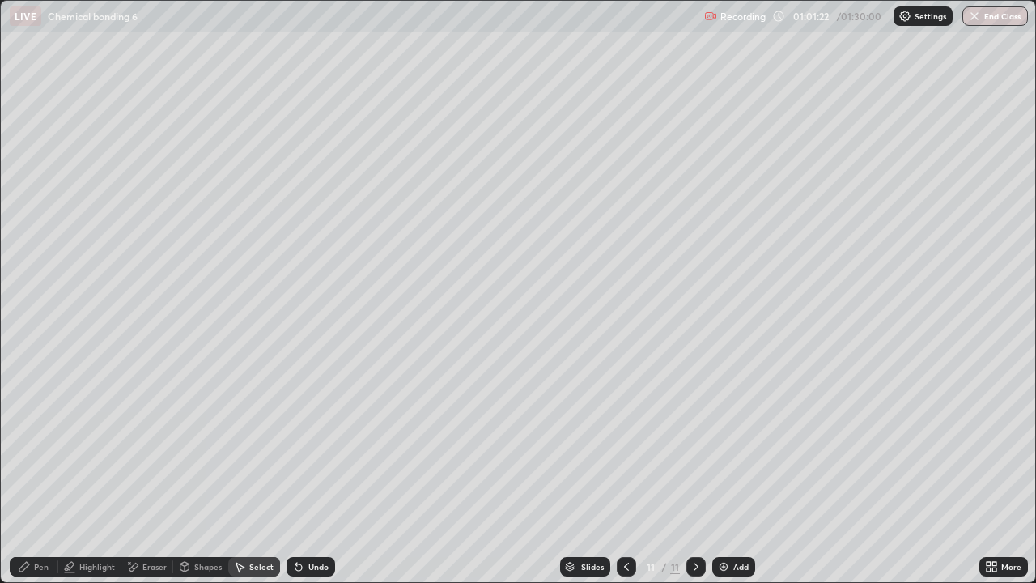
click at [32, 473] on div "Pen" at bounding box center [34, 566] width 49 height 19
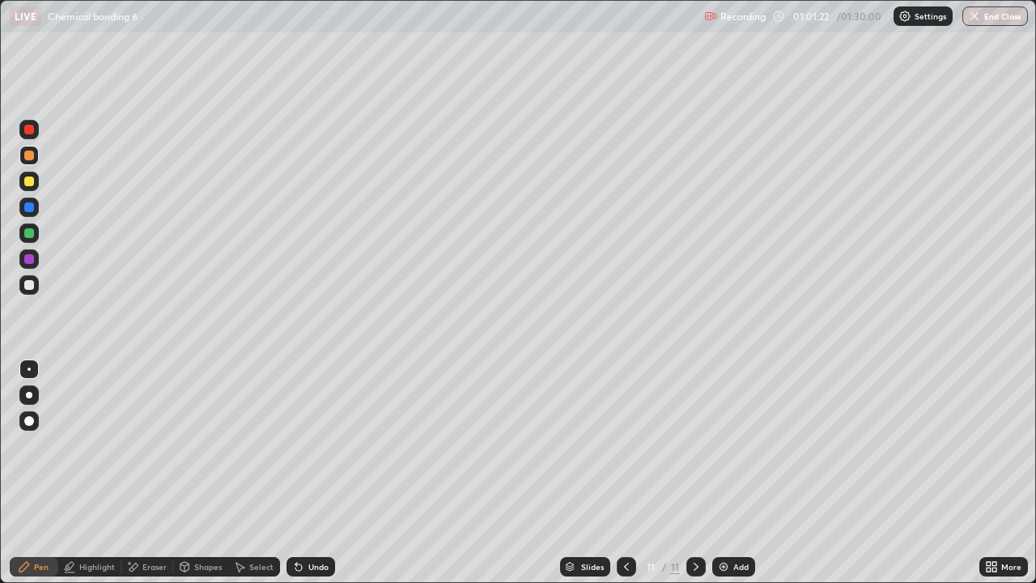
click at [31, 239] on div at bounding box center [28, 232] width 19 height 19
click at [632, 473] on div at bounding box center [626, 566] width 19 height 19
click at [686, 473] on div at bounding box center [695, 566] width 19 height 19
click at [622, 473] on div at bounding box center [626, 566] width 19 height 32
click at [694, 473] on icon at bounding box center [695, 566] width 13 height 13
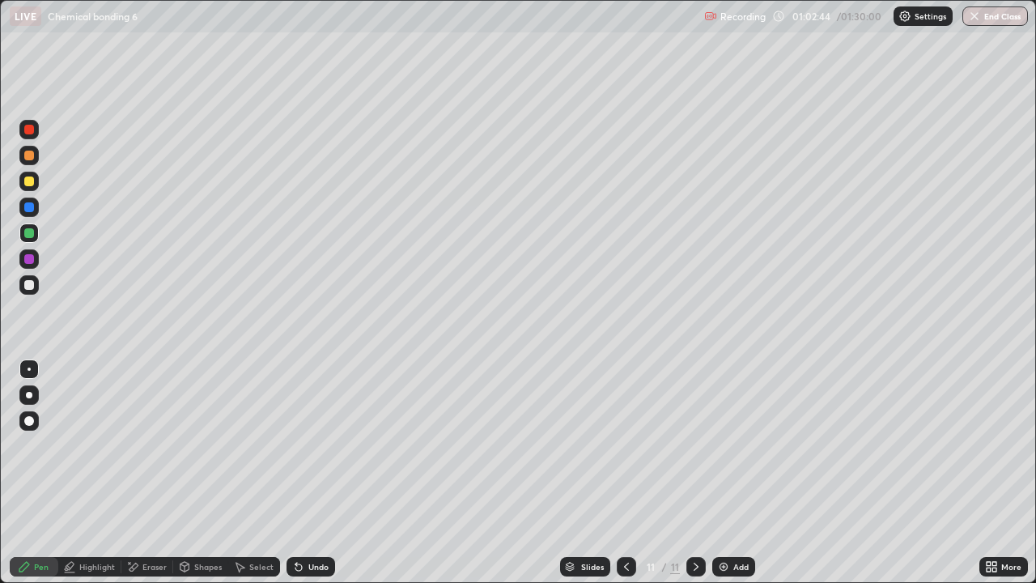
click at [625, 473] on icon at bounding box center [626, 566] width 13 height 13
click at [694, 473] on icon at bounding box center [695, 566] width 13 height 13
click at [736, 473] on div "Add" at bounding box center [740, 566] width 15 height 8
click at [747, 473] on div "Add" at bounding box center [740, 566] width 15 height 8
click at [28, 181] on div at bounding box center [29, 181] width 10 height 10
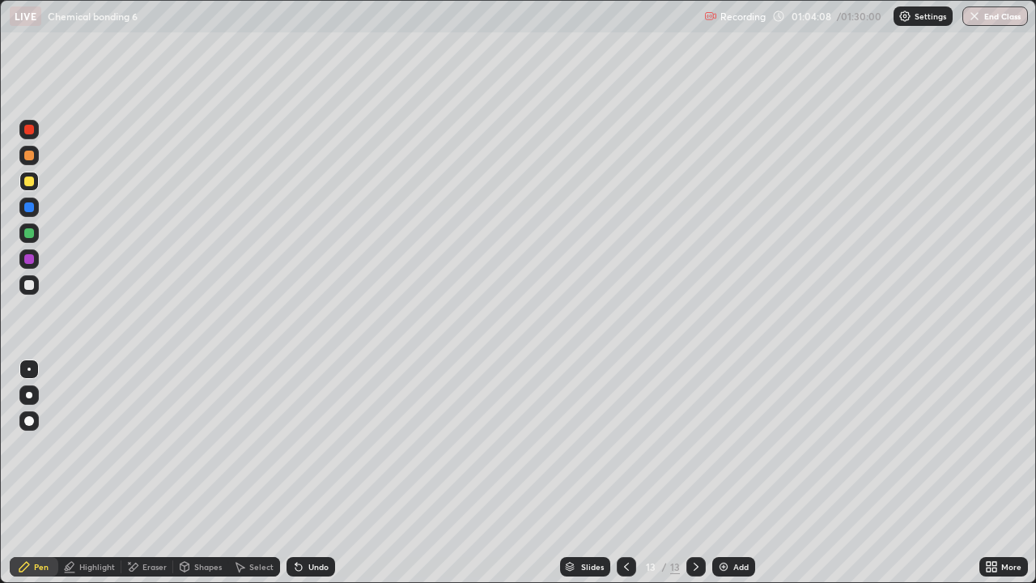
click at [28, 223] on div at bounding box center [28, 232] width 19 height 19
click at [163, 473] on div "Eraser" at bounding box center [154, 566] width 24 height 8
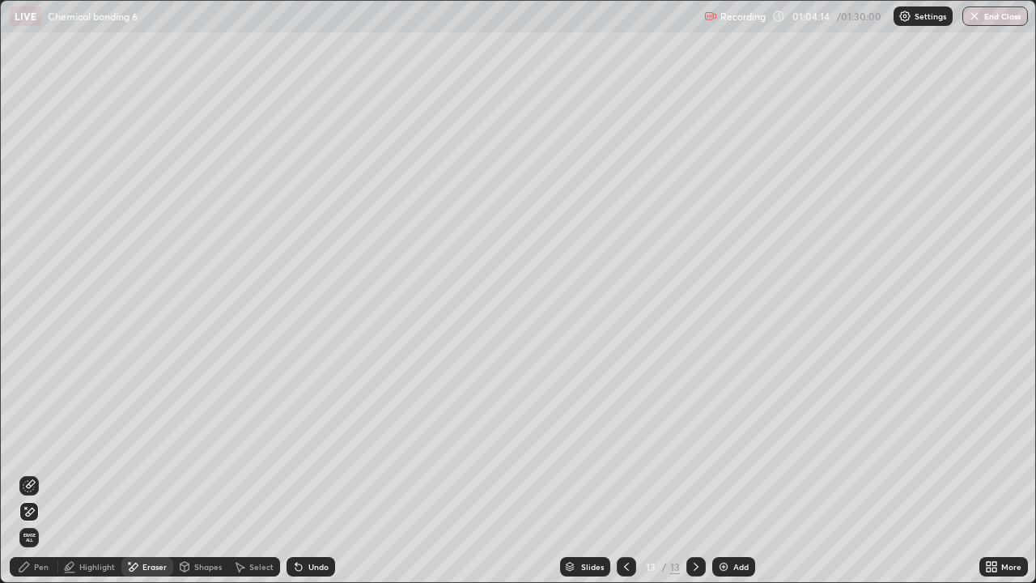
click at [33, 473] on div "Pen" at bounding box center [34, 566] width 49 height 19
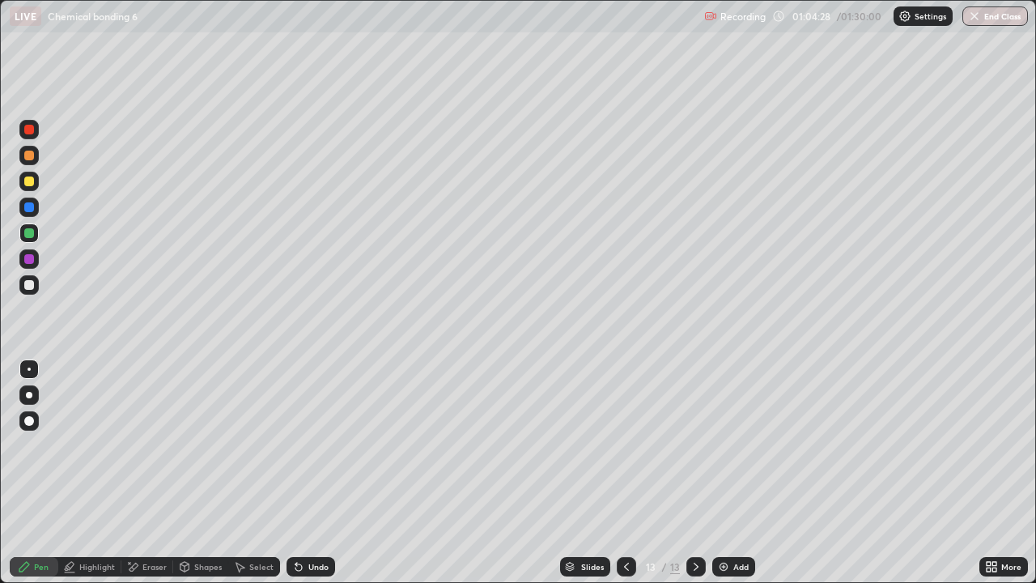
click at [254, 473] on div "Select" at bounding box center [261, 566] width 24 height 8
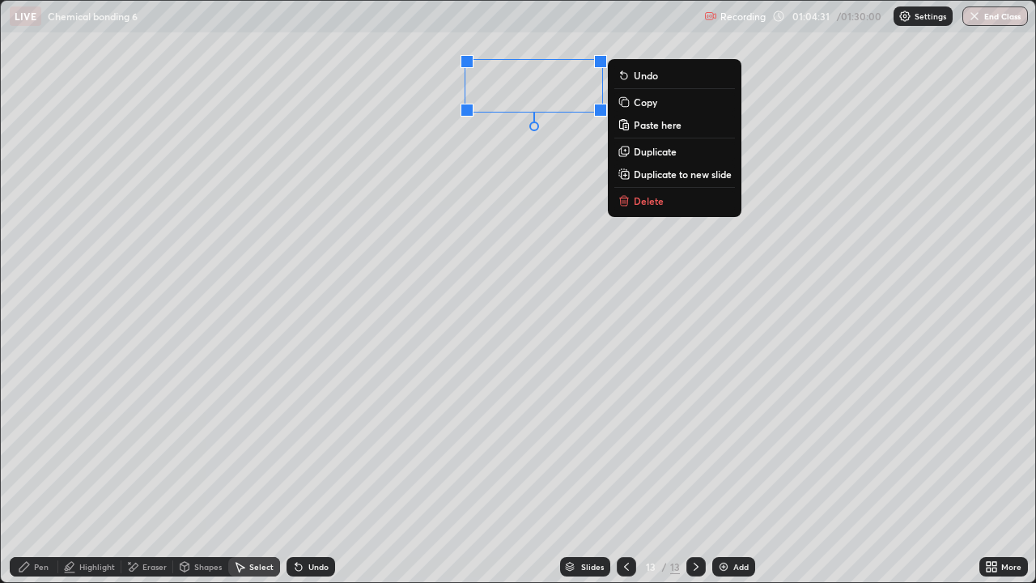
click at [36, 473] on div "Pen" at bounding box center [34, 566] width 49 height 19
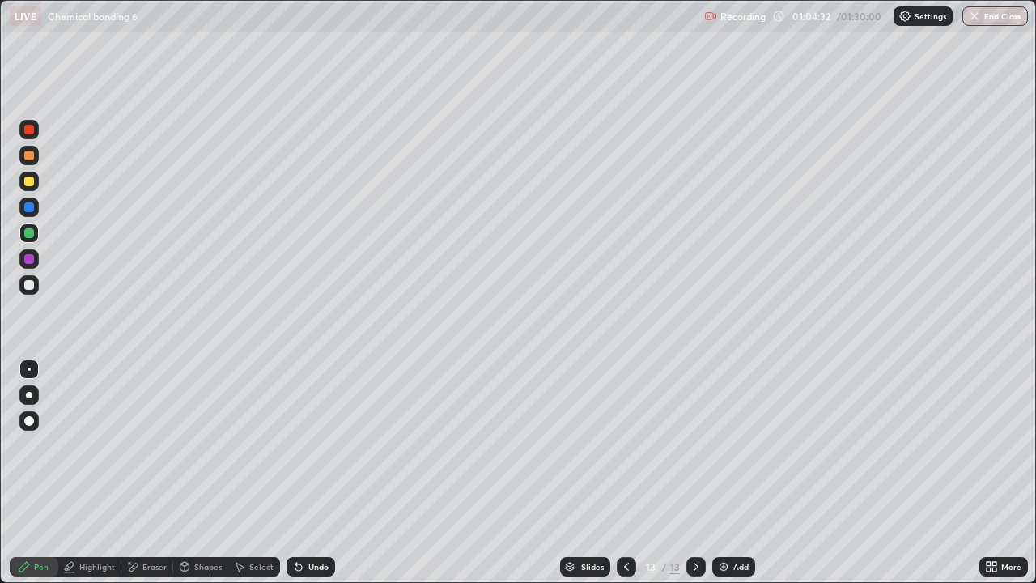
click at [28, 184] on div at bounding box center [29, 181] width 10 height 10
click at [206, 473] on div "Shapes" at bounding box center [208, 566] width 28 height 8
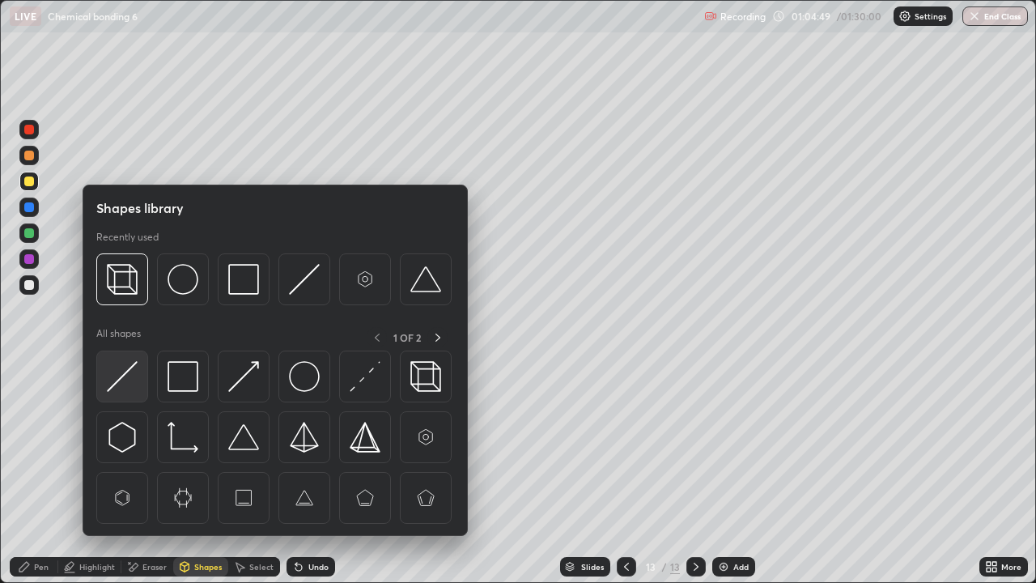
click at [131, 378] on img at bounding box center [122, 376] width 31 height 31
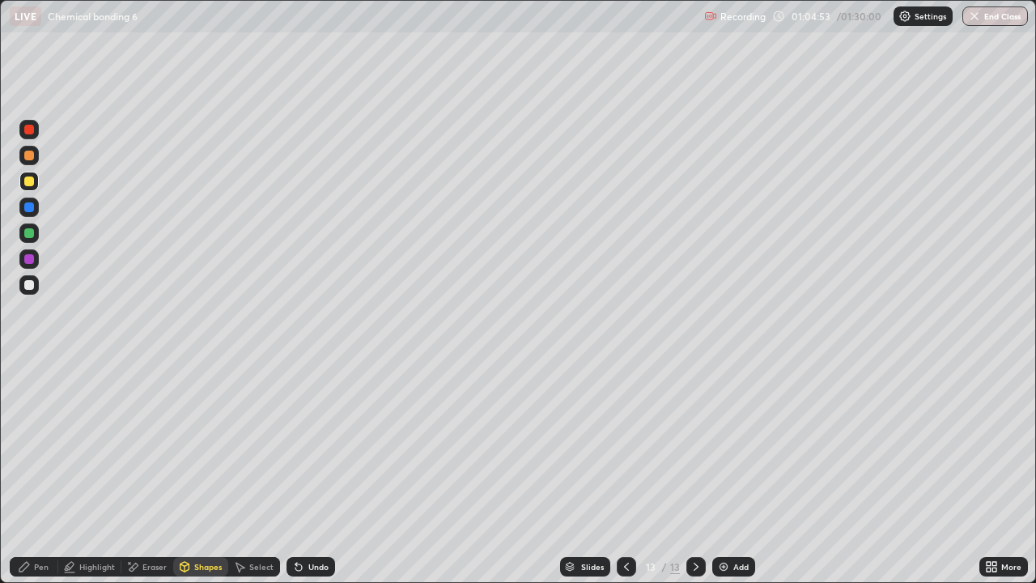
click at [38, 291] on div at bounding box center [28, 285] width 19 height 26
click at [30, 234] on div at bounding box center [29, 233] width 10 height 10
click at [28, 155] on div at bounding box center [29, 156] width 10 height 10
click at [31, 473] on icon at bounding box center [24, 566] width 13 height 13
click at [28, 261] on div at bounding box center [29, 259] width 10 height 10
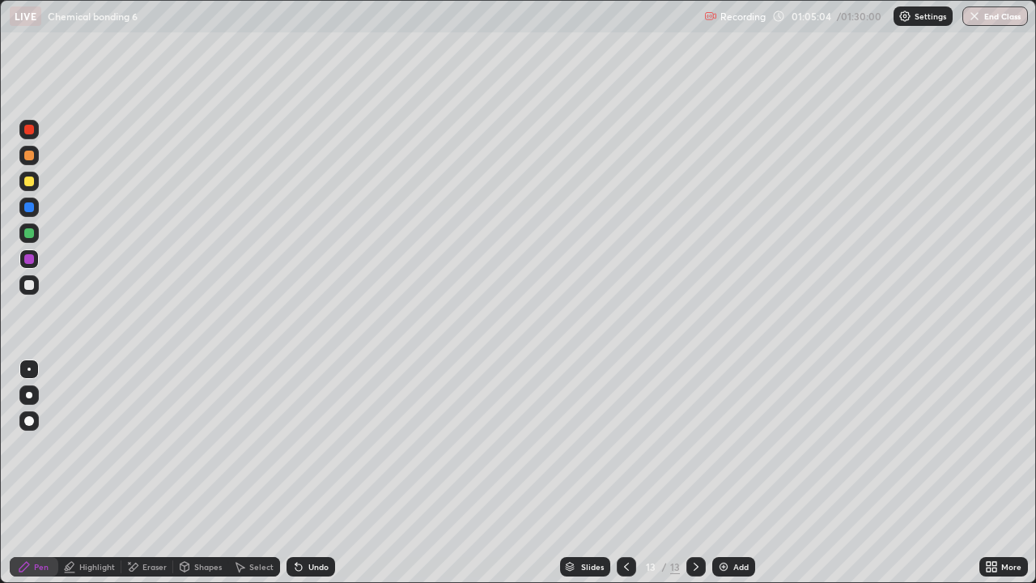
click at [312, 473] on div "Undo" at bounding box center [318, 566] width 20 height 8
click at [30, 207] on div at bounding box center [29, 207] width 10 height 10
click at [32, 180] on div at bounding box center [29, 181] width 10 height 10
click at [25, 162] on div at bounding box center [28, 155] width 19 height 19
click at [20, 290] on div at bounding box center [28, 284] width 19 height 19
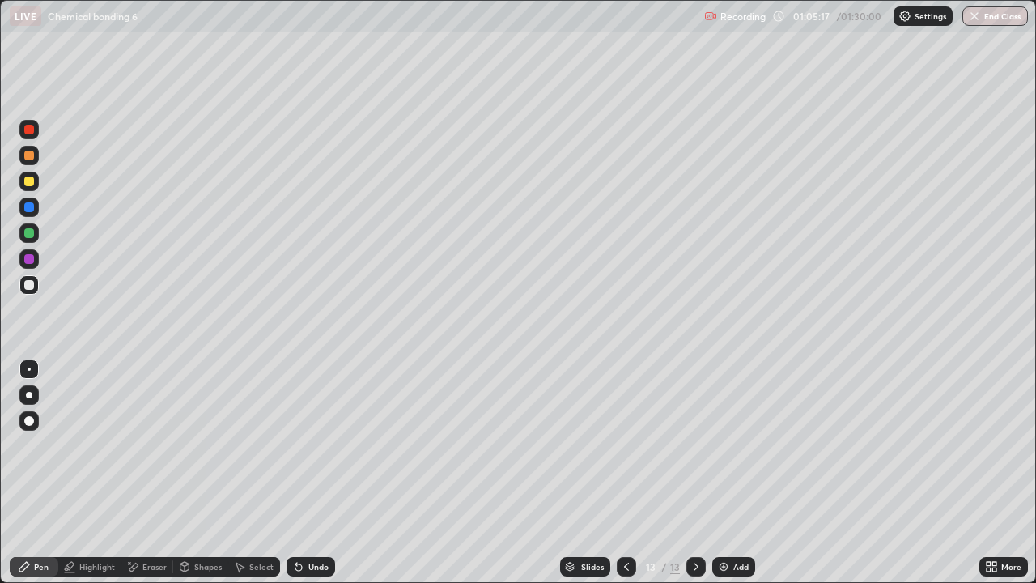
click at [37, 153] on div at bounding box center [28, 155] width 19 height 19
click at [316, 473] on div "Undo" at bounding box center [318, 566] width 20 height 8
click at [301, 473] on icon at bounding box center [298, 566] width 13 height 13
click at [36, 287] on div at bounding box center [28, 284] width 19 height 19
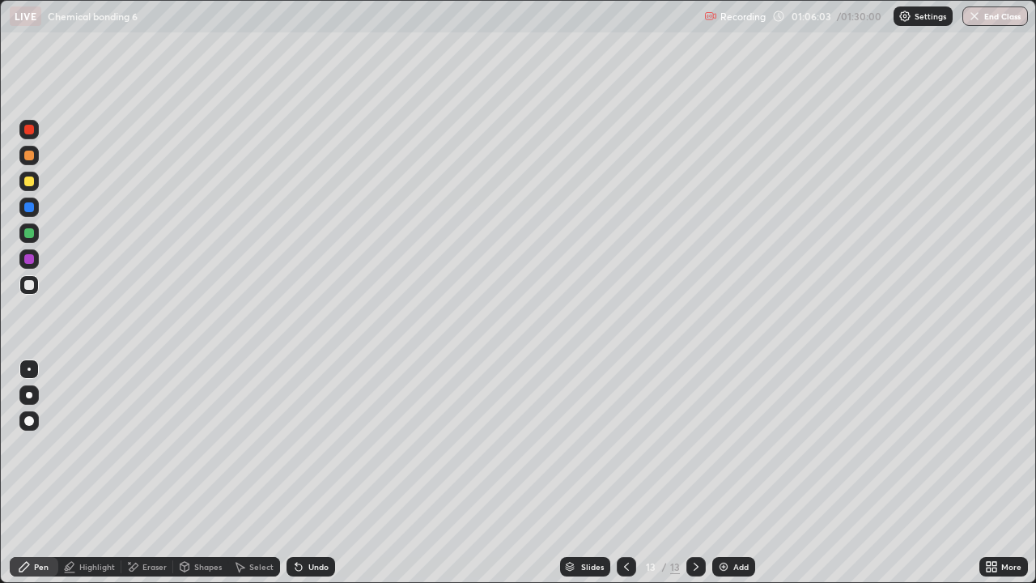
click at [23, 255] on div at bounding box center [28, 258] width 19 height 19
click at [21, 224] on div at bounding box center [28, 233] width 19 height 26
click at [25, 164] on div at bounding box center [28, 155] width 19 height 19
click at [28, 181] on div at bounding box center [29, 181] width 10 height 10
click at [29, 134] on div at bounding box center [29, 130] width 10 height 10
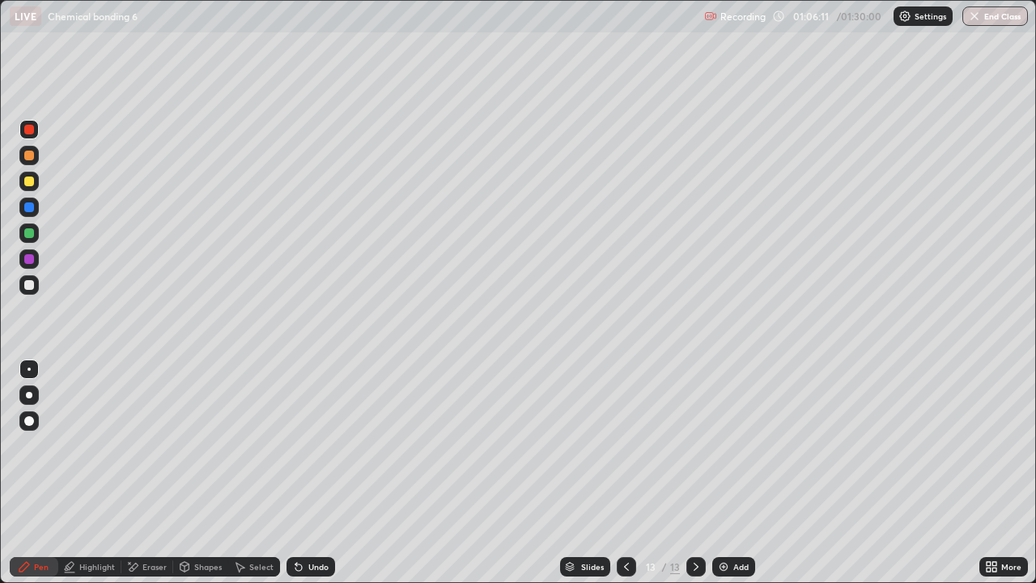
click at [30, 233] on div at bounding box center [29, 233] width 10 height 10
click at [27, 285] on div at bounding box center [29, 285] width 10 height 10
click at [26, 184] on div at bounding box center [29, 181] width 10 height 10
click at [25, 159] on div at bounding box center [29, 156] width 10 height 10
click at [30, 187] on div at bounding box center [28, 181] width 19 height 19
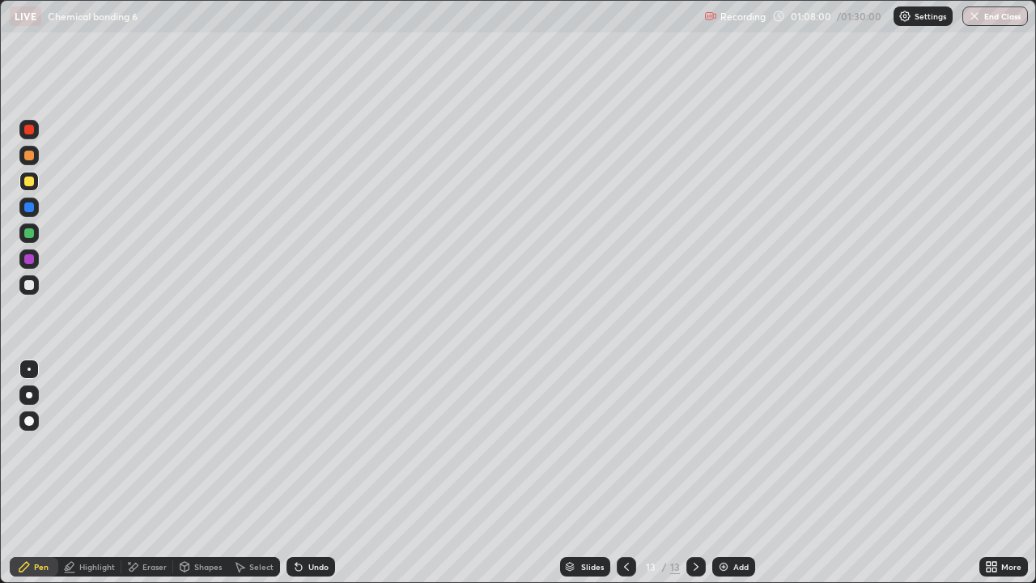
click at [319, 473] on div "Undo" at bounding box center [318, 566] width 20 height 8
click at [626, 473] on icon at bounding box center [626, 566] width 13 height 13
click at [625, 473] on icon at bounding box center [626, 566] width 13 height 13
click at [694, 473] on icon at bounding box center [695, 566] width 13 height 13
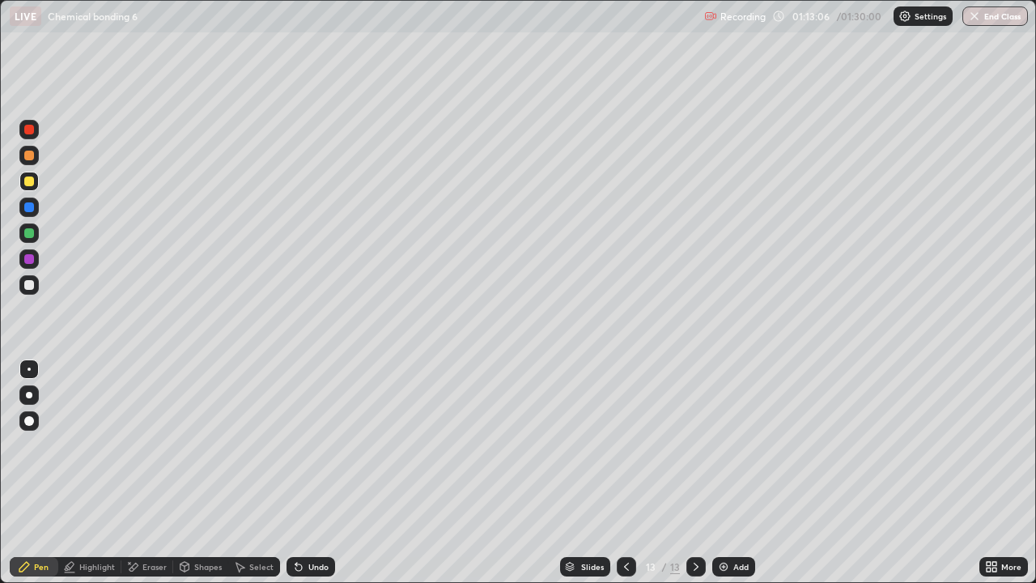
click at [634, 473] on div at bounding box center [626, 566] width 19 height 19
click at [633, 473] on div at bounding box center [626, 566] width 19 height 19
click at [631, 473] on div at bounding box center [626, 566] width 19 height 19
click at [702, 473] on div at bounding box center [695, 566] width 19 height 19
click at [698, 473] on icon at bounding box center [695, 566] width 13 height 13
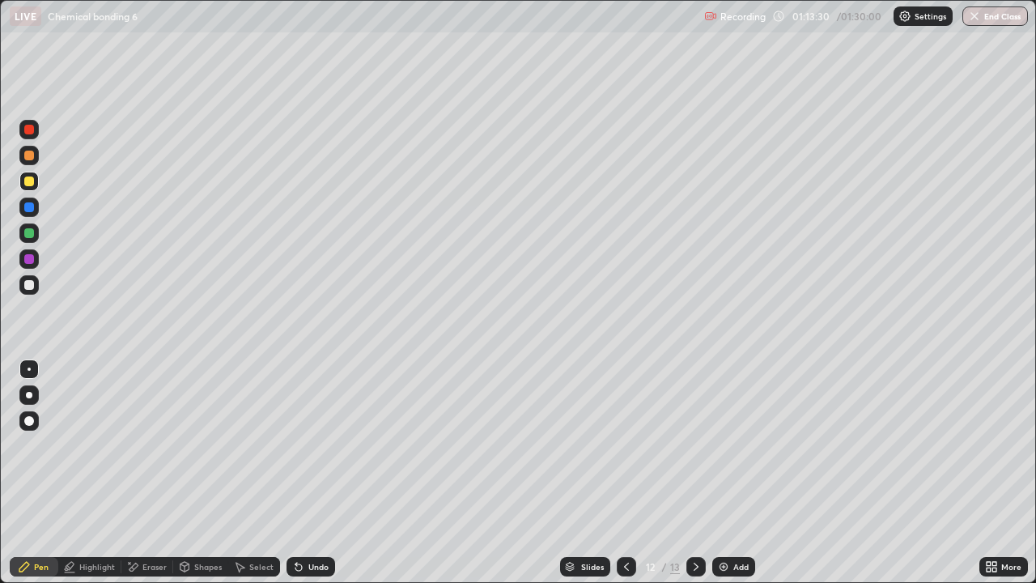
click at [625, 473] on icon at bounding box center [626, 566] width 13 height 13
click at [631, 473] on div at bounding box center [626, 566] width 19 height 19
click at [696, 473] on div at bounding box center [695, 566] width 19 height 32
click at [694, 473] on div at bounding box center [695, 566] width 19 height 32
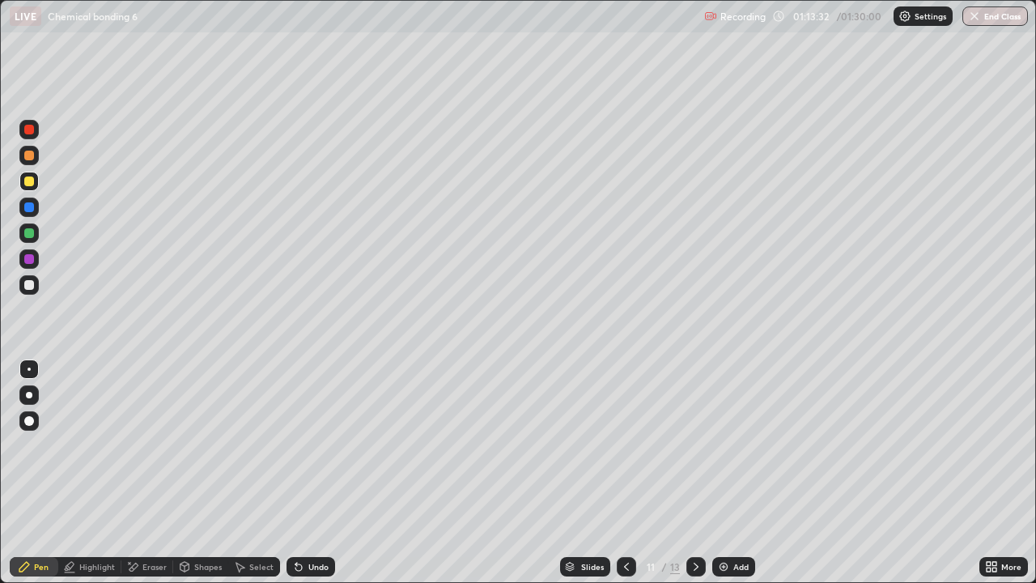
click at [695, 473] on icon at bounding box center [695, 566] width 13 height 13
click at [694, 473] on icon at bounding box center [695, 566] width 13 height 13
click at [643, 473] on div "13" at bounding box center [651, 567] width 16 height 10
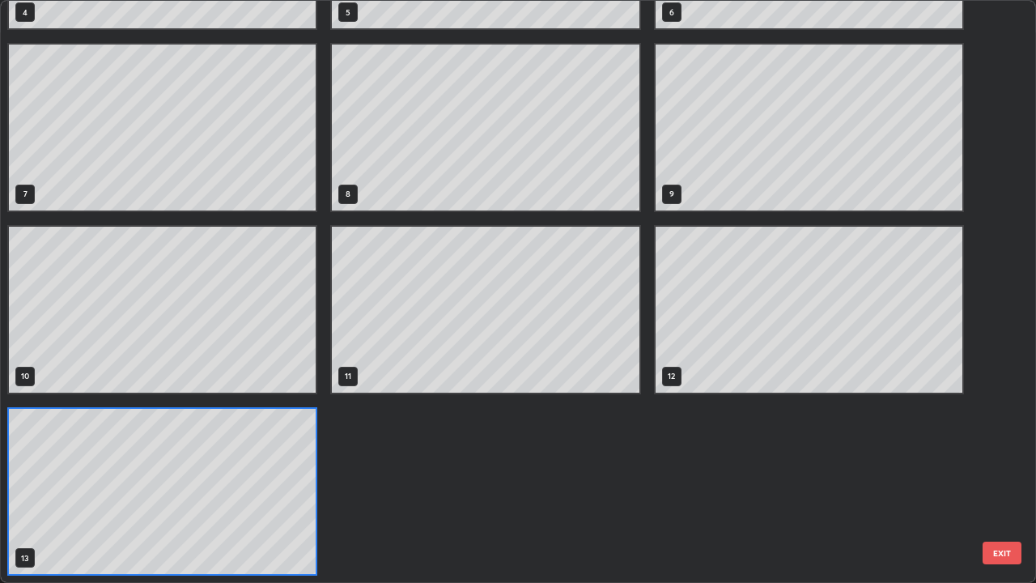
scroll to position [576, 1026]
click at [630, 473] on div "1 2 3 4 5 6 7 8 9 10 11 12 13" at bounding box center [485, 127] width 969 height 909
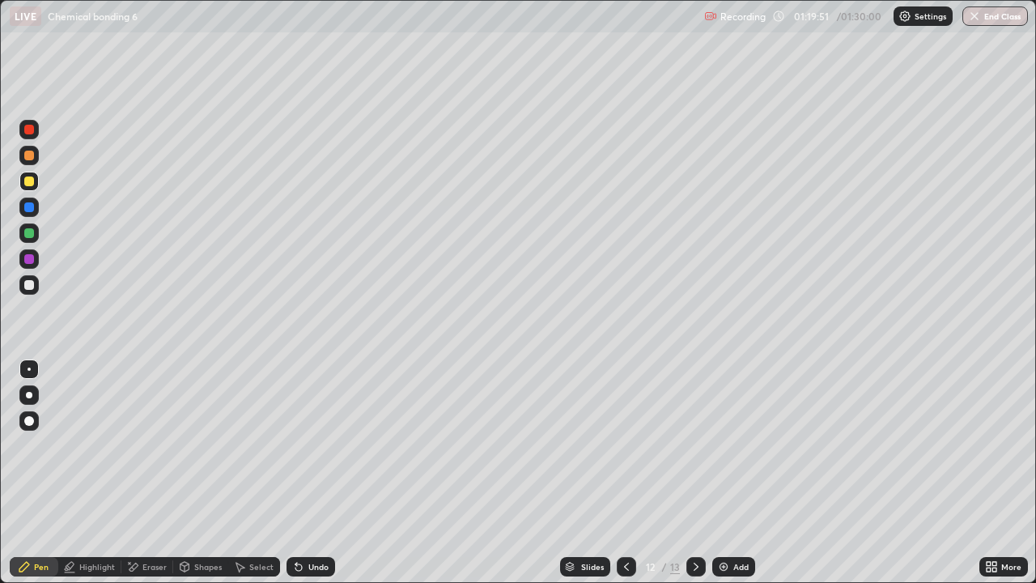
click at [626, 473] on icon at bounding box center [626, 566] width 13 height 13
click at [625, 473] on div at bounding box center [626, 566] width 19 height 32
click at [692, 473] on div at bounding box center [695, 566] width 19 height 19
click at [692, 473] on icon at bounding box center [695, 566] width 13 height 13
click at [694, 473] on icon at bounding box center [695, 566] width 13 height 13
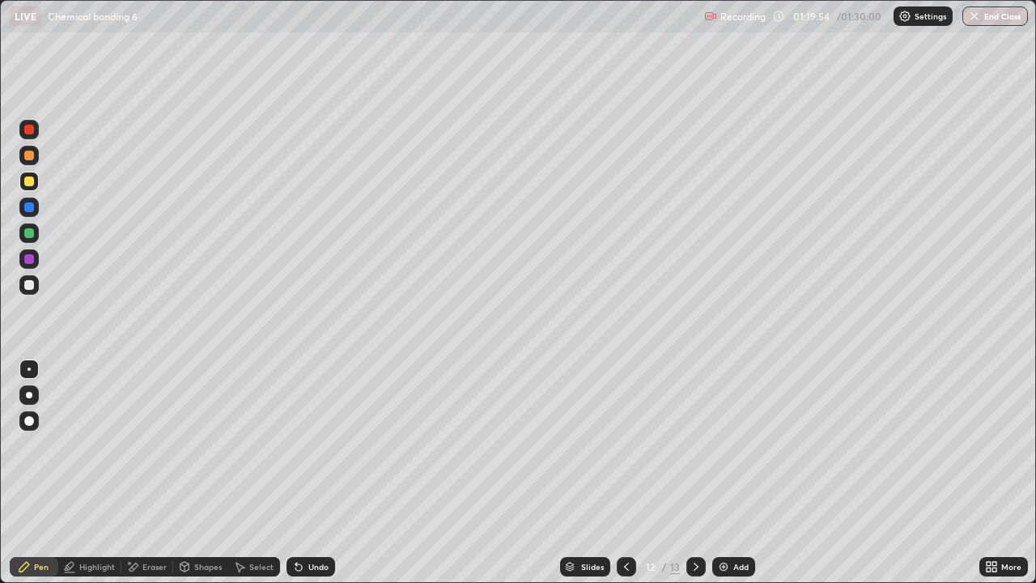
click at [695, 473] on icon at bounding box center [695, 566] width 13 height 13
click at [719, 473] on img at bounding box center [723, 566] width 13 height 13
click at [36, 231] on div at bounding box center [28, 232] width 19 height 19
click at [308, 473] on div "Undo" at bounding box center [318, 566] width 20 height 8
click at [309, 473] on div "Undo" at bounding box center [318, 566] width 20 height 8
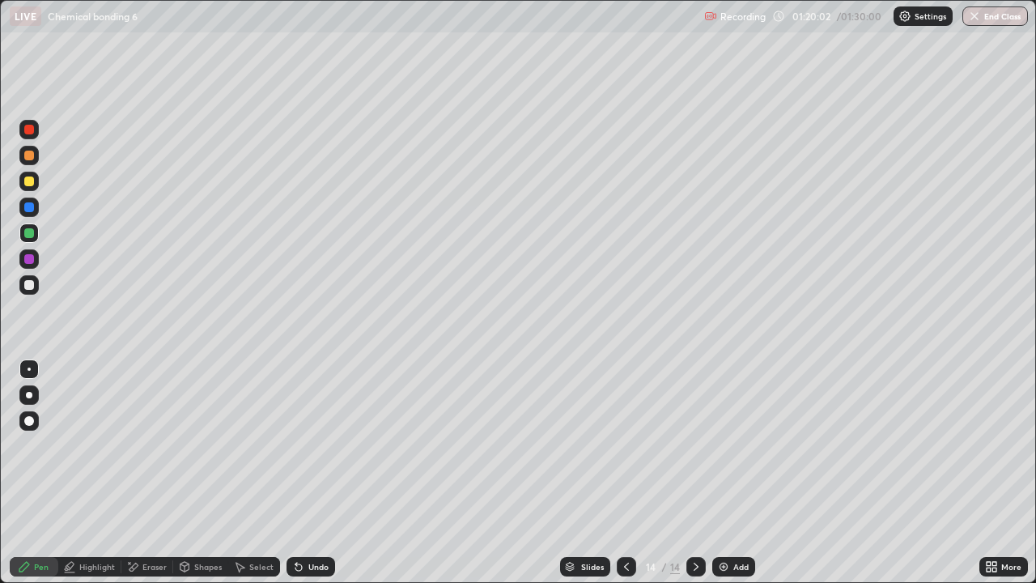
click at [308, 473] on div "Undo" at bounding box center [318, 566] width 20 height 8
click at [94, 473] on div "Highlight" at bounding box center [97, 566] width 36 height 8
click at [195, 473] on div "Shapes" at bounding box center [208, 566] width 28 height 8
click at [32, 184] on div at bounding box center [29, 181] width 10 height 10
click at [261, 473] on div "Select" at bounding box center [261, 566] width 24 height 8
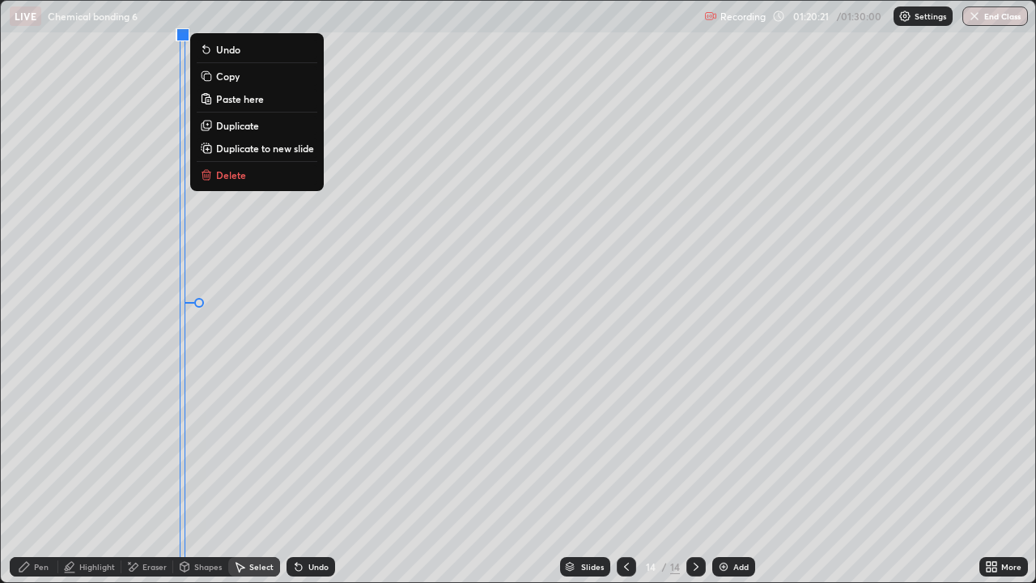
click at [31, 473] on icon at bounding box center [24, 566] width 13 height 13
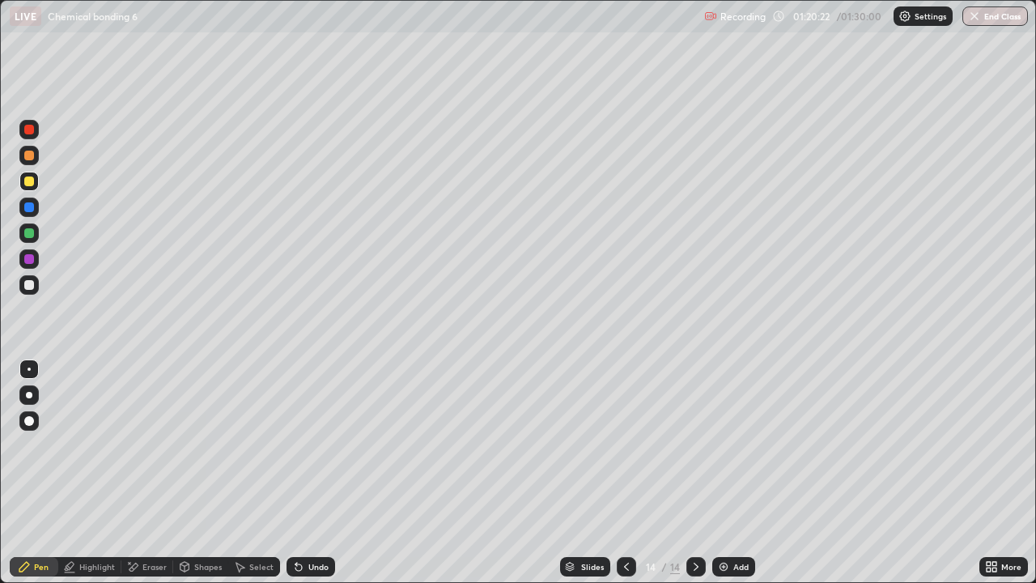
click at [28, 240] on div at bounding box center [28, 232] width 19 height 19
click at [325, 473] on div "Undo" at bounding box center [318, 566] width 20 height 8
click at [202, 473] on div "Shapes" at bounding box center [208, 566] width 28 height 8
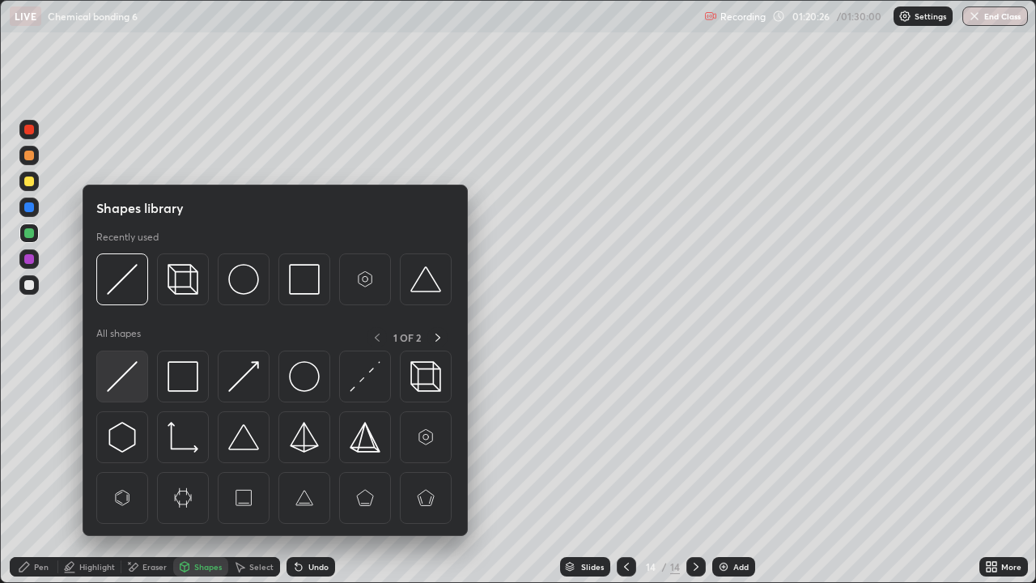
click at [132, 390] on img at bounding box center [122, 376] width 31 height 31
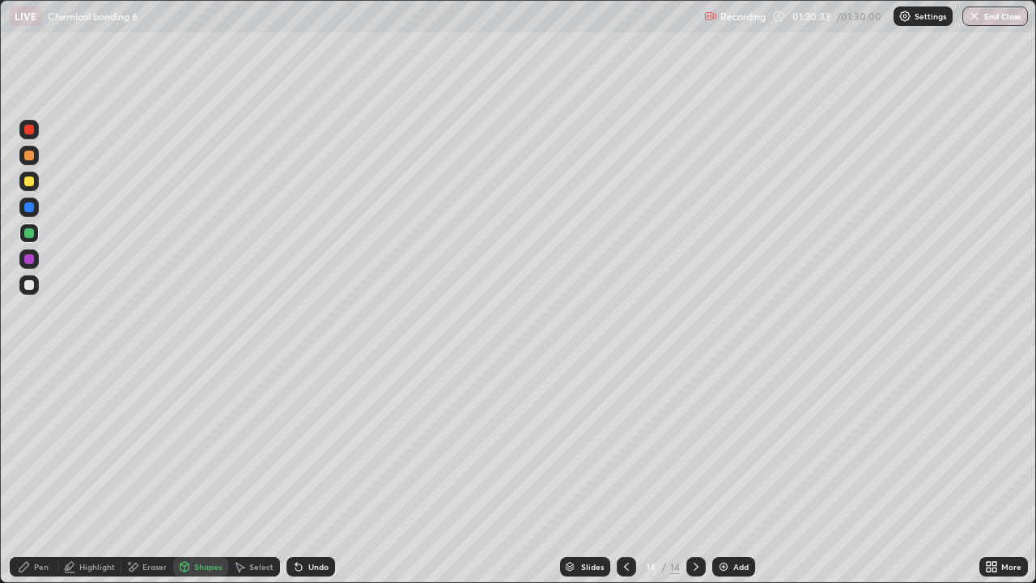
click at [20, 473] on div at bounding box center [29, 334] width 26 height 434
click at [148, 473] on div "Eraser" at bounding box center [154, 566] width 24 height 8
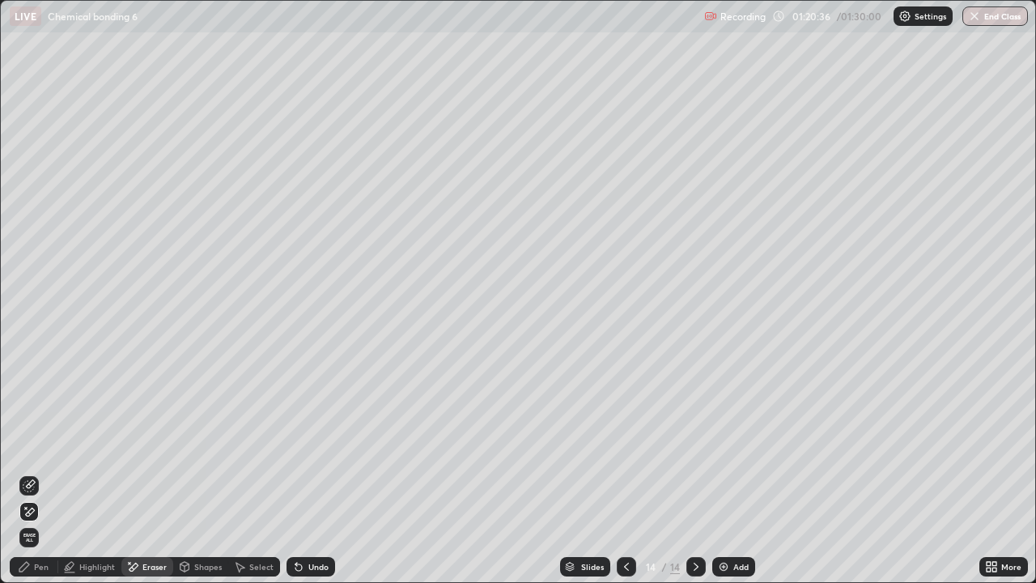
click at [261, 473] on div "Select" at bounding box center [261, 566] width 24 height 8
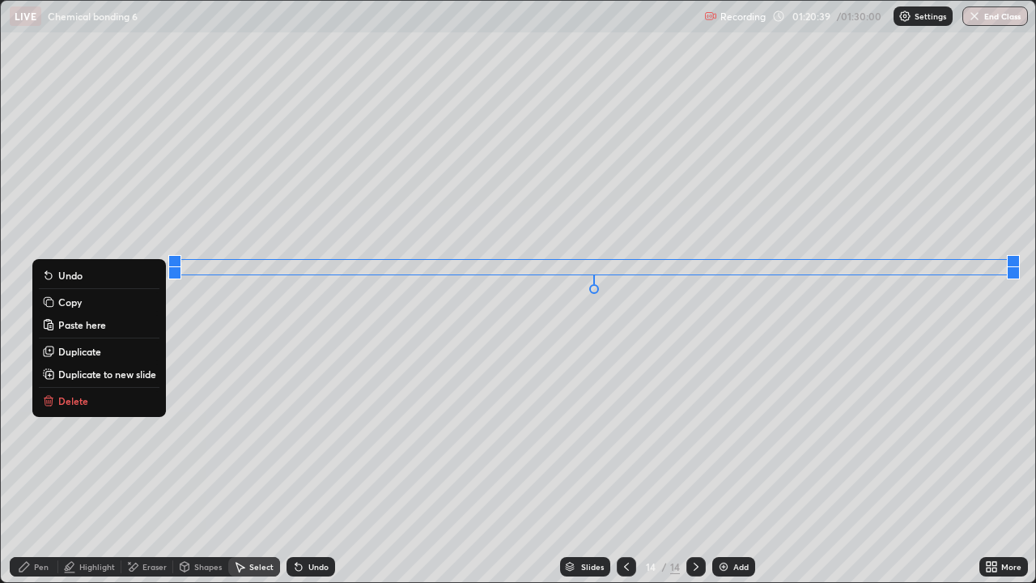
click at [36, 473] on div "Pen" at bounding box center [34, 566] width 49 height 19
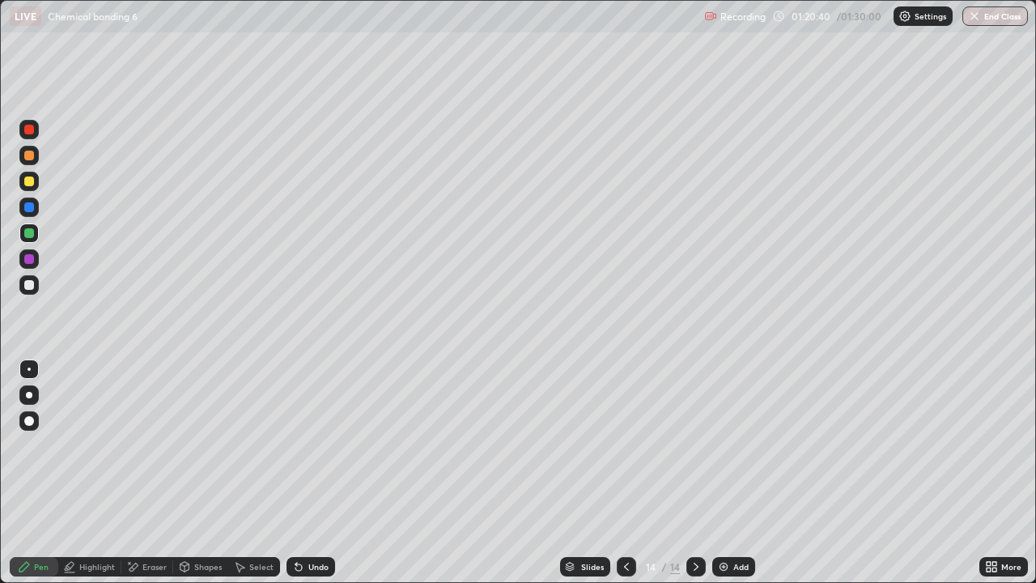
click at [98, 473] on div "Highlight" at bounding box center [97, 566] width 36 height 8
click at [28, 473] on circle at bounding box center [28, 481] width 2 height 2
click at [29, 473] on icon at bounding box center [29, 511] width 13 height 13
click at [24, 291] on div at bounding box center [28, 284] width 19 height 19
click at [28, 473] on icon at bounding box center [24, 567] width 10 height 10
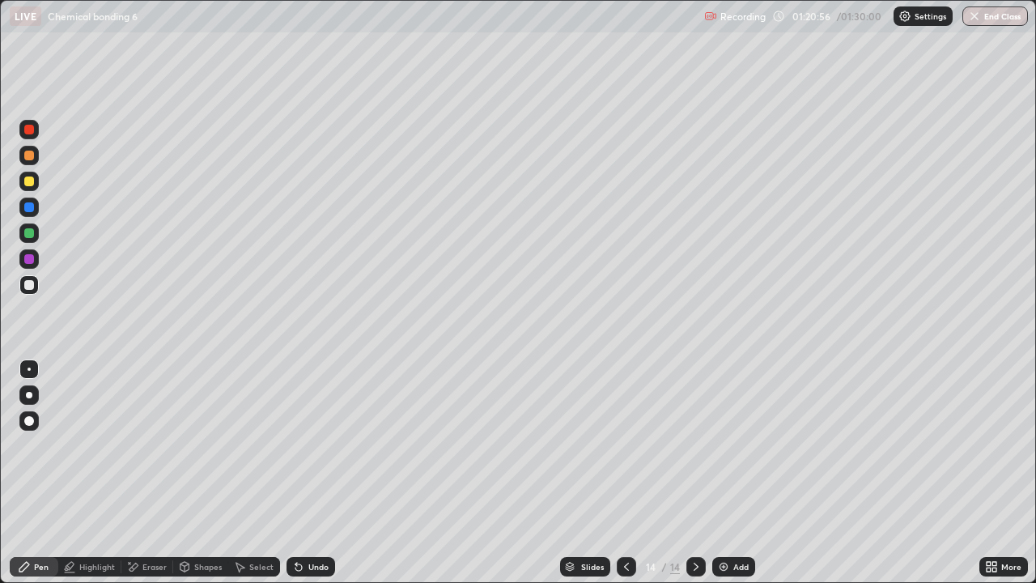
click at [31, 187] on div at bounding box center [28, 181] width 19 height 19
click at [86, 473] on div "Highlight" at bounding box center [89, 566] width 63 height 19
click at [31, 162] on div at bounding box center [28, 155] width 19 height 19
click at [31, 291] on div at bounding box center [28, 284] width 19 height 19
click at [41, 473] on div "Pen" at bounding box center [41, 566] width 15 height 8
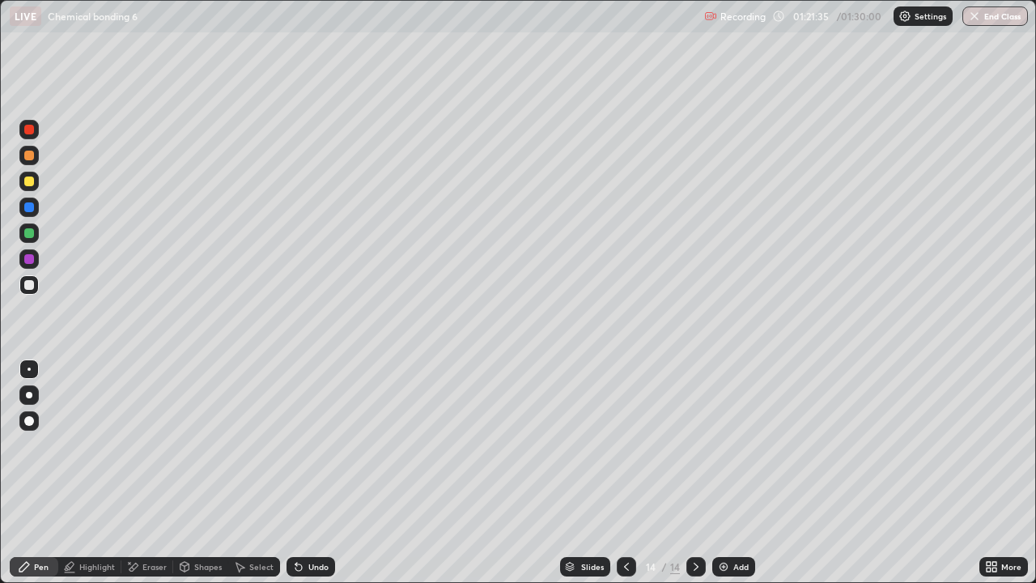
click at [32, 241] on div at bounding box center [28, 232] width 19 height 19
click at [29, 279] on div at bounding box center [28, 284] width 19 height 19
click at [324, 473] on div "Undo" at bounding box center [318, 566] width 20 height 8
click at [309, 473] on div "Undo" at bounding box center [318, 566] width 20 height 8
click at [296, 473] on icon at bounding box center [298, 567] width 6 height 6
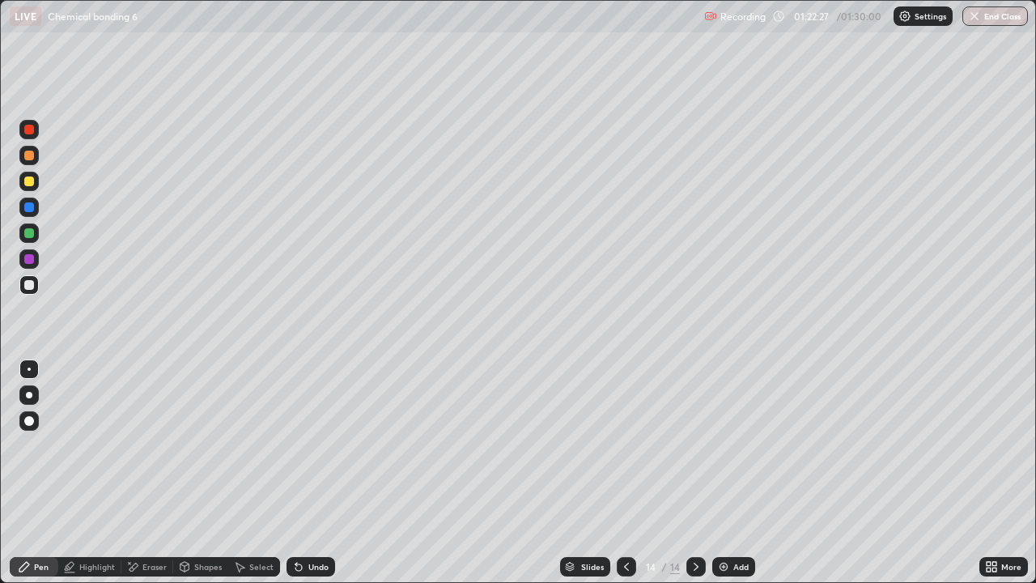
click at [23, 186] on div at bounding box center [28, 181] width 19 height 19
click at [36, 234] on div at bounding box center [28, 232] width 19 height 19
click at [78, 473] on div "Highlight" at bounding box center [89, 566] width 63 height 19
click at [18, 473] on icon at bounding box center [24, 566] width 13 height 13
click at [303, 473] on div "Undo" at bounding box center [310, 566] width 49 height 19
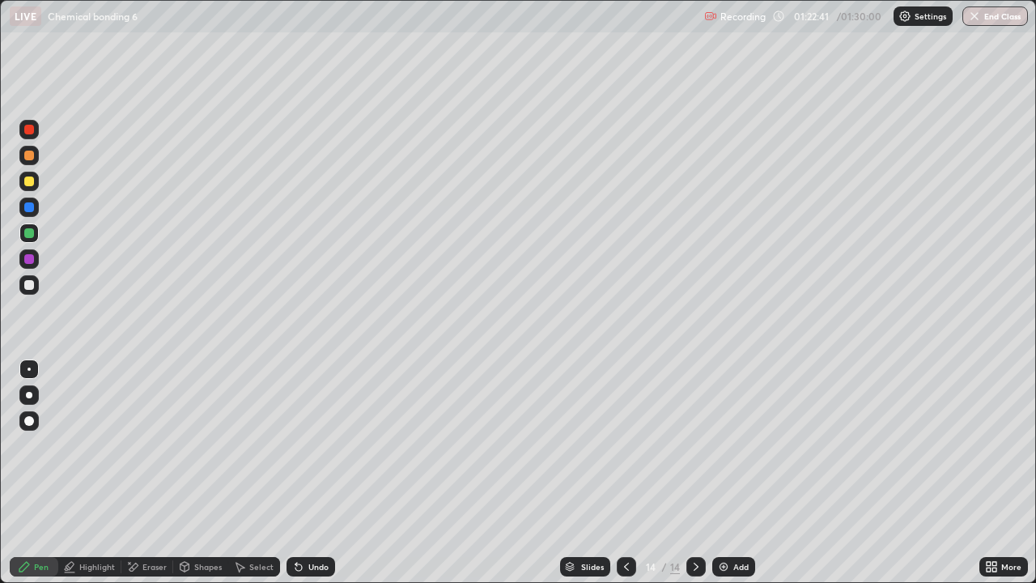
click at [30, 284] on div at bounding box center [29, 285] width 10 height 10
click at [94, 473] on div "Highlight" at bounding box center [97, 566] width 36 height 8
click at [29, 252] on div at bounding box center [28, 258] width 19 height 19
click at [30, 172] on div at bounding box center [28, 181] width 19 height 19
click at [28, 210] on div at bounding box center [29, 207] width 10 height 10
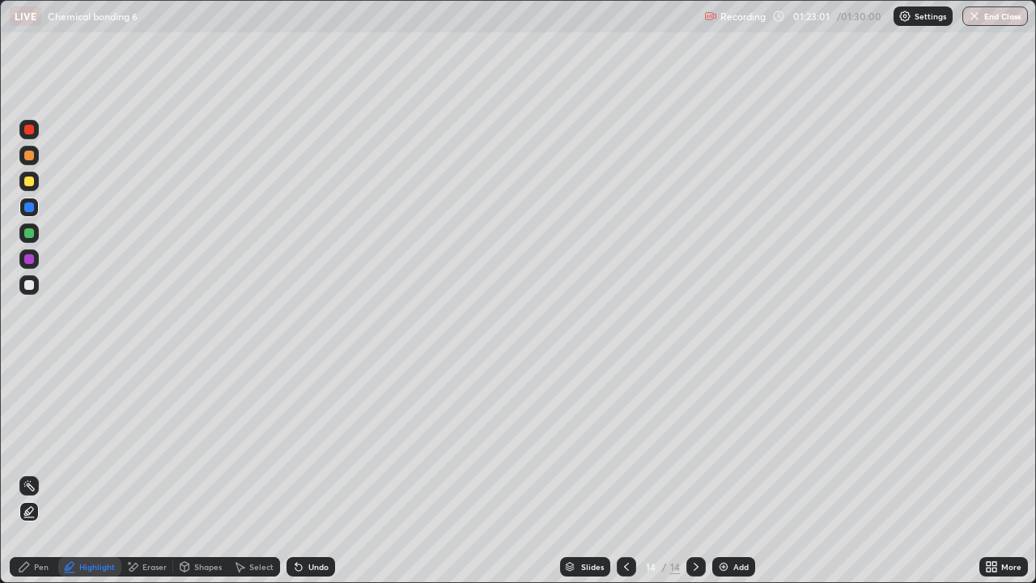
click at [21, 473] on icon at bounding box center [24, 566] width 13 height 13
click at [23, 291] on div at bounding box center [28, 284] width 19 height 19
click at [36, 180] on div at bounding box center [28, 181] width 19 height 19
click at [107, 473] on div "Highlight" at bounding box center [89, 566] width 63 height 19
click at [32, 291] on div at bounding box center [28, 284] width 19 height 19
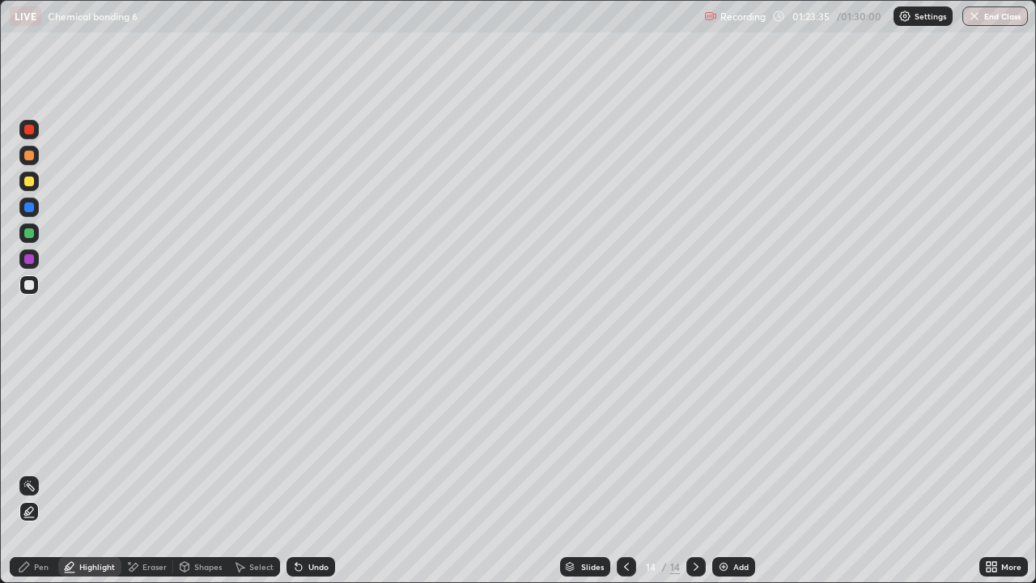
click at [44, 473] on div "Pen" at bounding box center [41, 566] width 15 height 8
click at [23, 292] on div at bounding box center [28, 284] width 19 height 19
click at [31, 159] on div at bounding box center [29, 156] width 10 height 10
click at [104, 473] on div "Highlight" at bounding box center [89, 566] width 63 height 19
click at [27, 473] on icon at bounding box center [24, 566] width 13 height 13
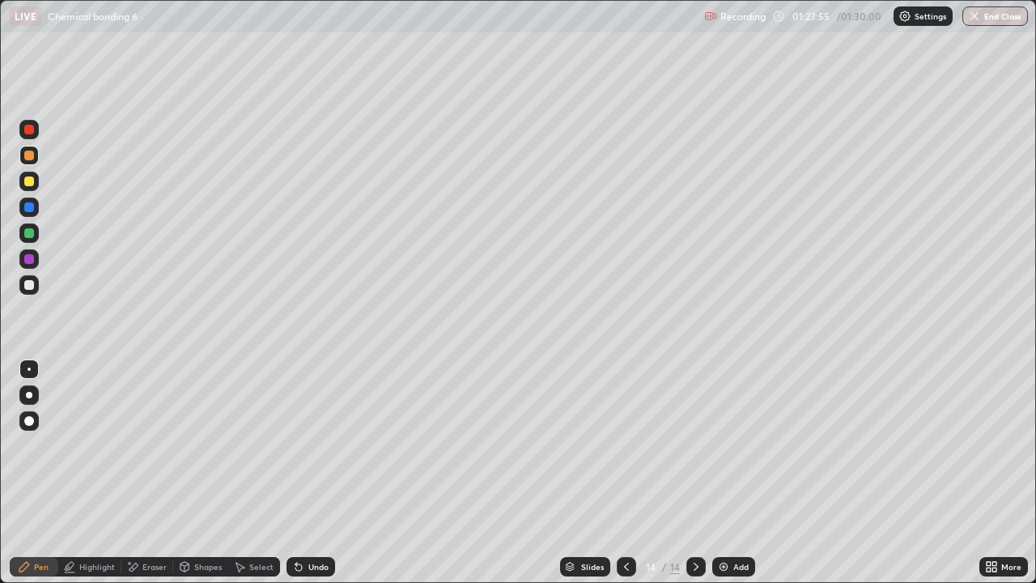
click at [249, 473] on div "Select" at bounding box center [261, 566] width 24 height 8
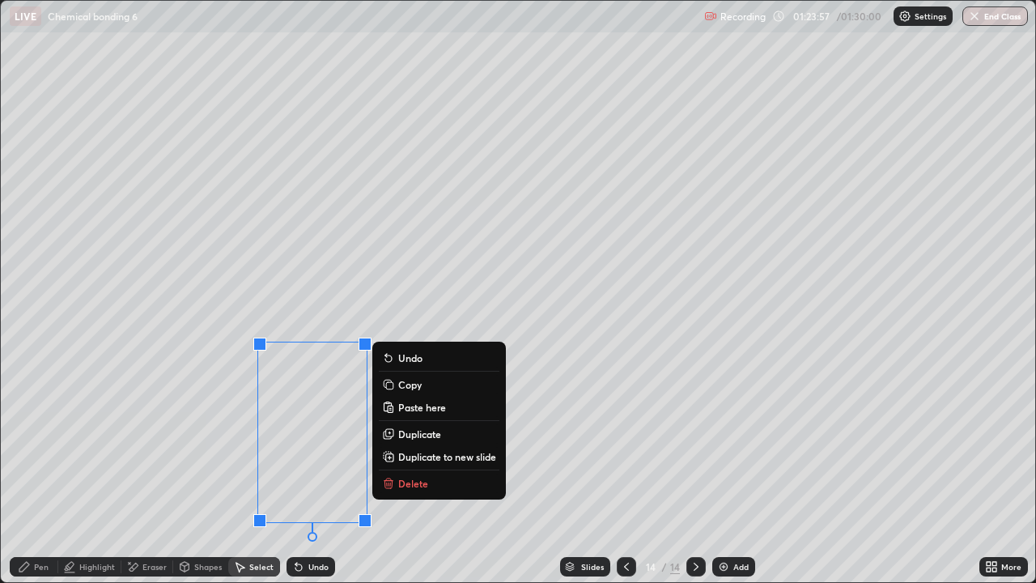
click at [405, 432] on p "Duplicate" at bounding box center [419, 433] width 43 height 13
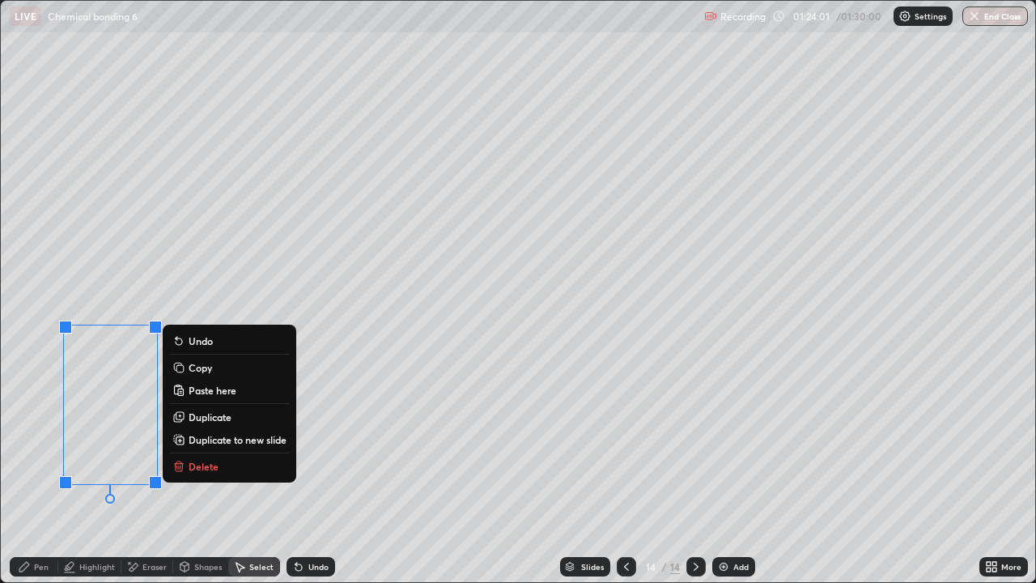
click at [143, 473] on div "Eraser" at bounding box center [154, 566] width 24 height 8
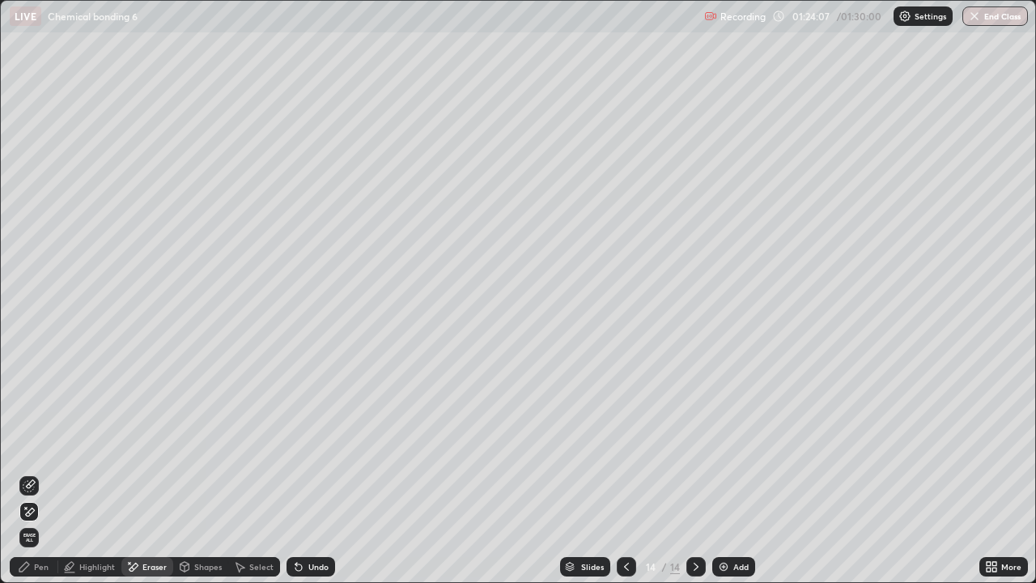
click at [249, 473] on div "Select" at bounding box center [261, 566] width 24 height 8
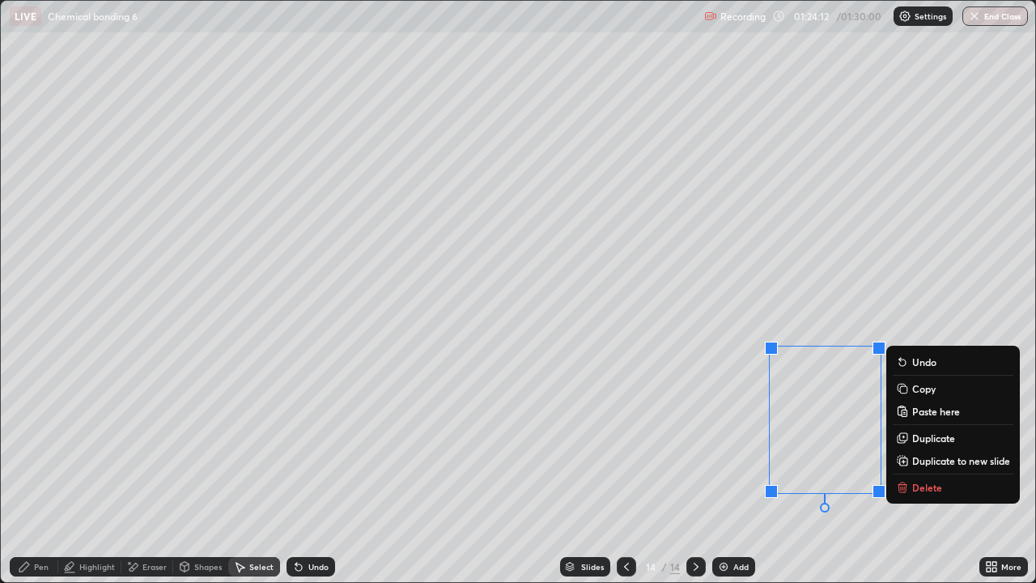
click at [928, 439] on p "Duplicate" at bounding box center [933, 437] width 43 height 13
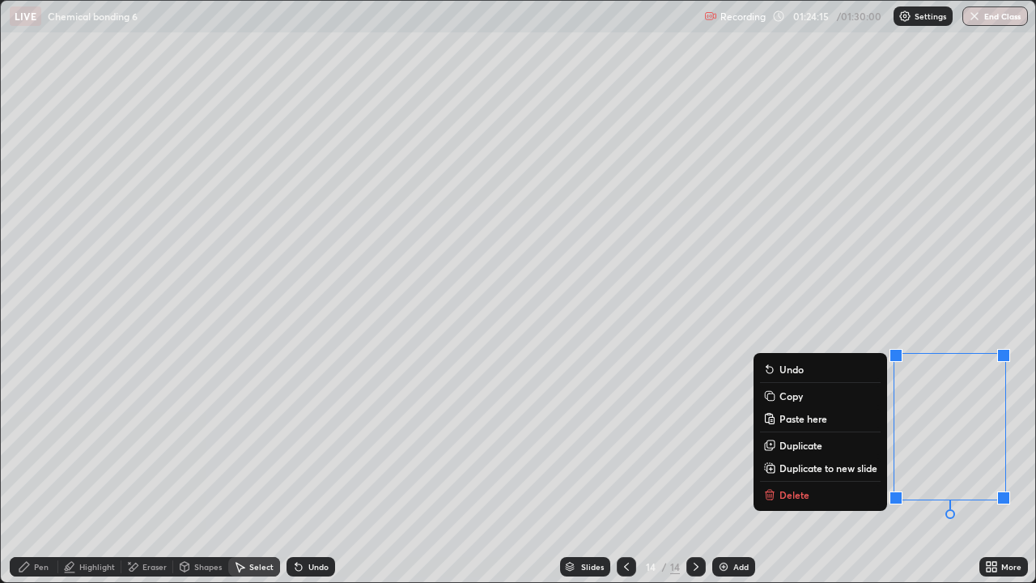
click at [140, 473] on div "Eraser" at bounding box center [147, 566] width 52 height 19
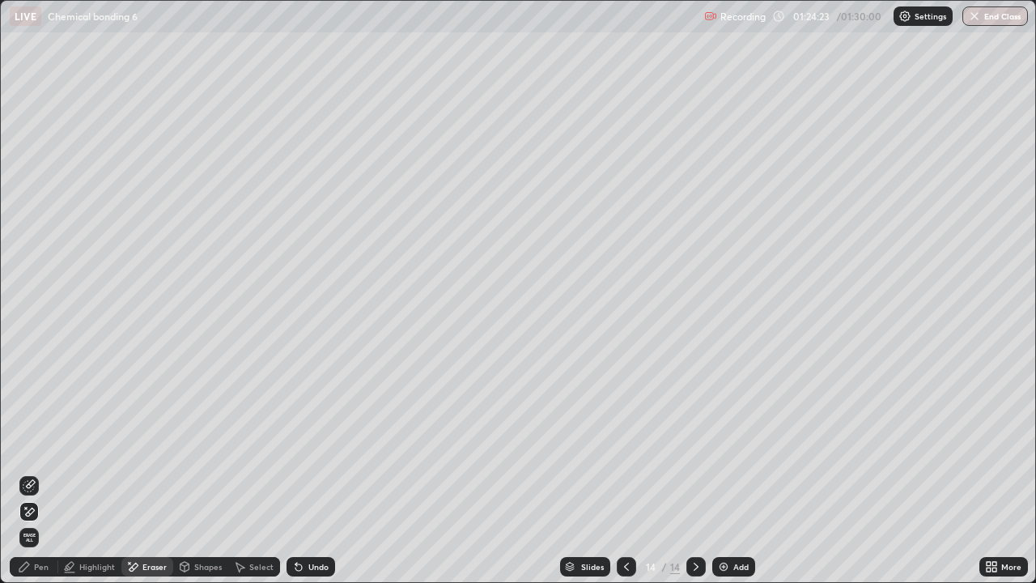
click at [46, 473] on div "Pen" at bounding box center [41, 566] width 15 height 8
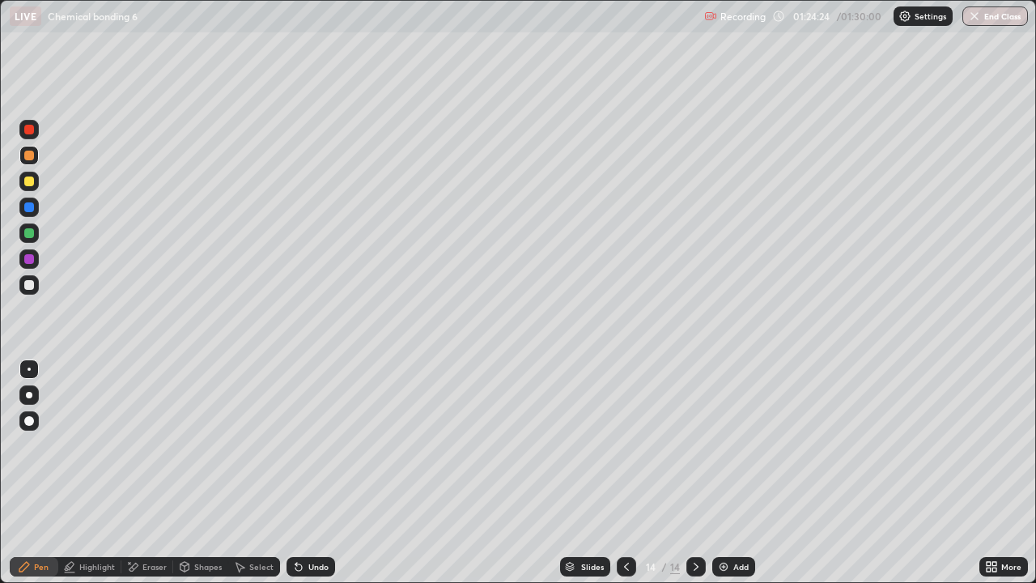
click at [33, 159] on div at bounding box center [28, 155] width 19 height 19
click at [28, 185] on div at bounding box center [29, 181] width 10 height 10
click at [203, 473] on div "Shapes" at bounding box center [208, 566] width 28 height 8
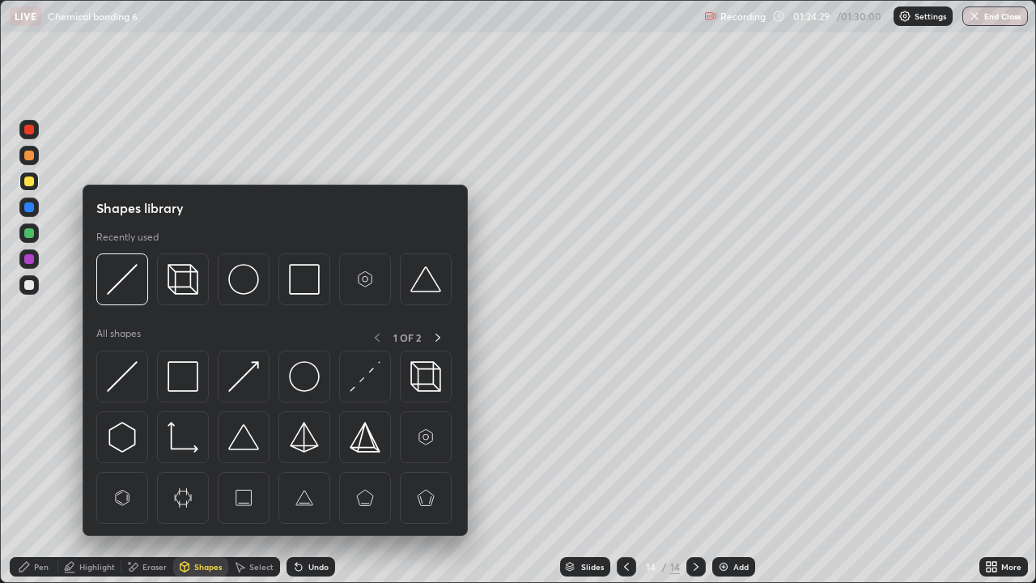
click at [174, 473] on div "Shapes" at bounding box center [200, 566] width 55 height 19
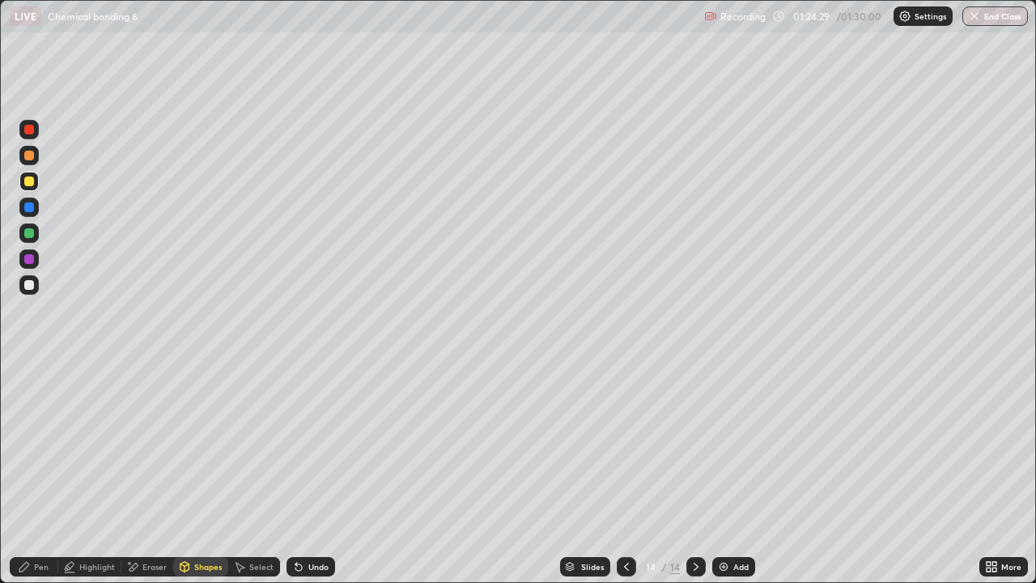
click at [163, 473] on div "Eraser" at bounding box center [154, 566] width 24 height 8
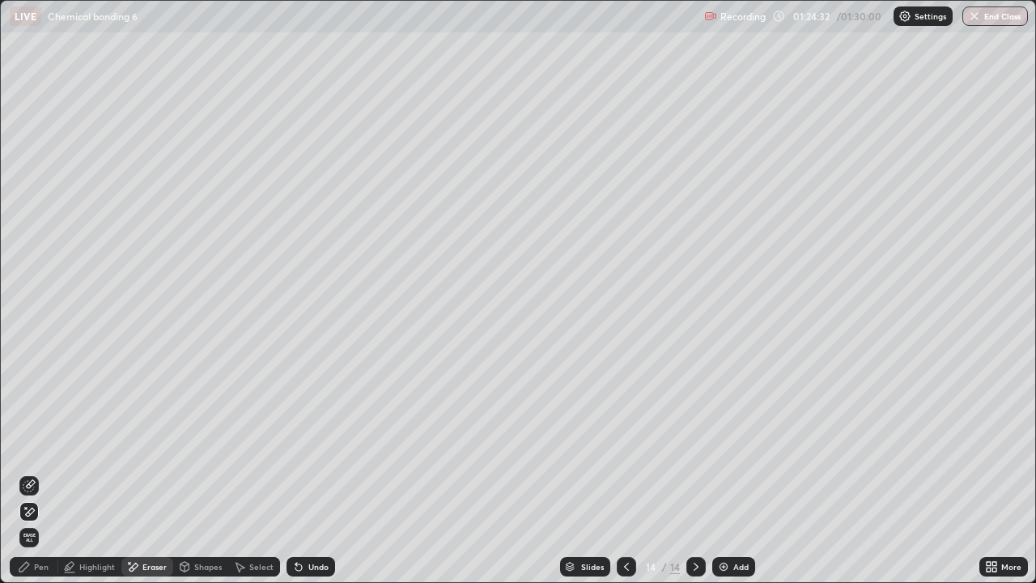
click at [205, 473] on div "Shapes" at bounding box center [208, 566] width 28 height 8
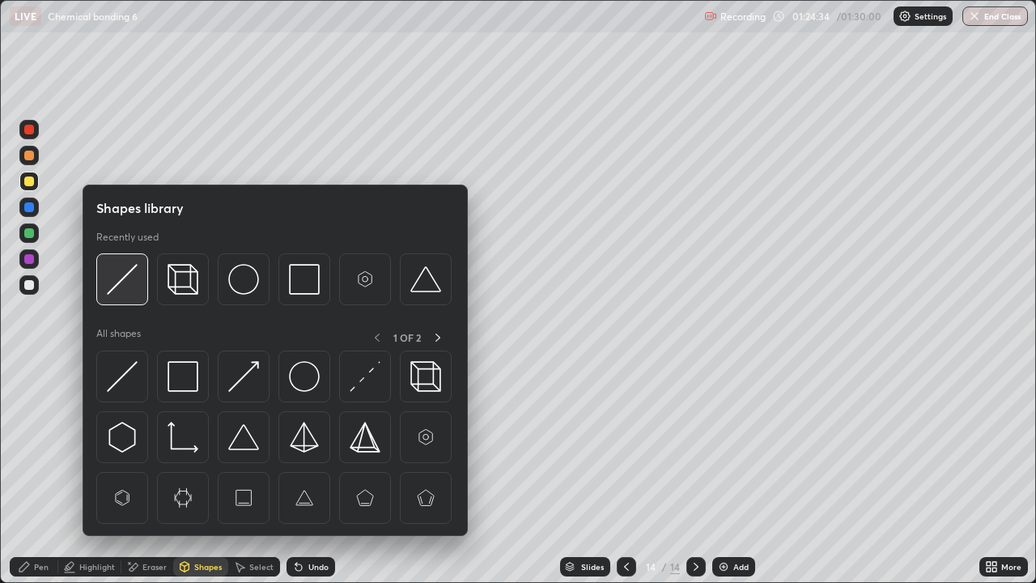
click at [127, 287] on img at bounding box center [122, 279] width 31 height 31
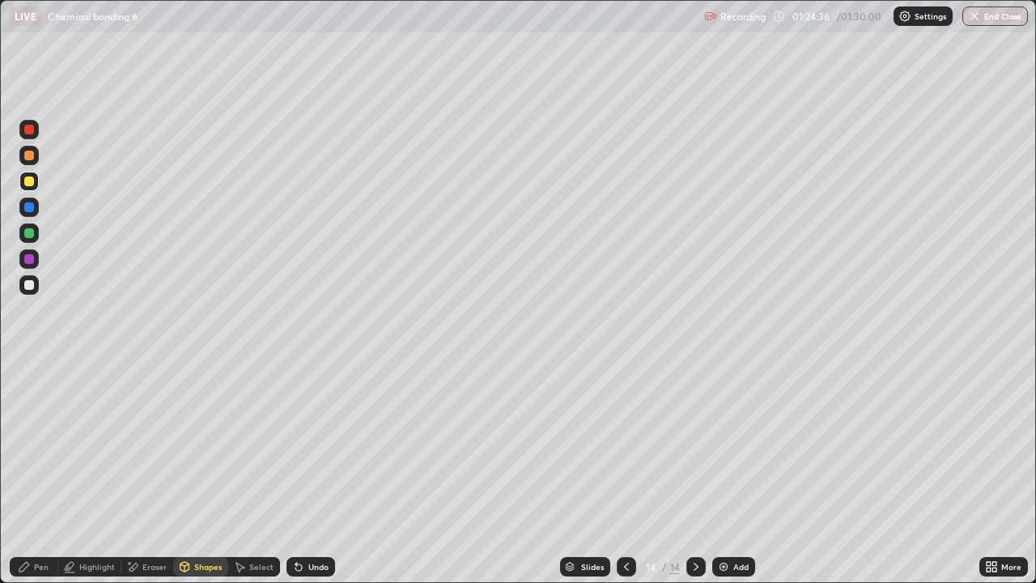
click at [31, 236] on div at bounding box center [29, 233] width 10 height 10
click at [37, 473] on div "Pen" at bounding box center [34, 566] width 49 height 19
click at [255, 473] on div "Select" at bounding box center [261, 566] width 24 height 8
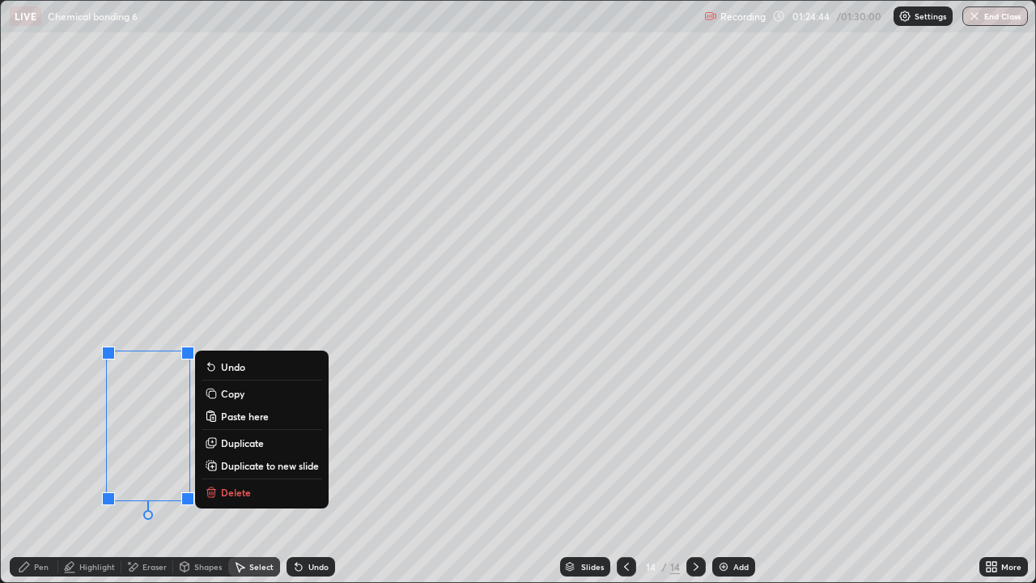
click at [37, 473] on div "Pen" at bounding box center [34, 566] width 49 height 19
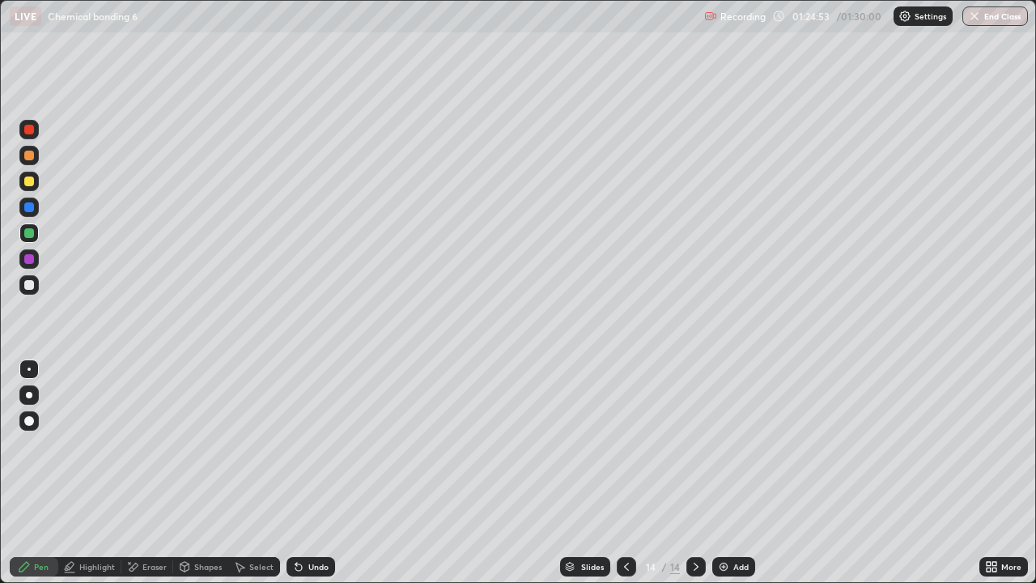
click at [26, 289] on div at bounding box center [29, 285] width 10 height 10
click at [739, 473] on div "Add" at bounding box center [740, 566] width 15 height 8
click at [628, 473] on div at bounding box center [626, 566] width 19 height 19
click at [256, 473] on div "Select" at bounding box center [254, 566] width 52 height 19
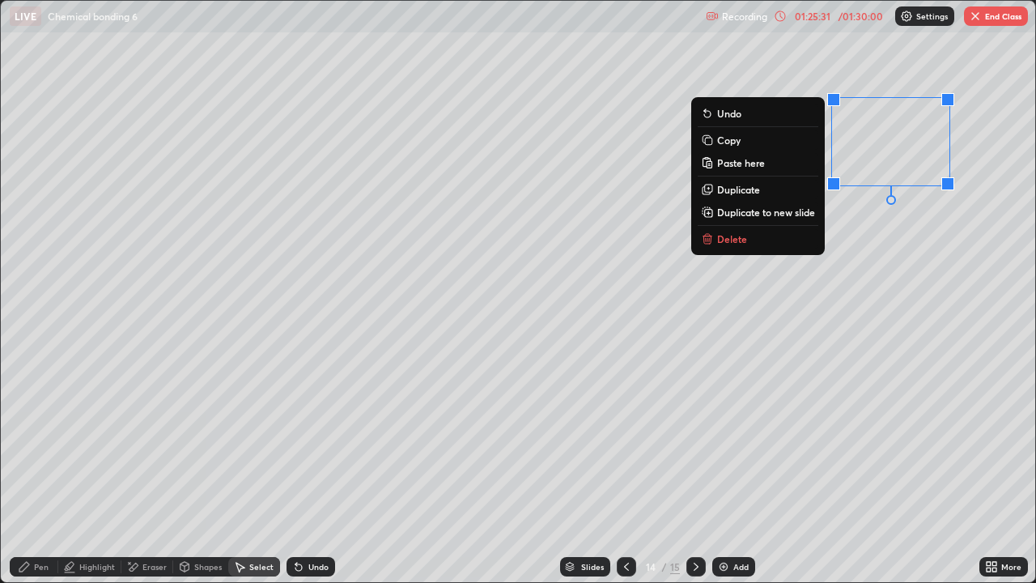
click at [740, 143] on button "Copy" at bounding box center [758, 139] width 121 height 19
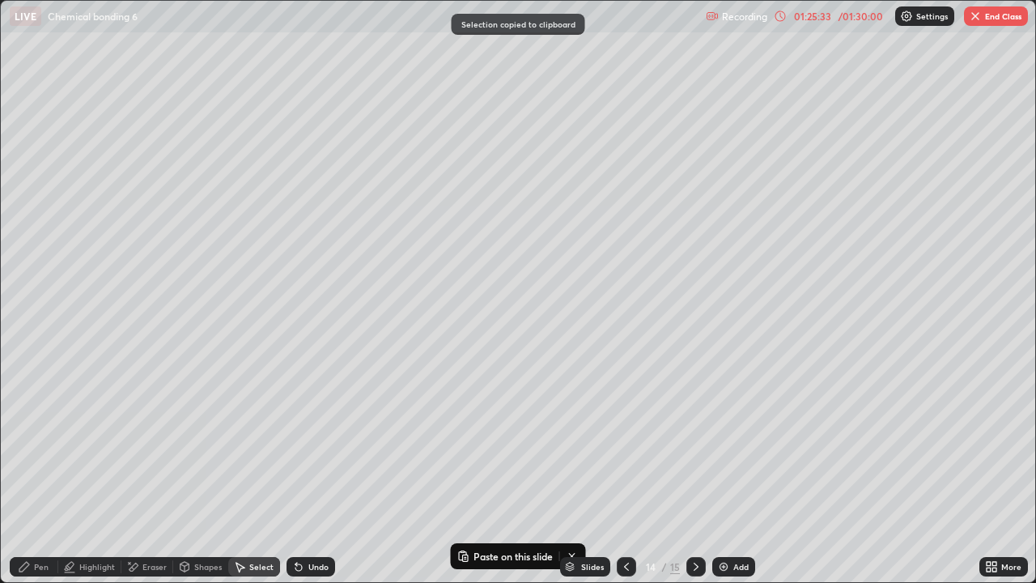
click at [693, 473] on icon at bounding box center [695, 566] width 13 height 13
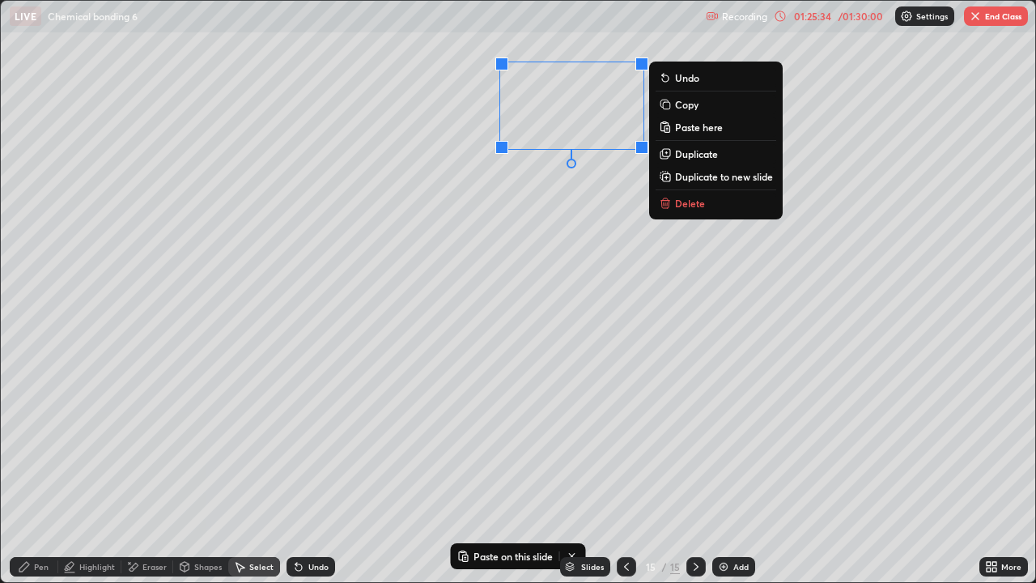
click at [698, 129] on p "Paste here" at bounding box center [699, 127] width 48 height 13
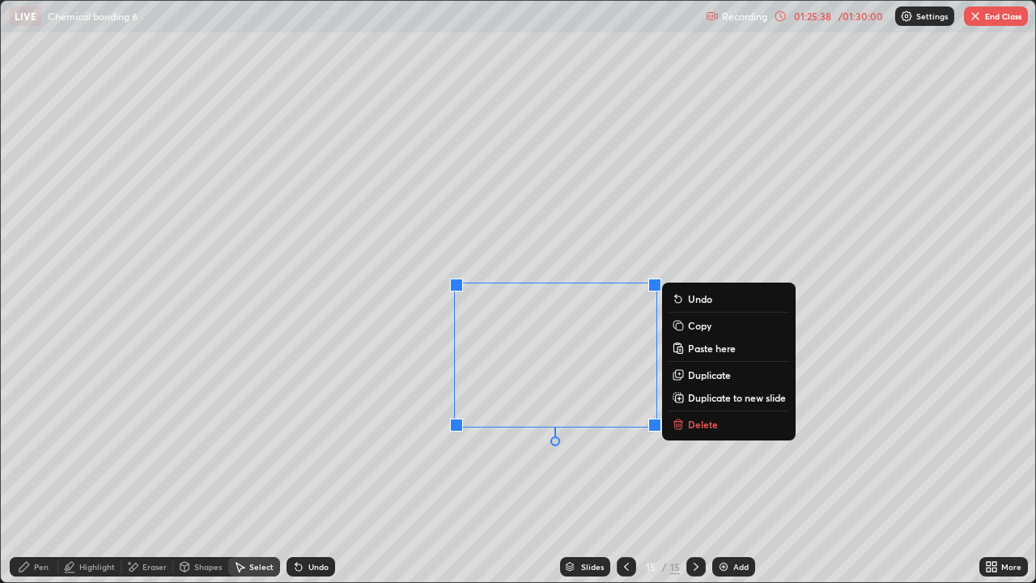
click at [49, 473] on div "Pen" at bounding box center [34, 566] width 49 height 19
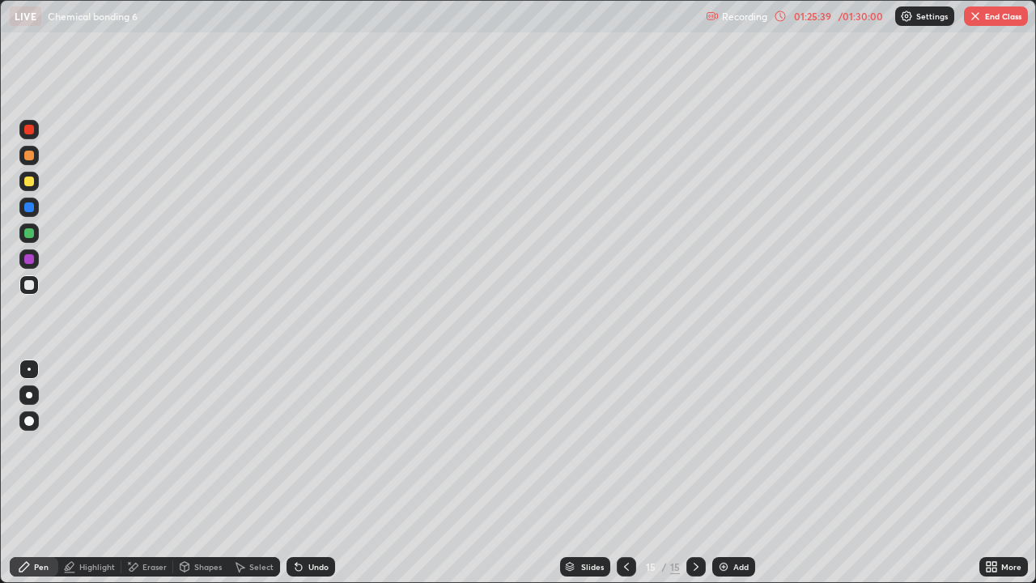
click at [148, 473] on div "Eraser" at bounding box center [154, 566] width 24 height 8
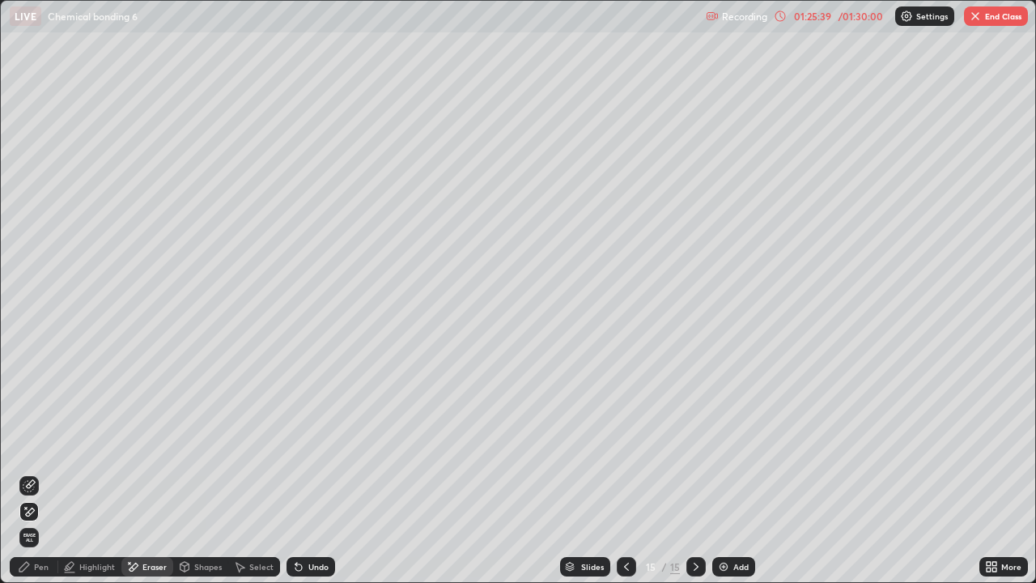
click at [30, 473] on div at bounding box center [28, 485] width 19 height 19
click at [36, 473] on div at bounding box center [28, 485] width 19 height 19
click at [47, 473] on div "Pen" at bounding box center [41, 566] width 15 height 8
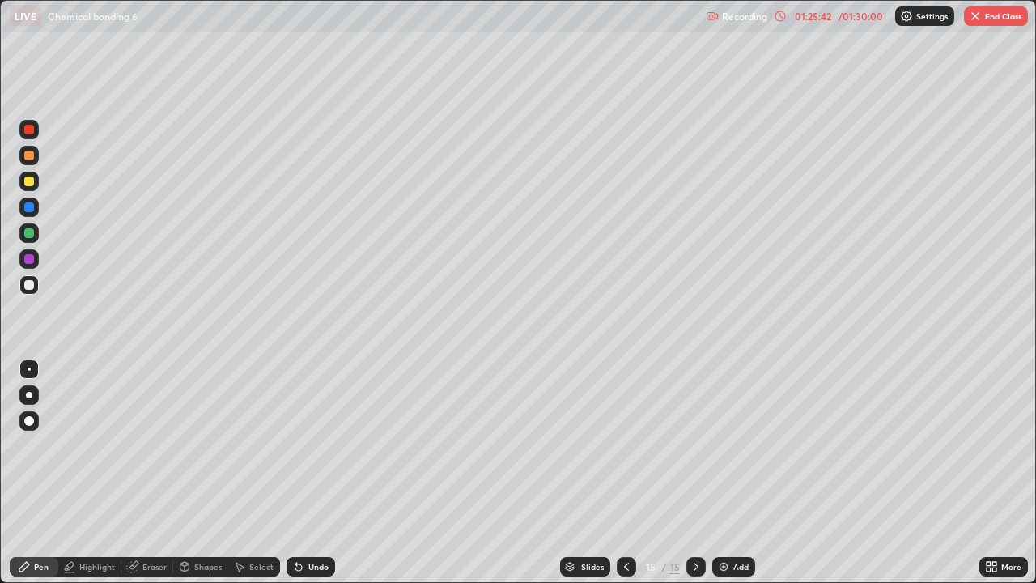
click at [30, 239] on div at bounding box center [28, 232] width 19 height 19
click at [628, 473] on icon at bounding box center [626, 566] width 13 height 13
click at [625, 473] on icon at bounding box center [626, 566] width 13 height 13
click at [694, 473] on icon at bounding box center [695, 566] width 13 height 13
click at [696, 473] on icon at bounding box center [695, 566] width 13 height 13
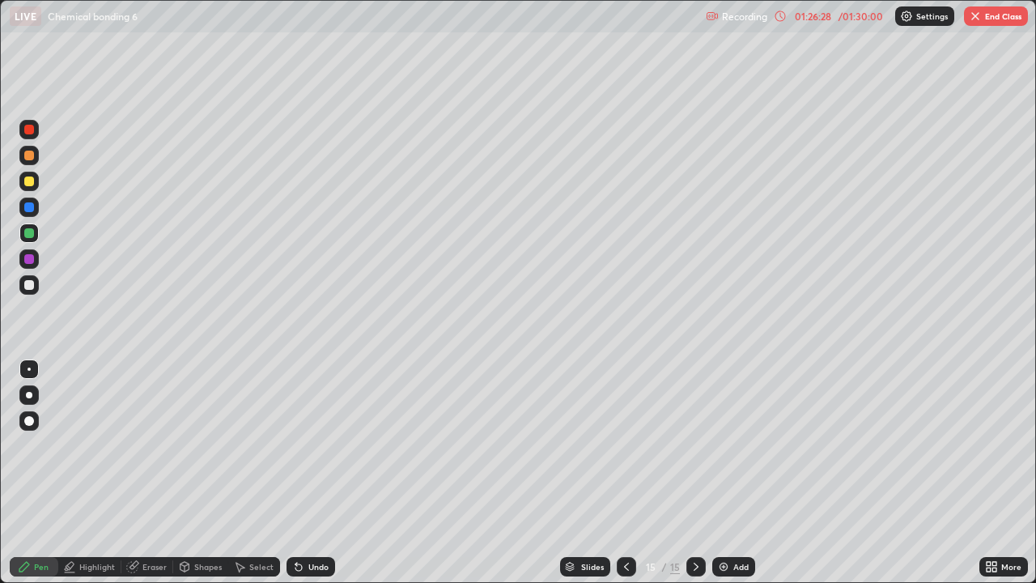
click at [623, 473] on icon at bounding box center [626, 566] width 13 height 13
click at [624, 473] on icon at bounding box center [626, 566] width 5 height 8
click at [625, 473] on icon at bounding box center [626, 566] width 13 height 13
click at [622, 473] on div at bounding box center [626, 566] width 19 height 32
click at [694, 473] on icon at bounding box center [695, 566] width 13 height 13
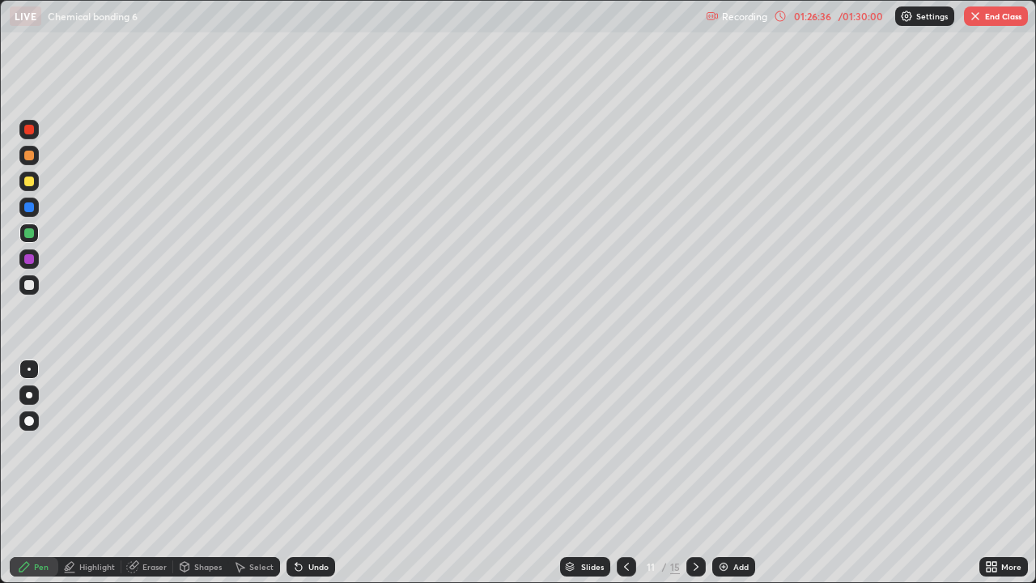
click at [689, 473] on div at bounding box center [695, 566] width 19 height 19
click at [696, 473] on div at bounding box center [695, 566] width 19 height 32
click at [626, 473] on icon at bounding box center [626, 566] width 13 height 13
click at [622, 473] on icon at bounding box center [626, 566] width 13 height 13
click at [626, 473] on icon at bounding box center [626, 566] width 13 height 13
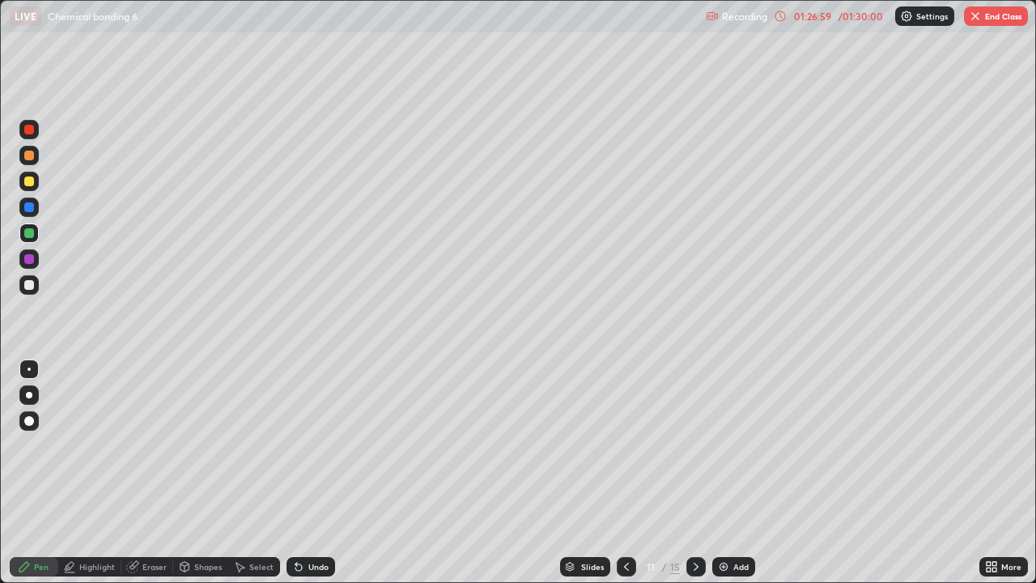
click at [694, 473] on icon at bounding box center [696, 566] width 5 height 8
click at [694, 473] on icon at bounding box center [695, 566] width 13 height 13
click at [626, 473] on div at bounding box center [626, 566] width 19 height 19
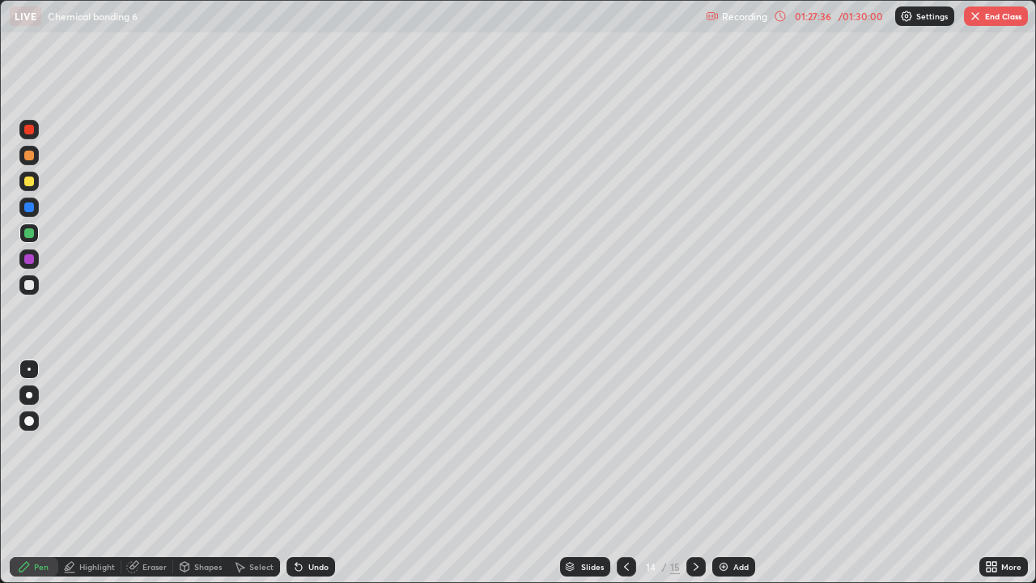
click at [991, 19] on button "End Class" at bounding box center [996, 15] width 64 height 19
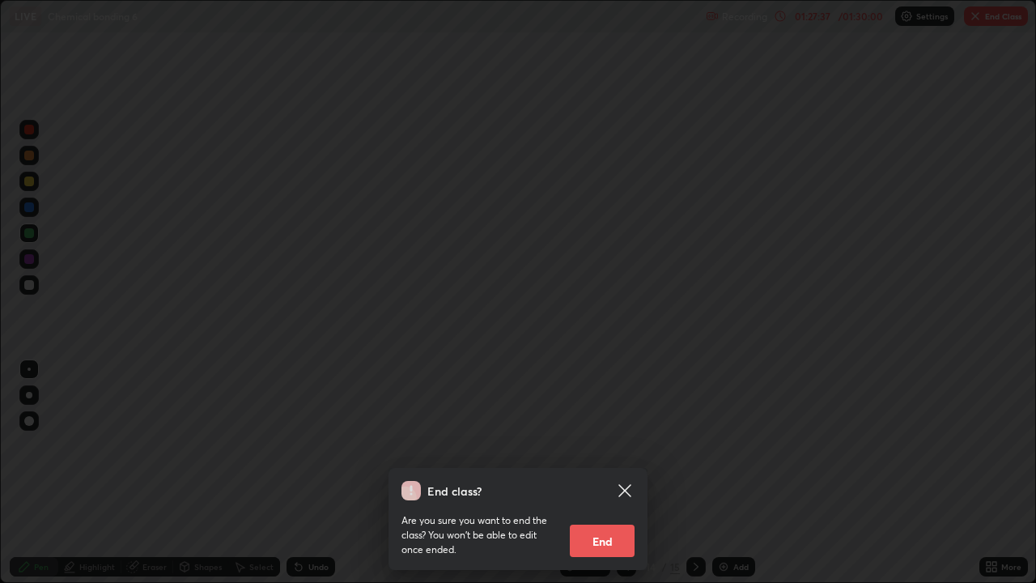
click at [611, 473] on button "End" at bounding box center [602, 540] width 65 height 32
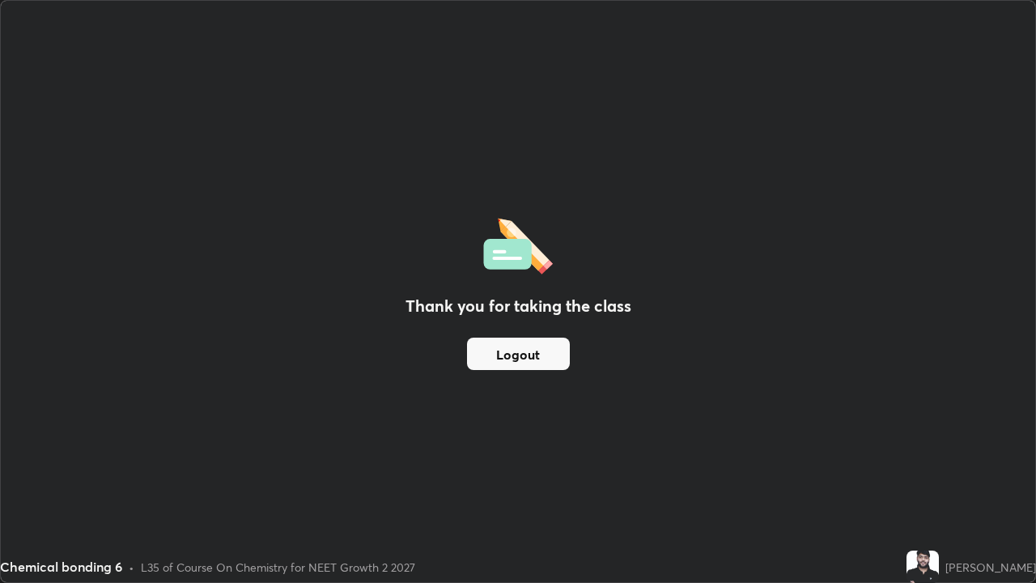
click at [546, 361] on button "Logout" at bounding box center [518, 353] width 103 height 32
